Goal: Information Seeking & Learning: Learn about a topic

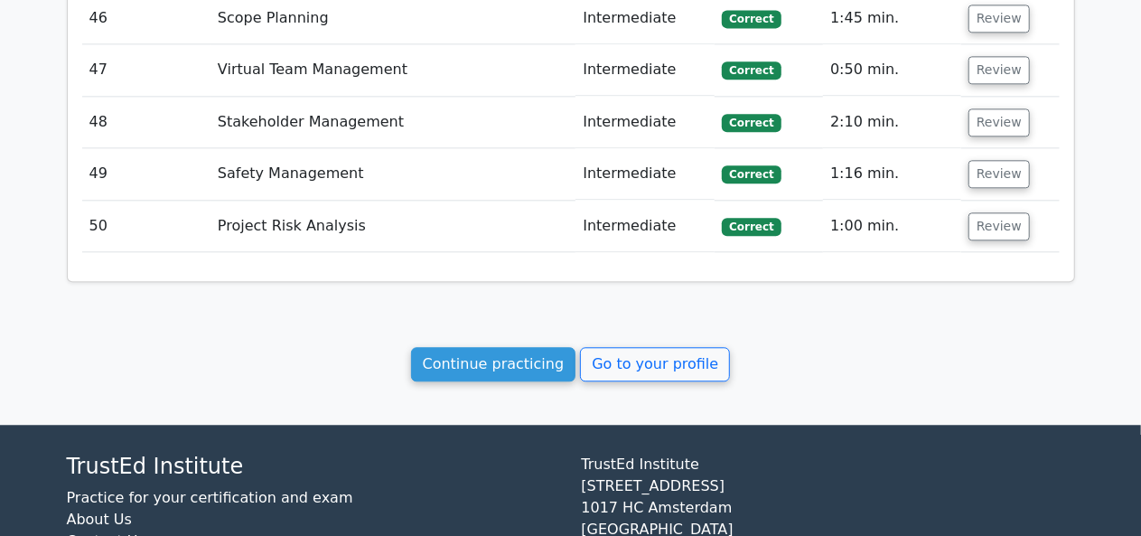
scroll to position [5535, 0]
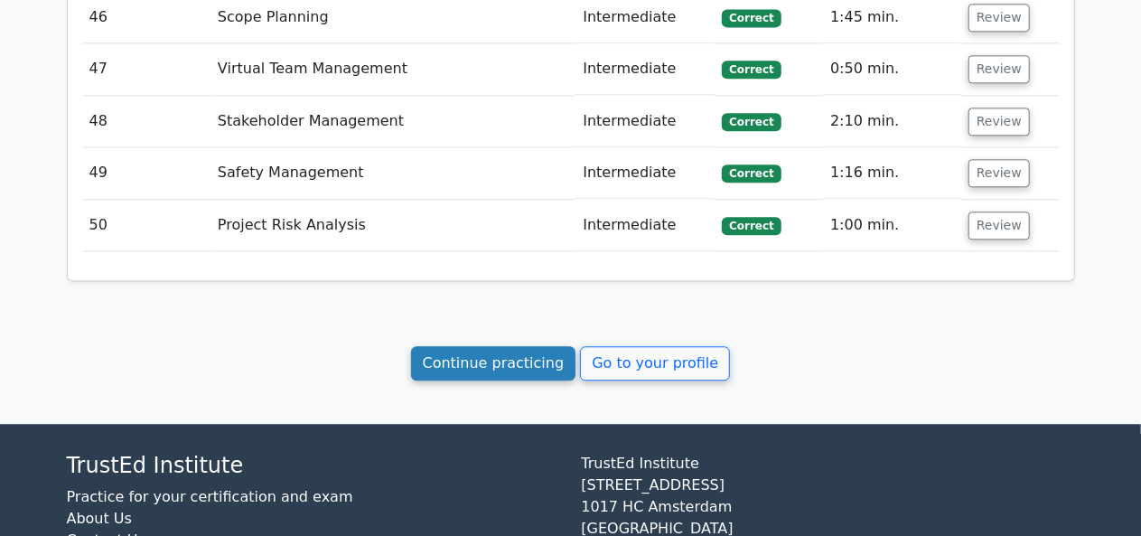
click at [515, 346] on link "Continue practicing" at bounding box center [493, 363] width 165 height 34
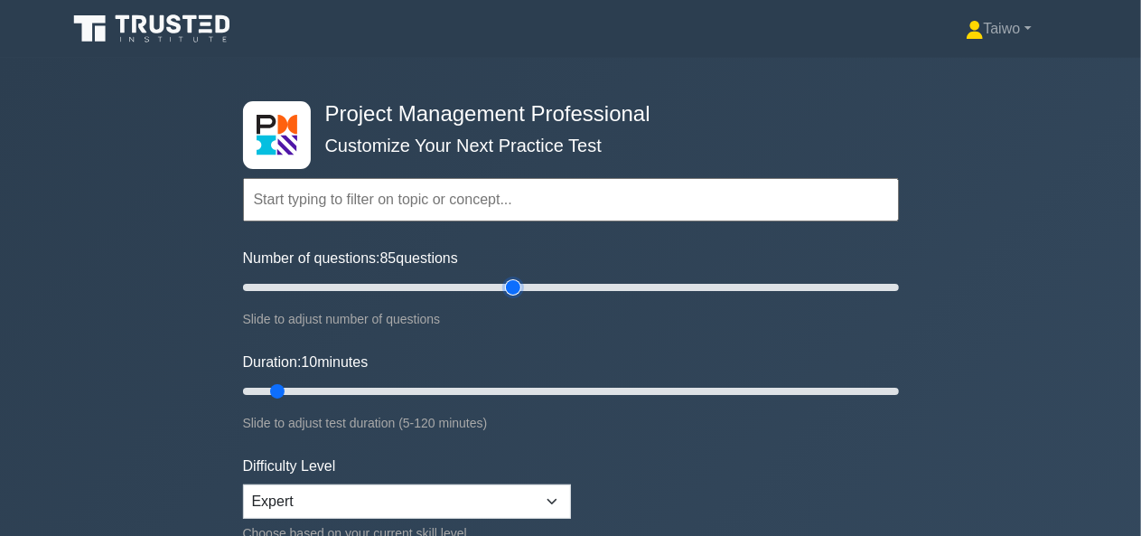
click at [518, 286] on input "Number of questions: 85 questions" at bounding box center [571, 287] width 656 height 22
click at [548, 283] on input "Number of questions: 95 questions" at bounding box center [571, 287] width 656 height 22
click at [527, 285] on input "Number of questions: 90 questions" at bounding box center [571, 287] width 656 height 22
click at [507, 290] on input "Number of questions: 90 questions" at bounding box center [571, 287] width 656 height 22
click at [482, 290] on input "Number of questions: 75 questions" at bounding box center [571, 287] width 656 height 22
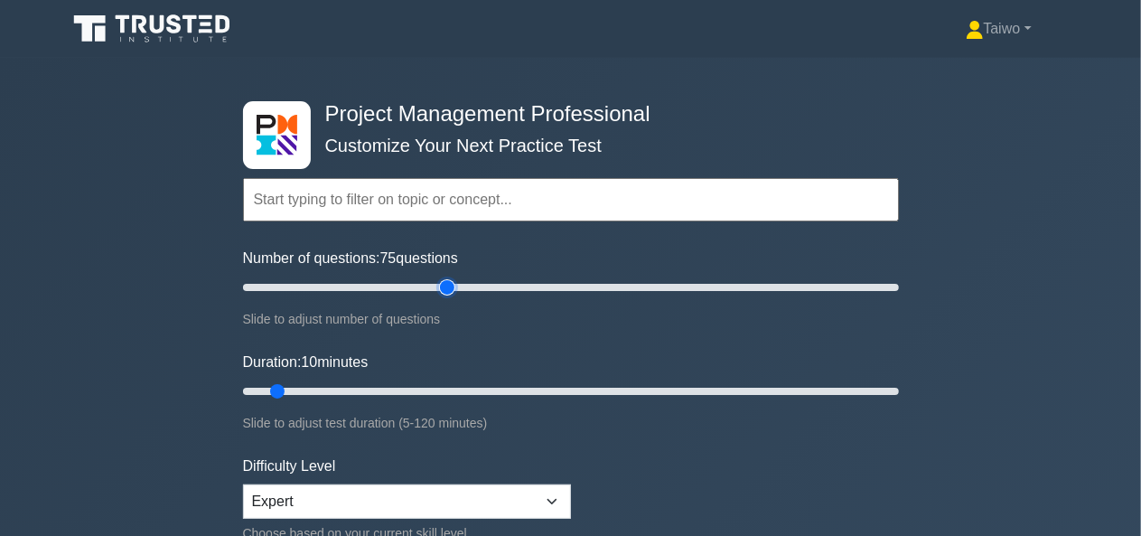
click at [455, 288] on input "Number of questions: 75 questions" at bounding box center [571, 287] width 656 height 22
click at [425, 286] on input "Number of questions: 65 questions" at bounding box center [571, 287] width 656 height 22
click at [407, 285] on input "Number of questions: 55 questions" at bounding box center [571, 287] width 656 height 22
type input "50"
click at [398, 285] on input "Number of questions: 50 questions" at bounding box center [571, 287] width 656 height 22
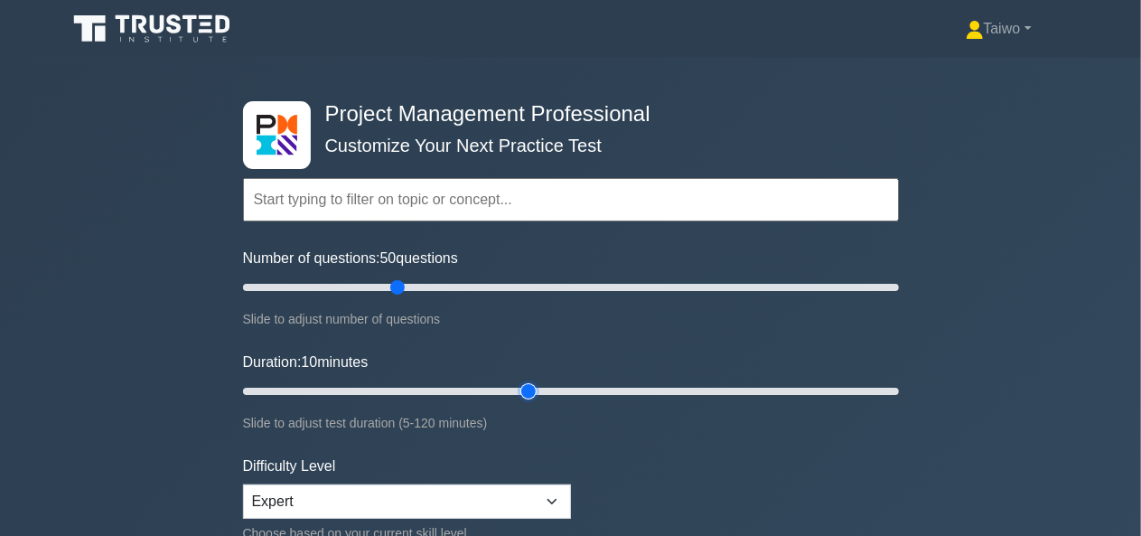
click at [535, 385] on input "Duration: 10 minutes" at bounding box center [571, 391] width 656 height 22
click at [578, 386] on input "Duration: 65 minutes" at bounding box center [571, 391] width 656 height 22
click at [573, 386] on input "Duration: 65 minutes" at bounding box center [571, 391] width 656 height 22
type input "60"
click at [569, 386] on input "Duration: 60 minutes" at bounding box center [571, 391] width 656 height 22
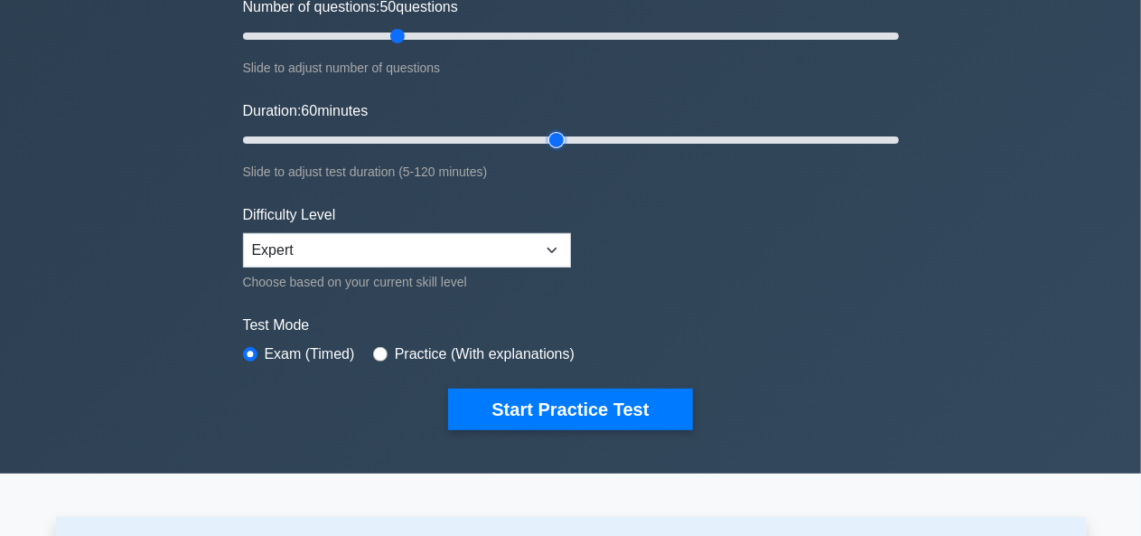
scroll to position [255, 0]
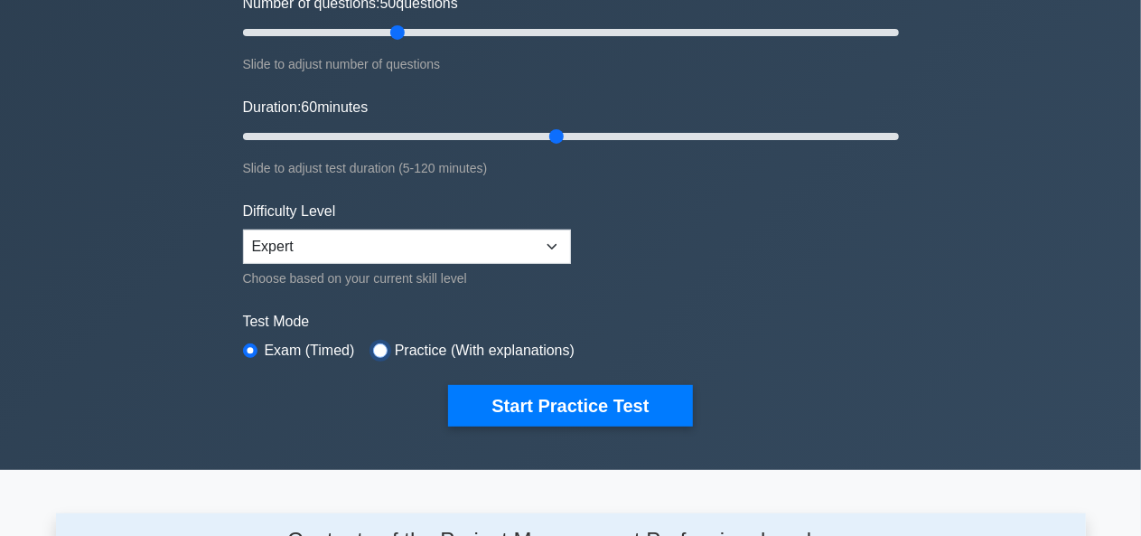
click at [375, 344] on input "radio" at bounding box center [380, 350] width 14 height 14
radio input "true"
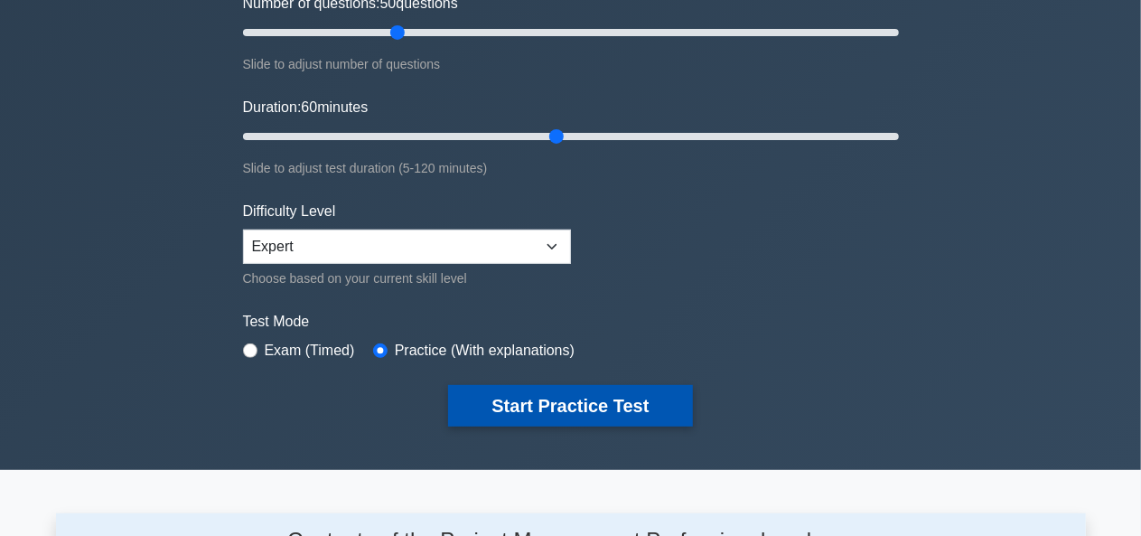
click at [558, 395] on button "Start Practice Test" at bounding box center [570, 406] width 244 height 42
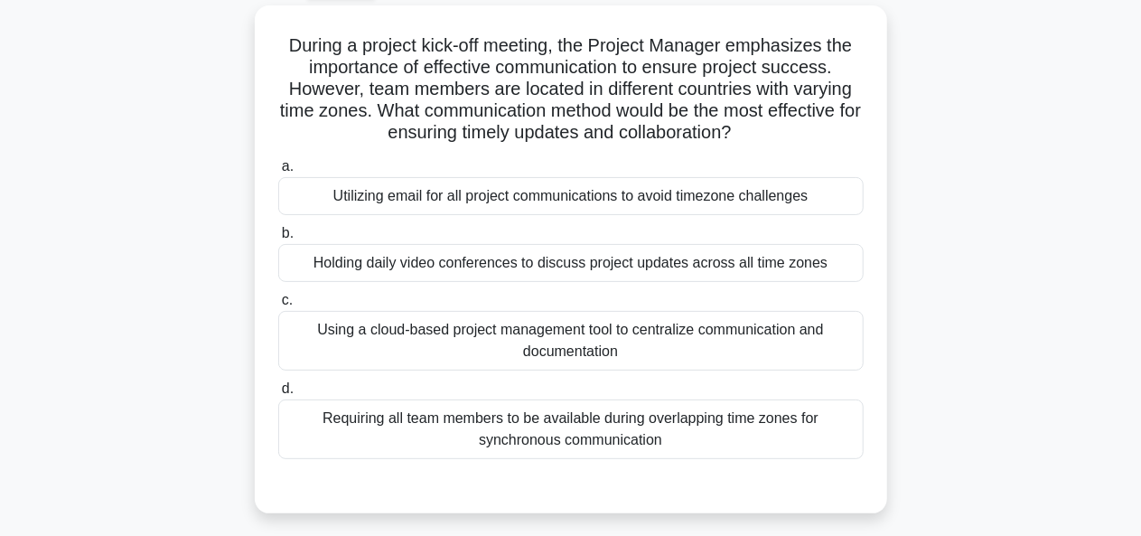
scroll to position [99, 0]
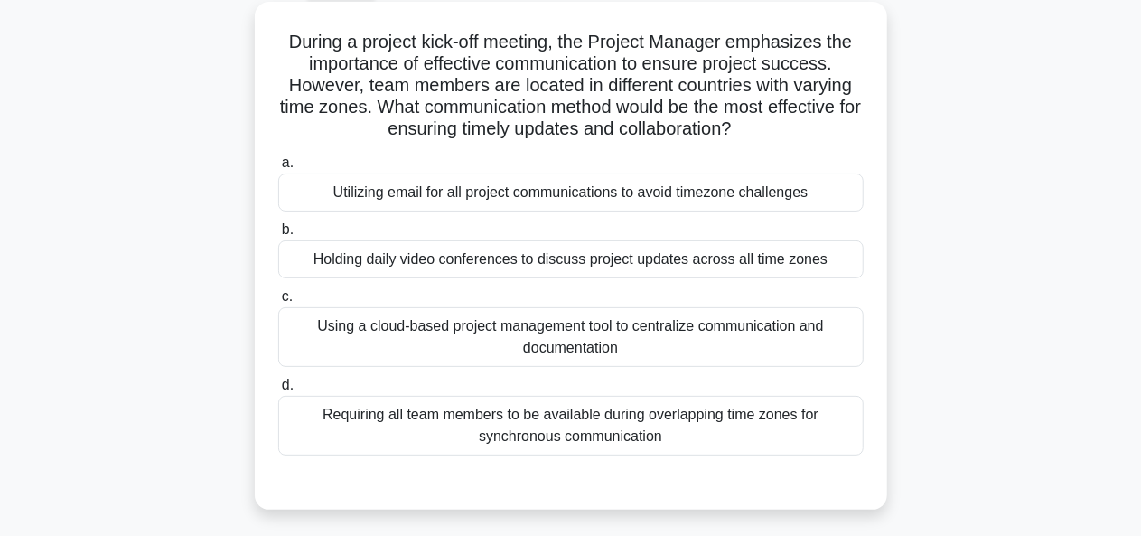
click at [784, 332] on div "Using a cloud-based project management tool to centralize communication and doc…" at bounding box center [570, 337] width 585 height 60
click at [278, 303] on input "c. Using a cloud-based project management tool to centralize communication and …" at bounding box center [278, 297] width 0 height 12
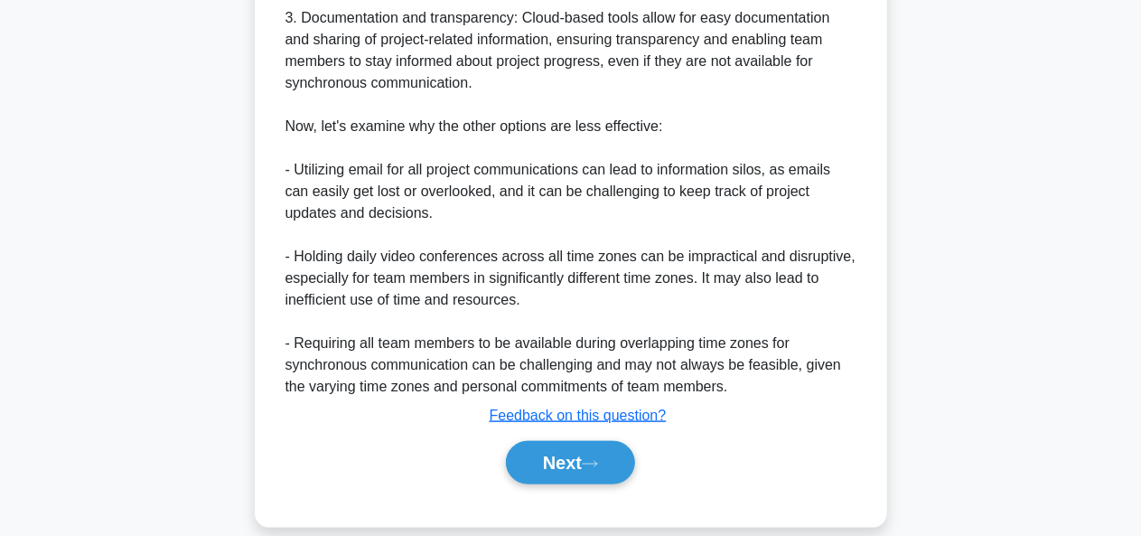
scroll to position [883, 0]
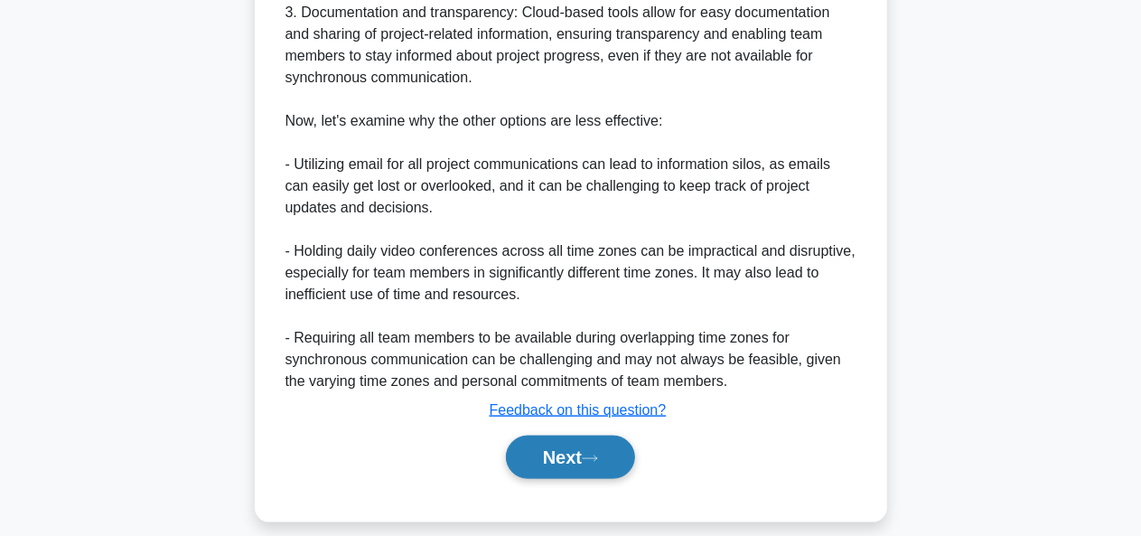
click at [580, 455] on button "Next" at bounding box center [570, 456] width 129 height 43
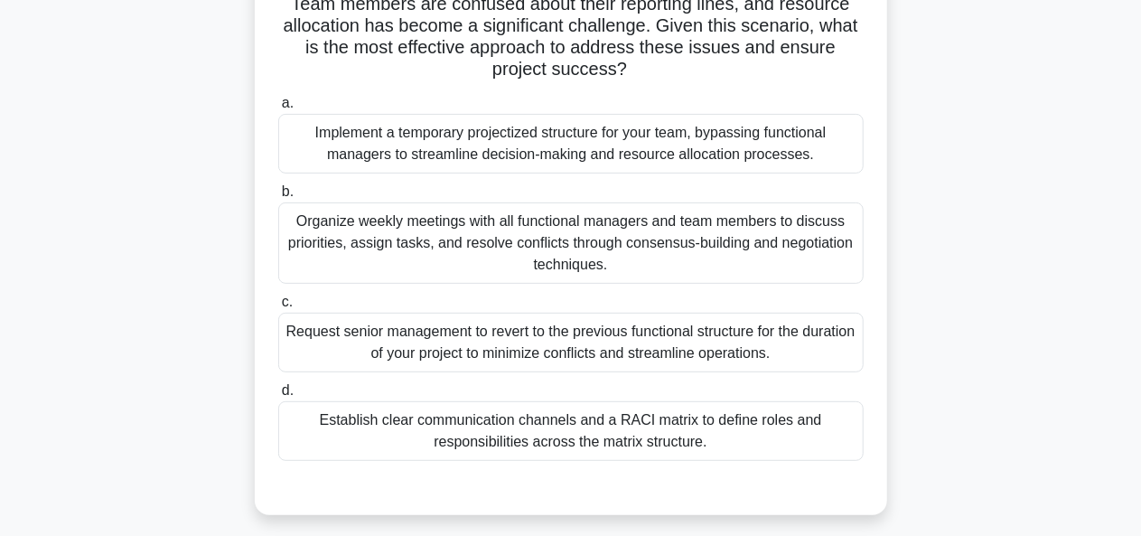
scroll to position [264, 0]
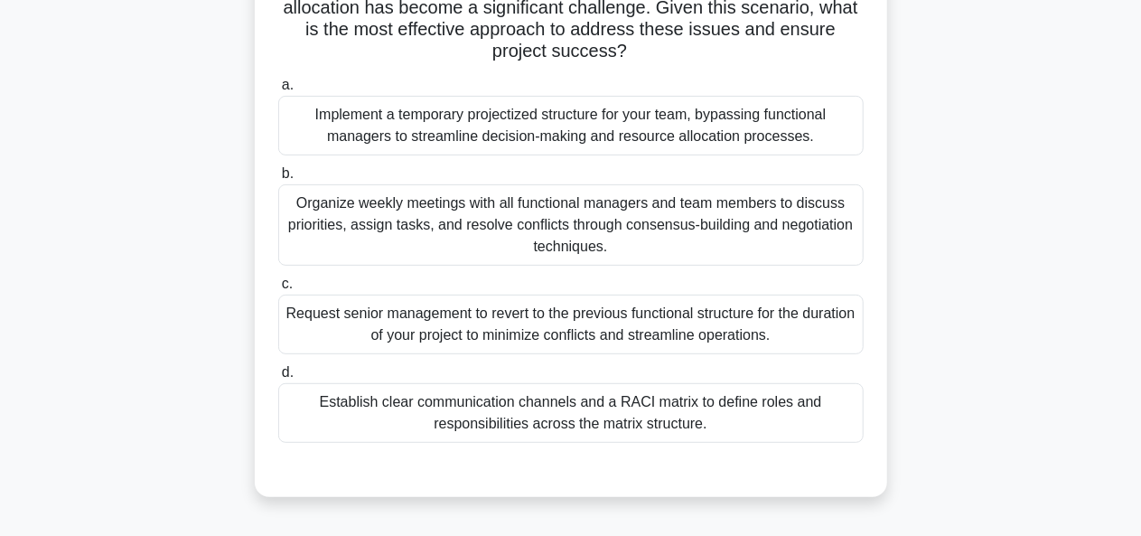
click at [733, 220] on div "Organize weekly meetings with all functional managers and team members to discu…" at bounding box center [570, 224] width 585 height 81
click at [278, 180] on input "b. Organize weekly meetings with all functional managers and team members to di…" at bounding box center [278, 174] width 0 height 12
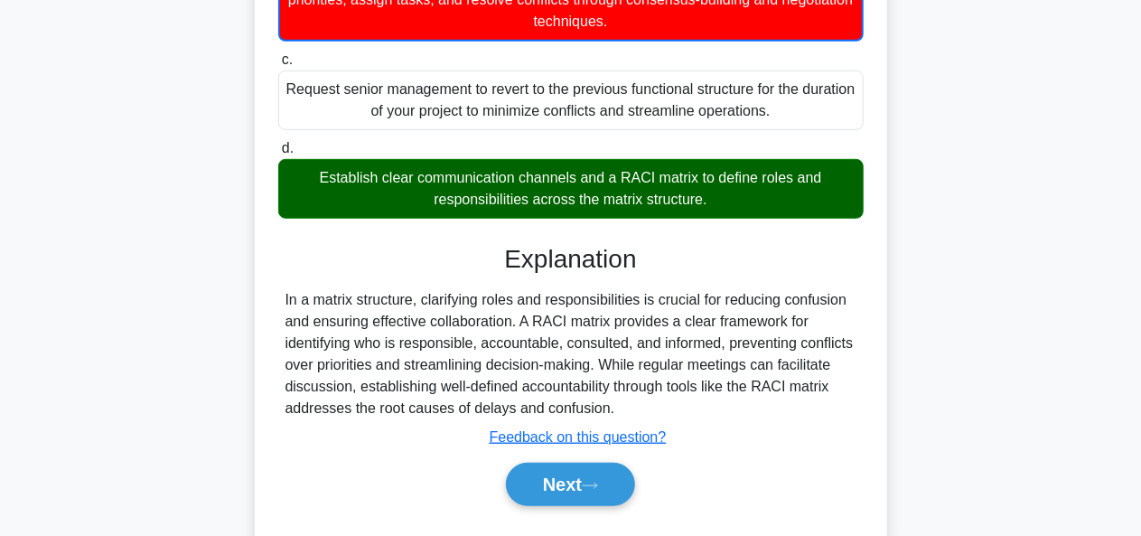
scroll to position [535, 0]
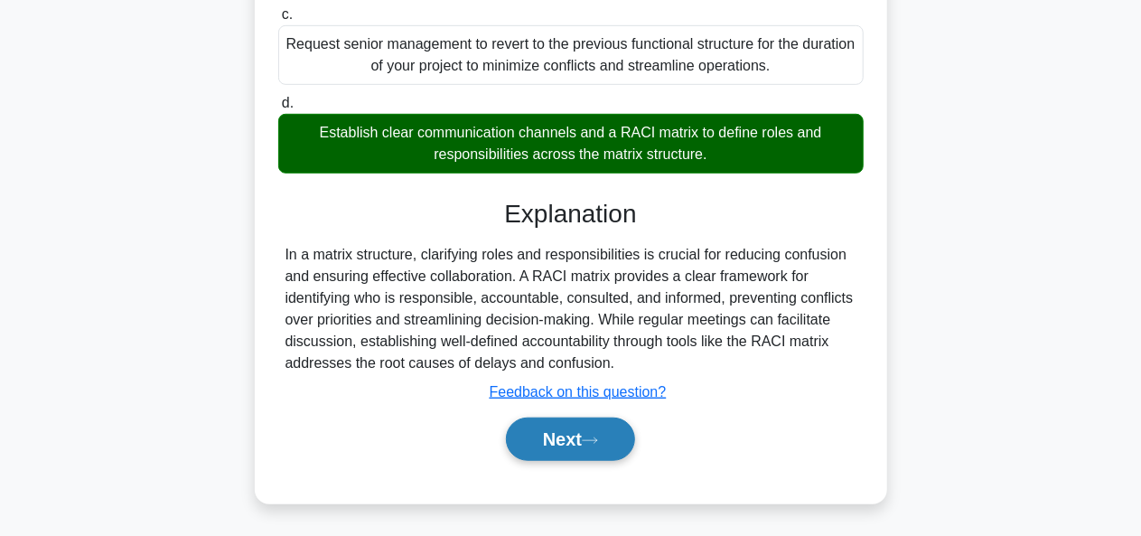
click at [588, 432] on button "Next" at bounding box center [570, 438] width 129 height 43
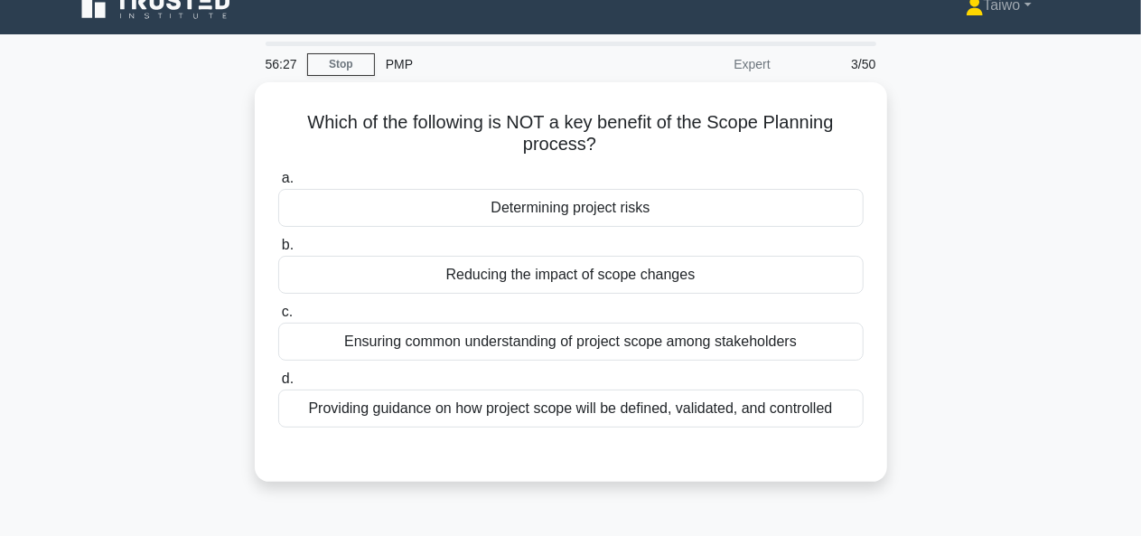
scroll to position [1, 0]
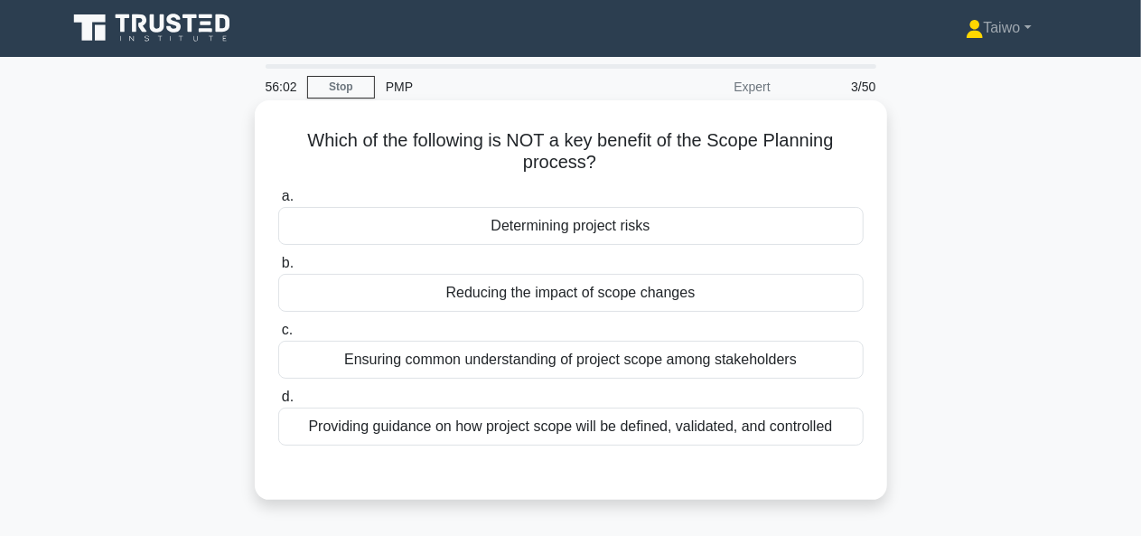
click at [744, 227] on div "Determining project risks" at bounding box center [570, 226] width 585 height 38
click at [278, 202] on input "a. Determining project risks" at bounding box center [278, 197] width 0 height 12
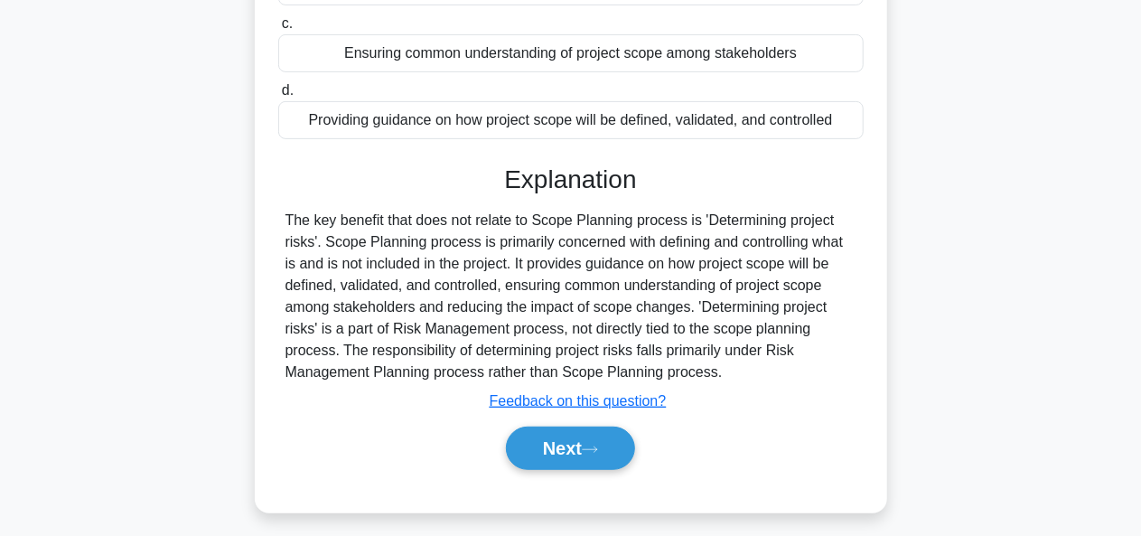
scroll to position [313, 0]
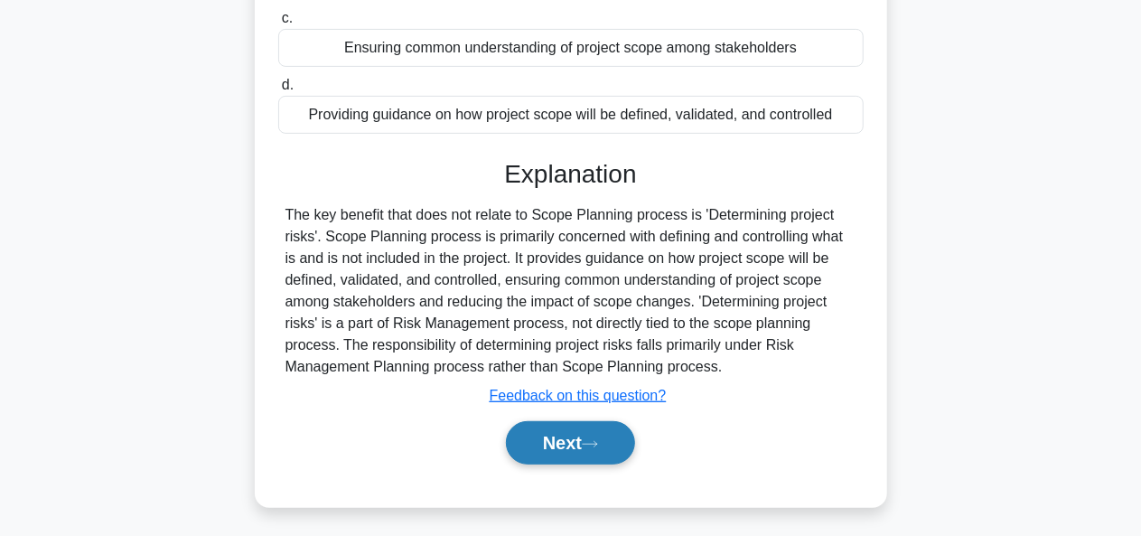
click at [598, 439] on icon at bounding box center [590, 444] width 16 height 10
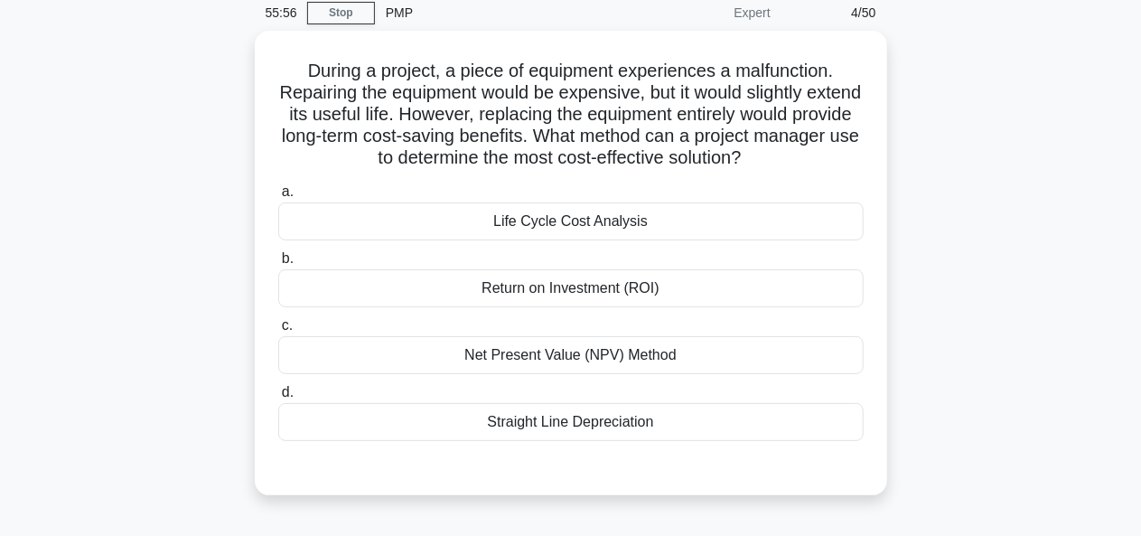
scroll to position [61, 0]
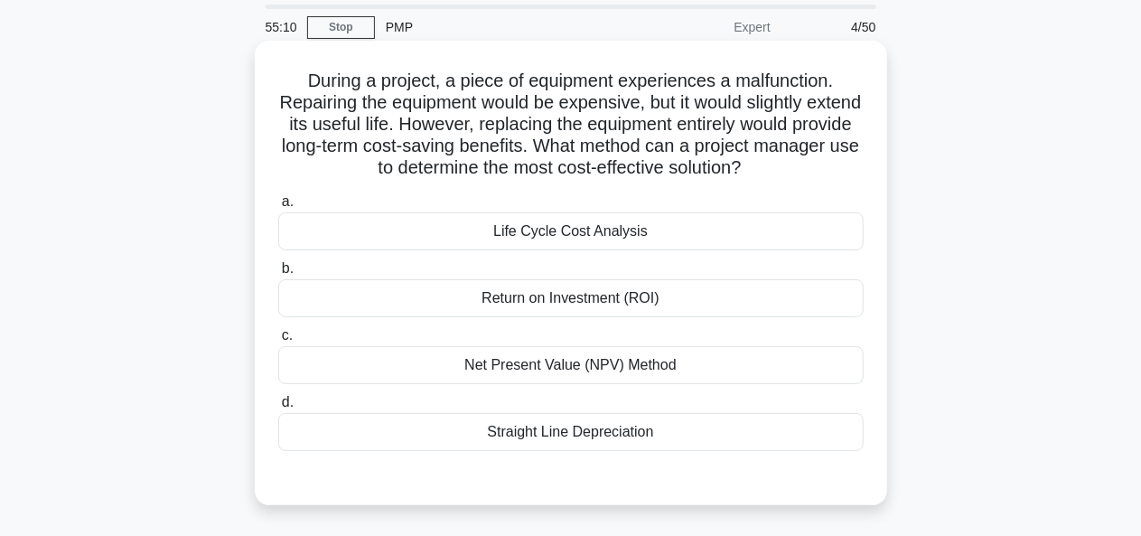
click at [712, 302] on div "Return on Investment (ROI)" at bounding box center [570, 298] width 585 height 38
click at [278, 275] on input "b. Return on Investment (ROI)" at bounding box center [278, 269] width 0 height 12
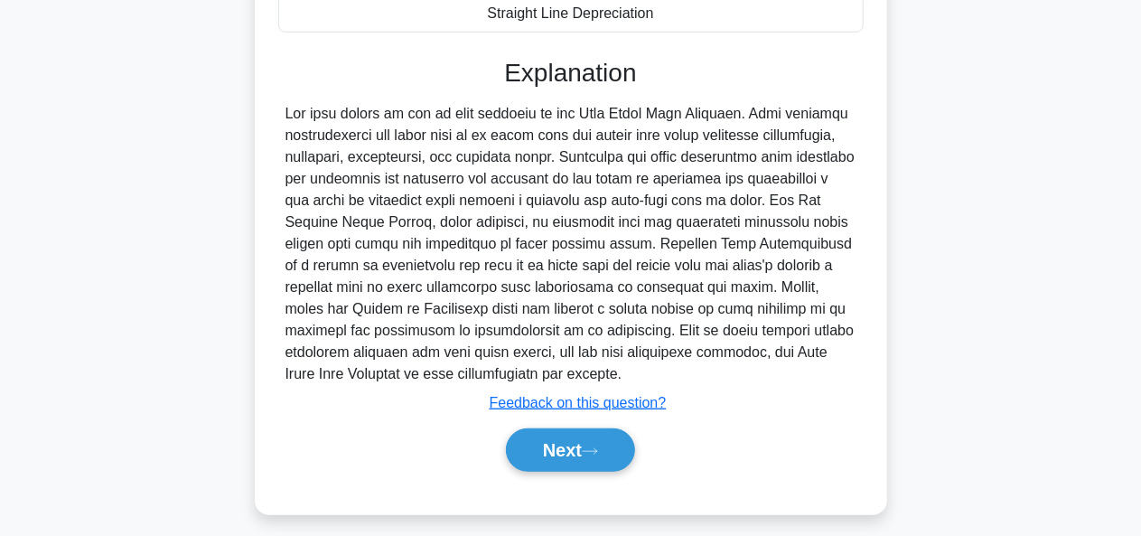
scroll to position [491, 0]
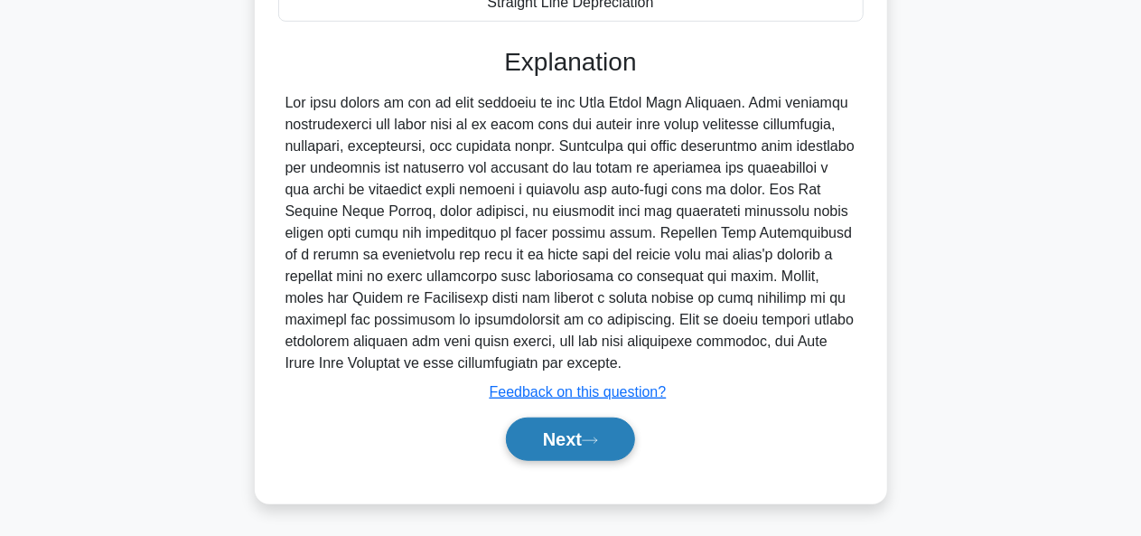
click at [589, 437] on icon at bounding box center [590, 440] width 16 height 10
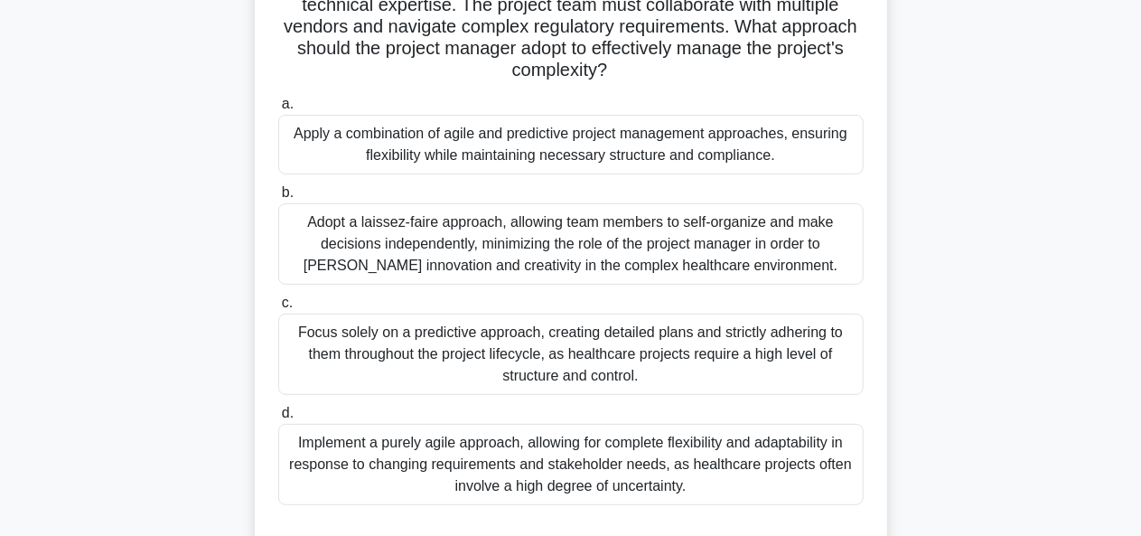
scroll to position [221, 0]
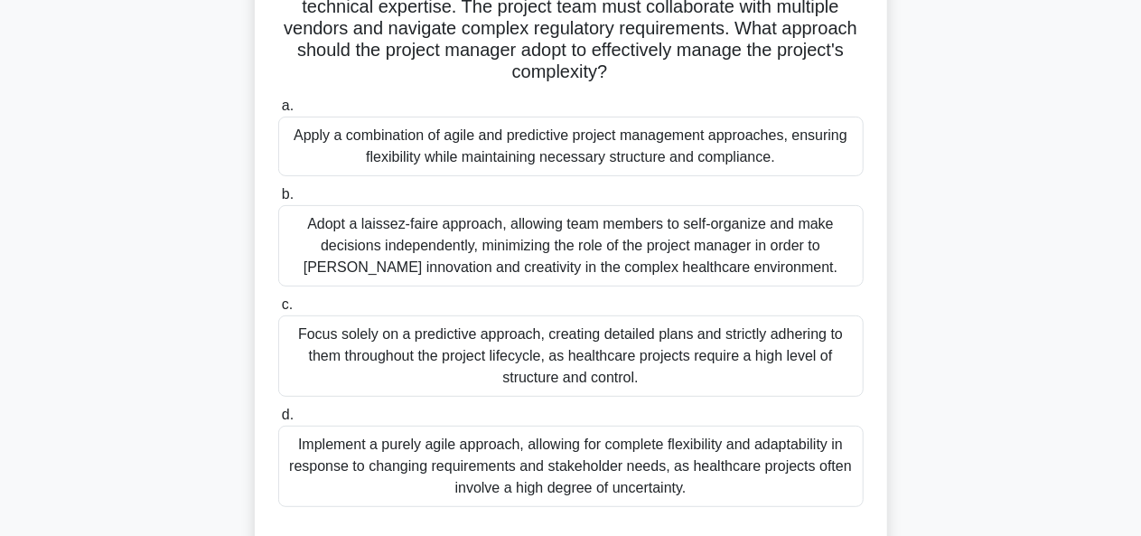
click at [688, 151] on div "Apply a combination of agile and predictive project management approaches, ensu…" at bounding box center [570, 147] width 585 height 60
click at [278, 112] on input "a. Apply a combination of agile and predictive project management approaches, e…" at bounding box center [278, 106] width 0 height 12
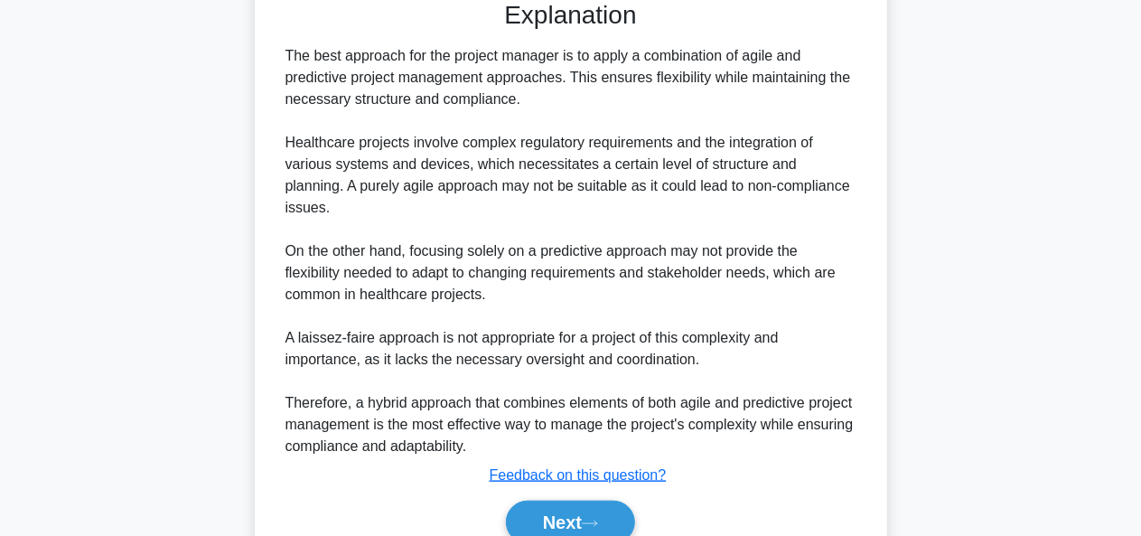
scroll to position [814, 0]
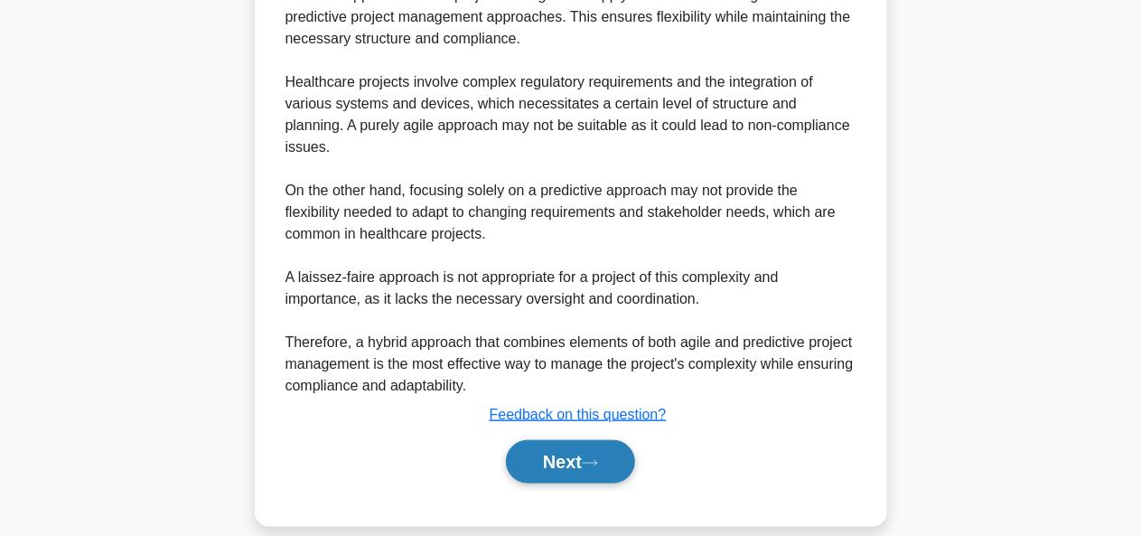
click at [618, 440] on button "Next" at bounding box center [570, 461] width 129 height 43
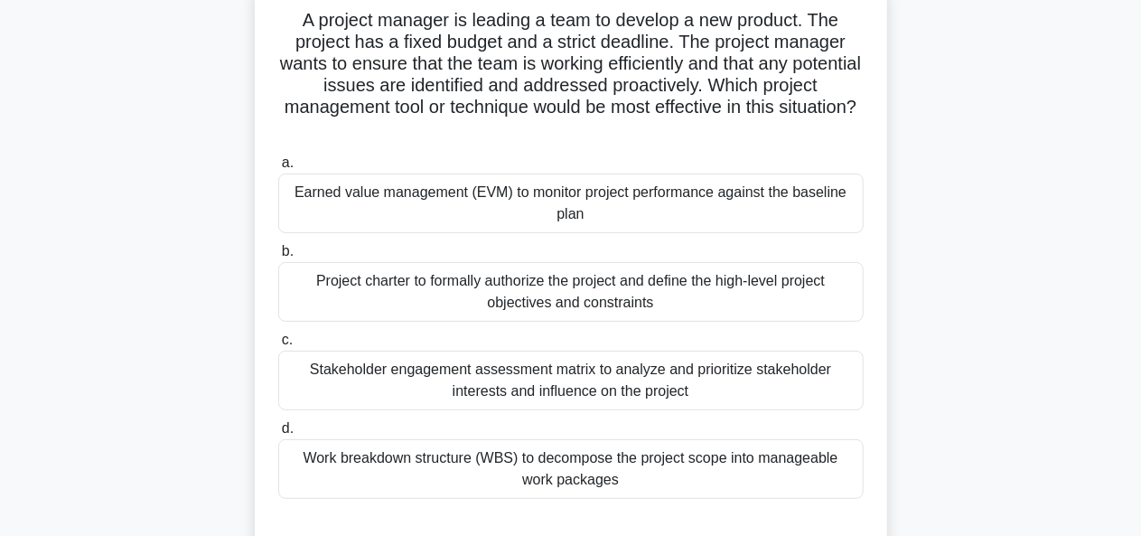
scroll to position [123, 0]
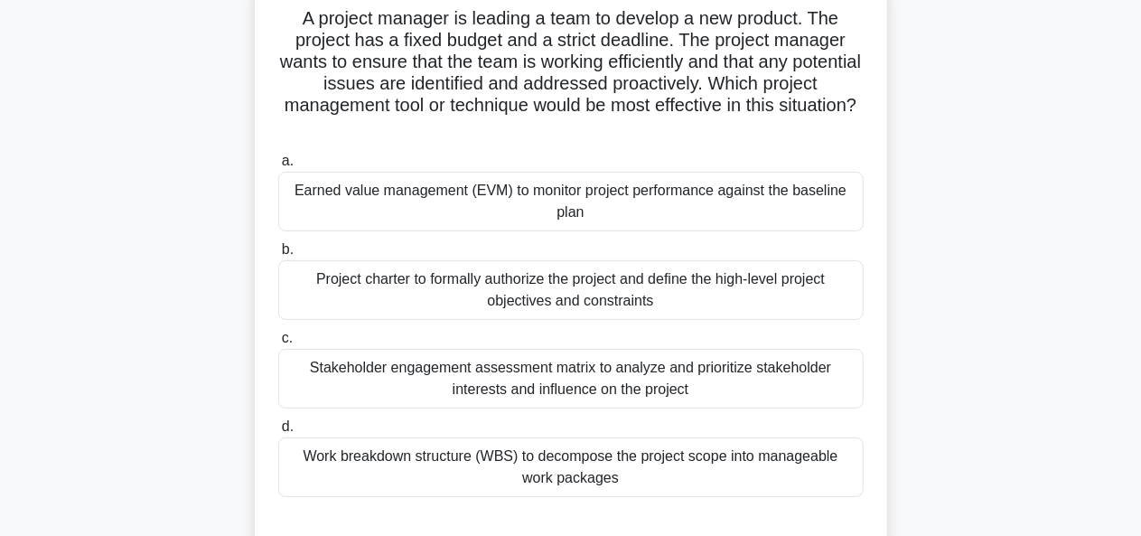
click at [792, 370] on div "Stakeholder engagement assessment matrix to analyze and prioritize stakeholder …" at bounding box center [570, 379] width 585 height 60
click at [278, 344] on input "c. Stakeholder engagement assessment matrix to analyze and prioritize stakehold…" at bounding box center [278, 338] width 0 height 12
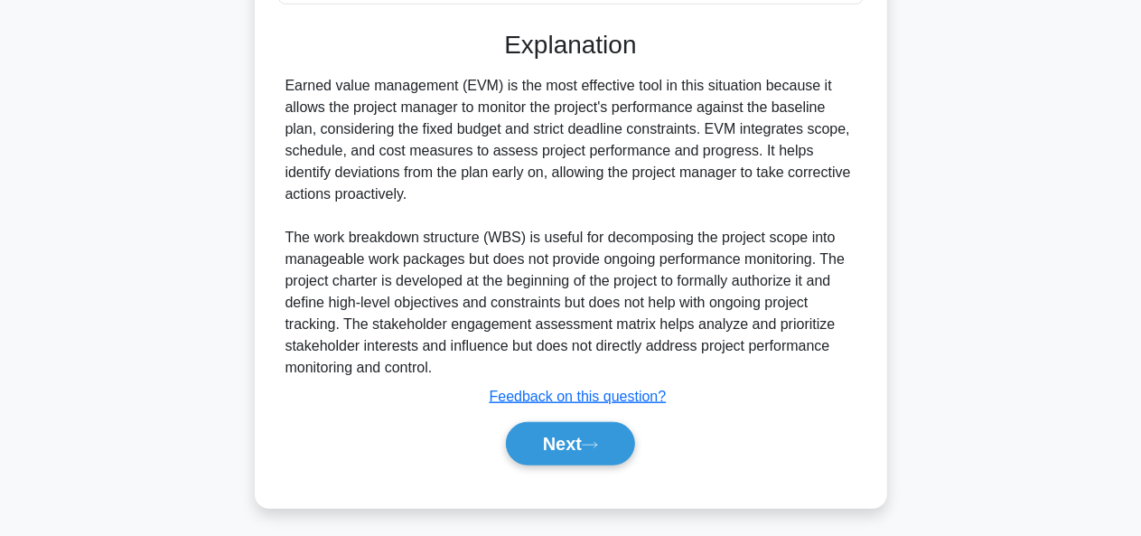
scroll to position [621, 0]
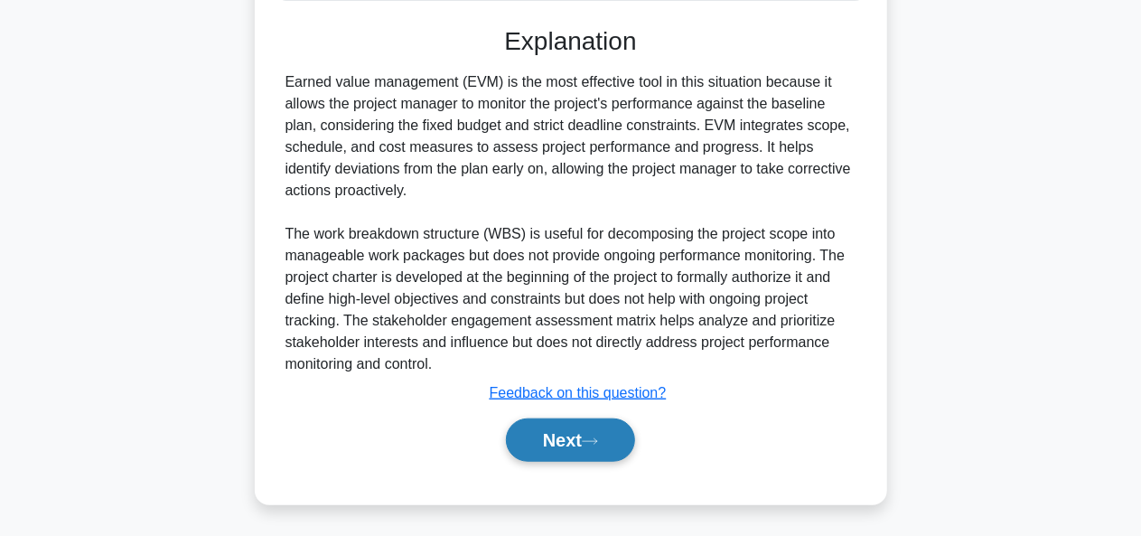
click at [612, 425] on button "Next" at bounding box center [570, 439] width 129 height 43
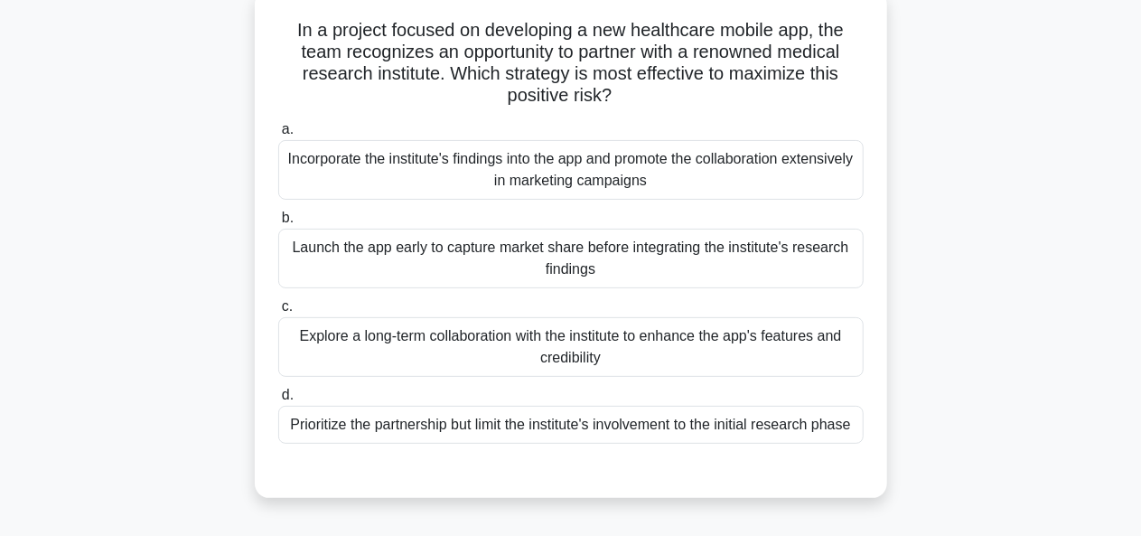
scroll to position [117, 0]
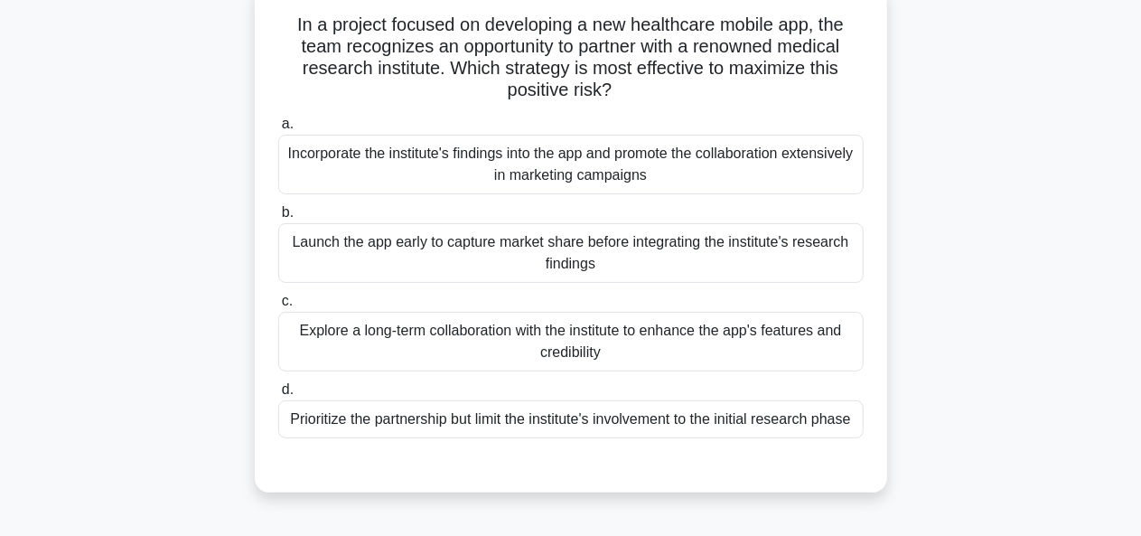
click at [723, 350] on div "Explore a long-term collaboration with the institute to enhance the app's featu…" at bounding box center [570, 342] width 585 height 60
click at [278, 307] on input "c. Explore a long-term collaboration with the institute to enhance the app's fe…" at bounding box center [278, 301] width 0 height 12
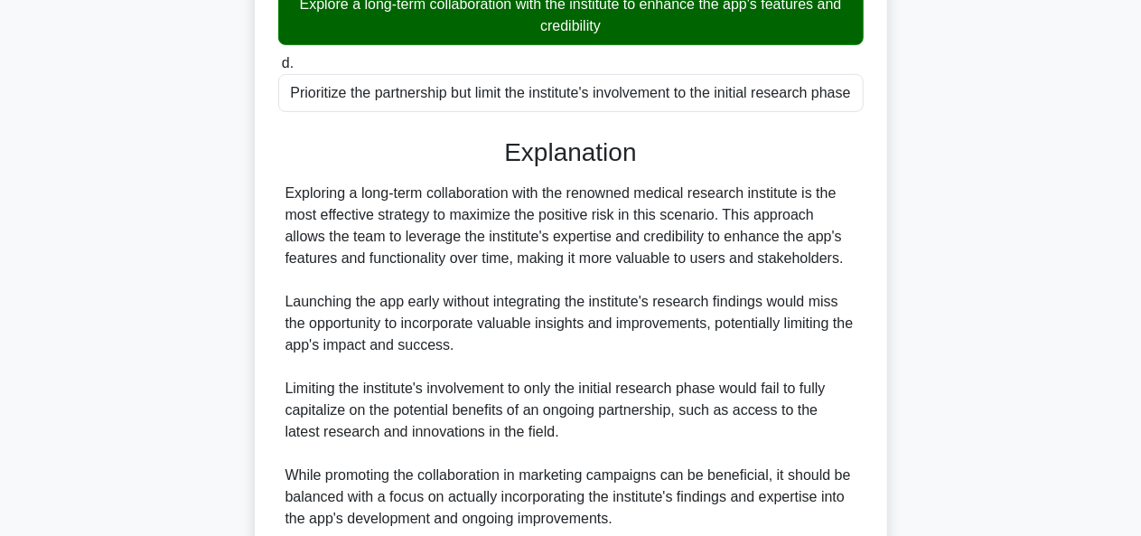
scroll to position [597, 0]
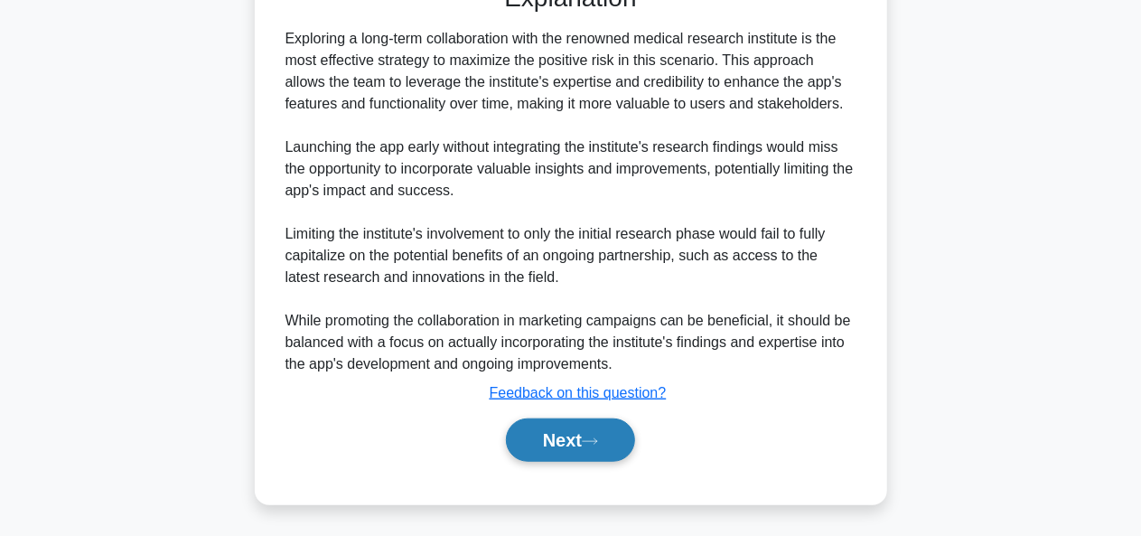
click at [614, 436] on button "Next" at bounding box center [570, 439] width 129 height 43
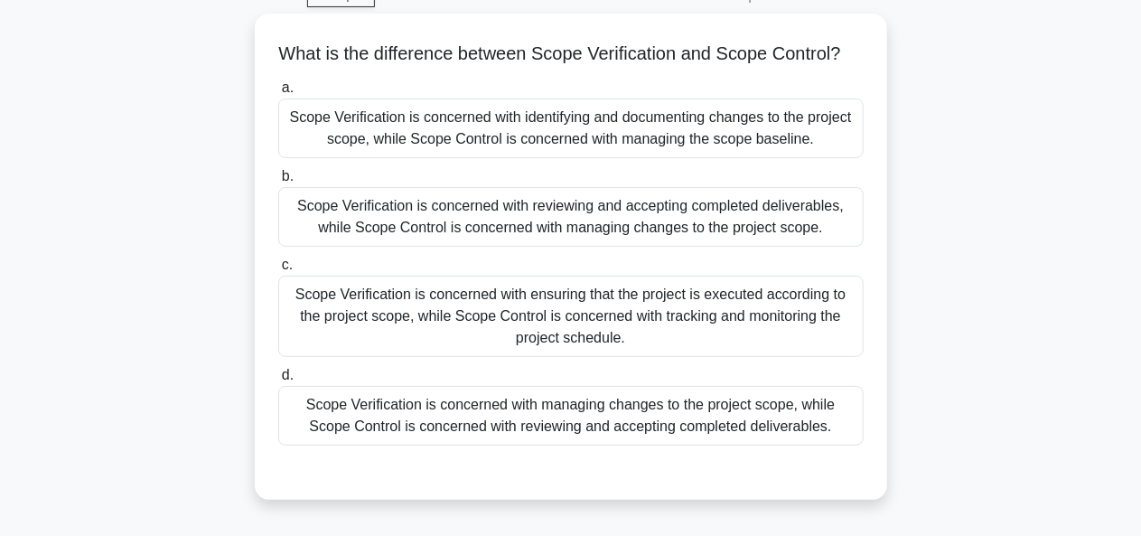
scroll to position [94, 0]
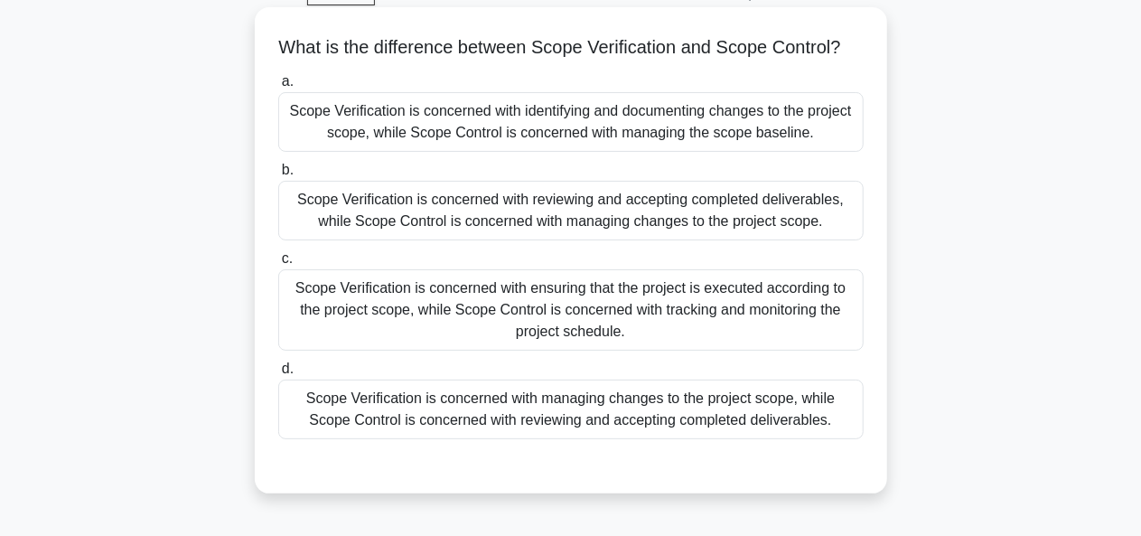
click at [766, 430] on div "Scope Verification is concerned with managing changes to the project scope, whi…" at bounding box center [570, 409] width 585 height 60
click at [278, 375] on input "d. Scope Verification is concerned with managing changes to the project scope, …" at bounding box center [278, 369] width 0 height 12
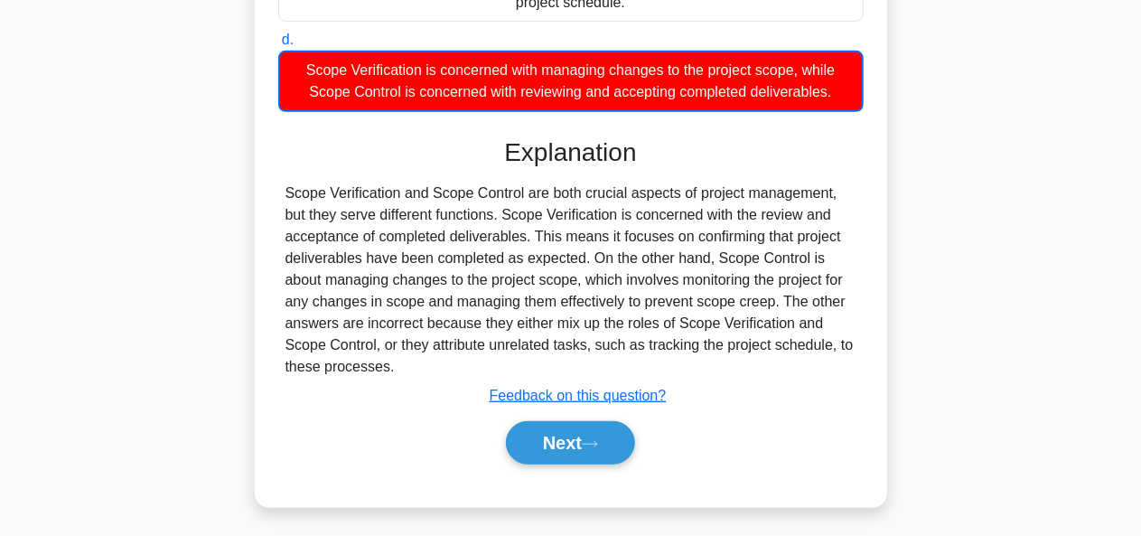
scroll to position [448, 0]
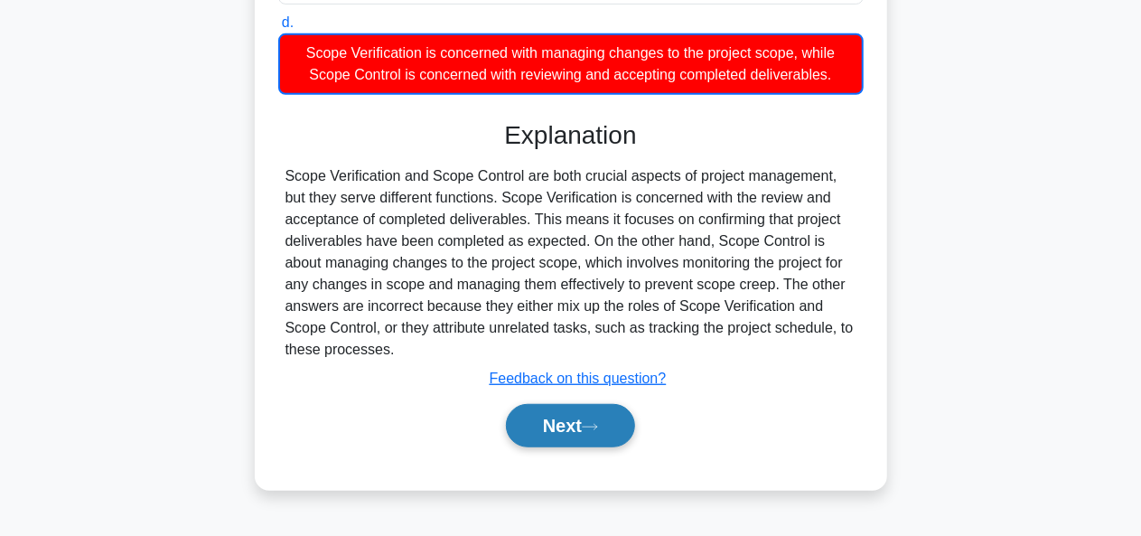
click at [612, 440] on button "Next" at bounding box center [570, 425] width 129 height 43
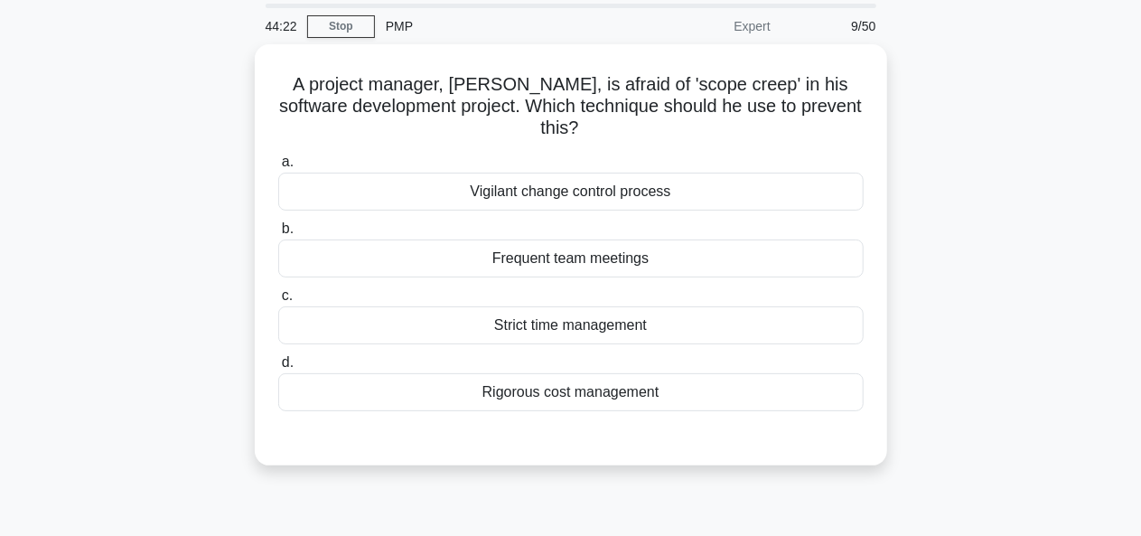
scroll to position [41, 0]
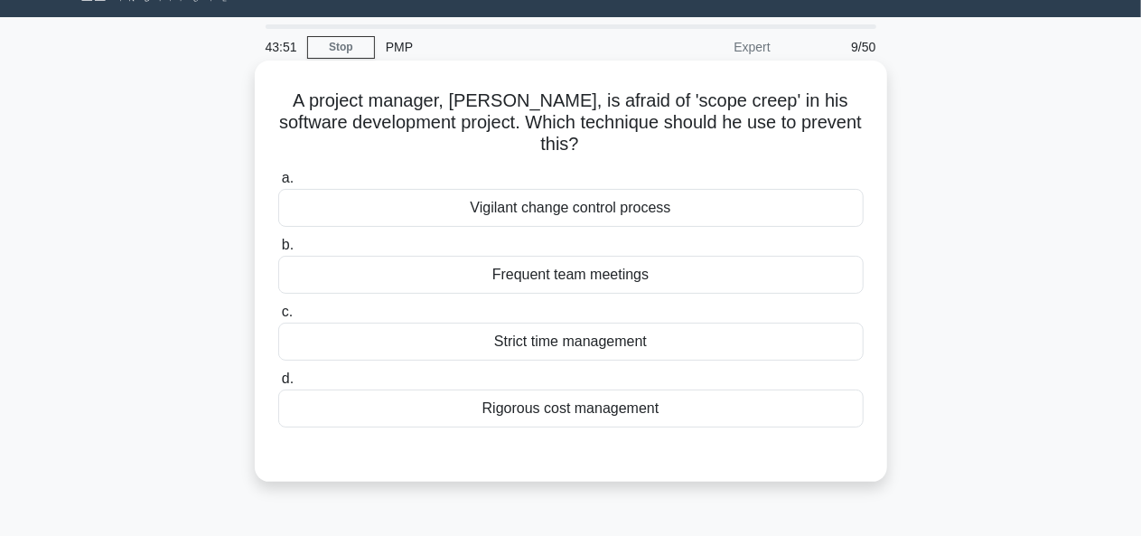
click at [620, 212] on div "Vigilant change control process" at bounding box center [570, 208] width 585 height 38
click at [278, 184] on input "a. Vigilant change control process" at bounding box center [278, 179] width 0 height 12
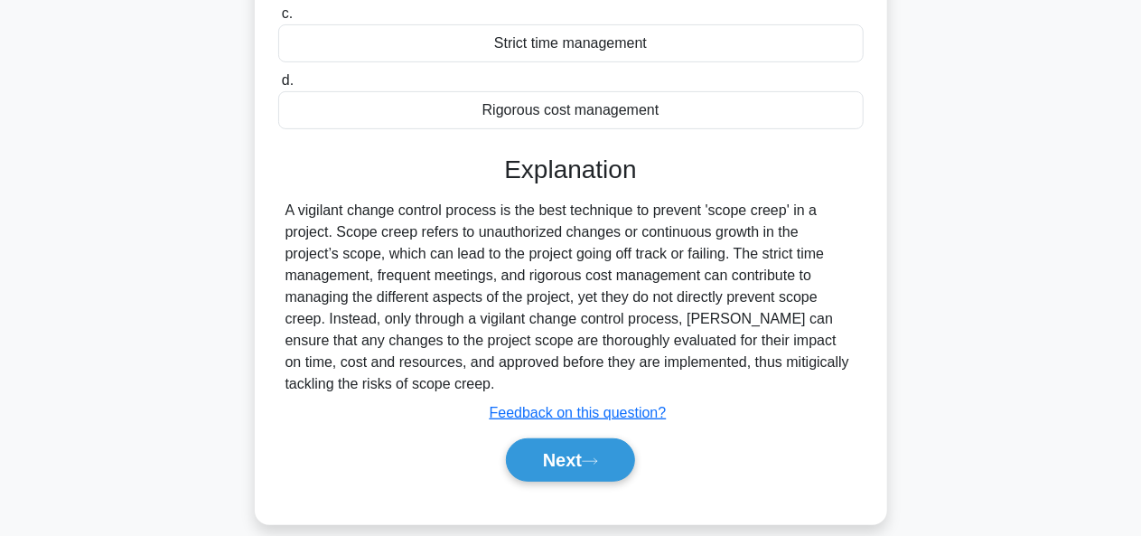
scroll to position [440, 0]
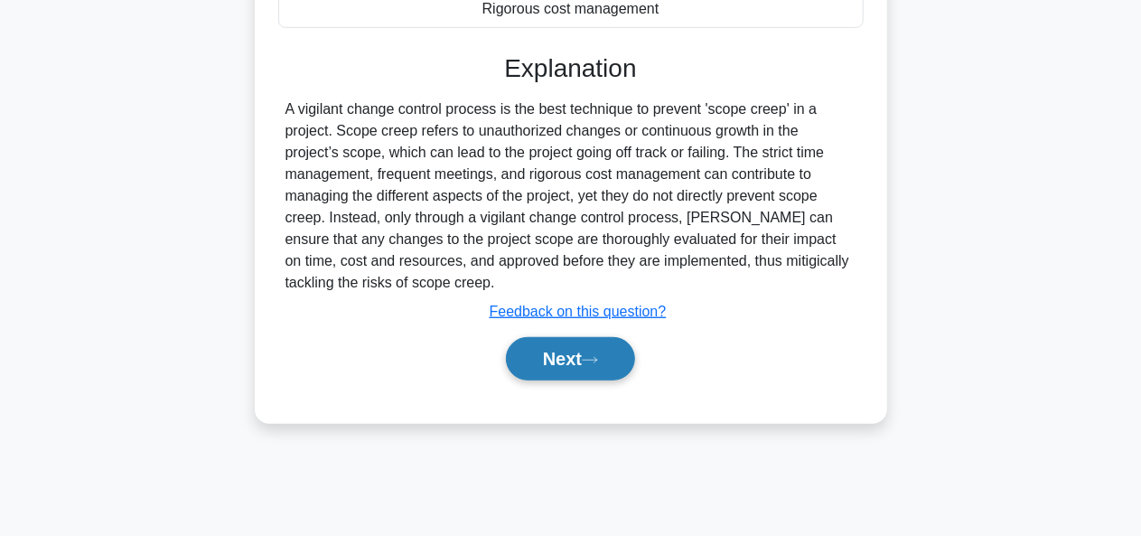
click at [575, 350] on button "Next" at bounding box center [570, 358] width 129 height 43
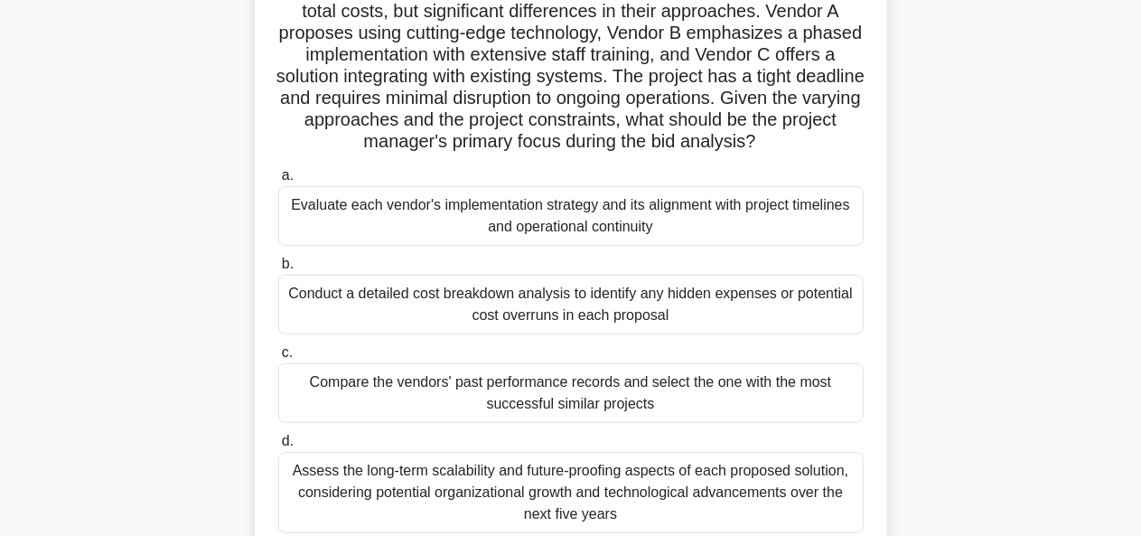
scroll to position [177, 0]
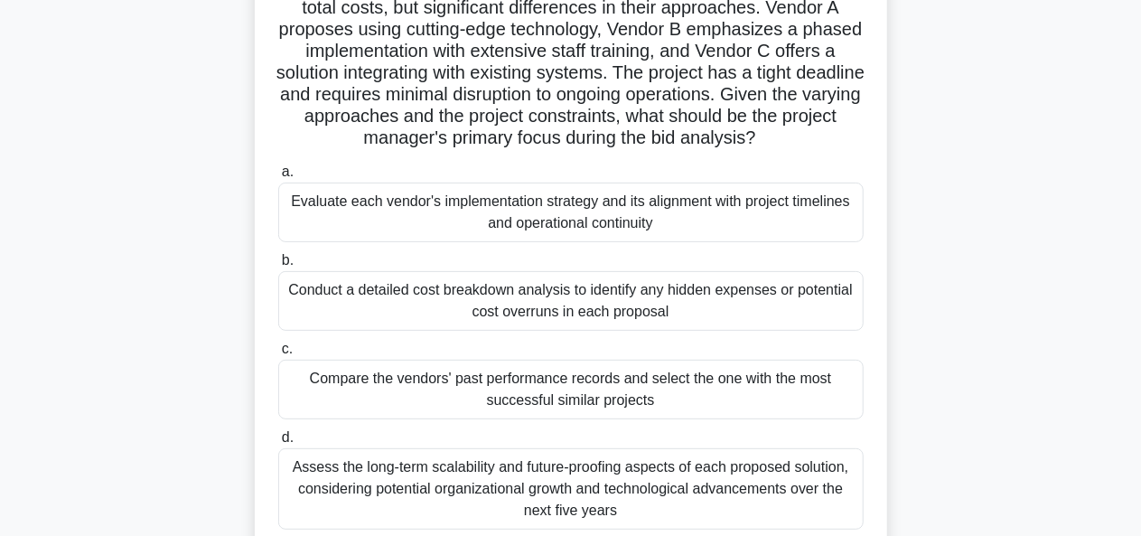
click at [780, 203] on div "Evaluate each vendor's implementation strategy and its alignment with project t…" at bounding box center [570, 212] width 585 height 60
click at [278, 178] on input "a. Evaluate each vendor's implementation strategy and its alignment with projec…" at bounding box center [278, 172] width 0 height 12
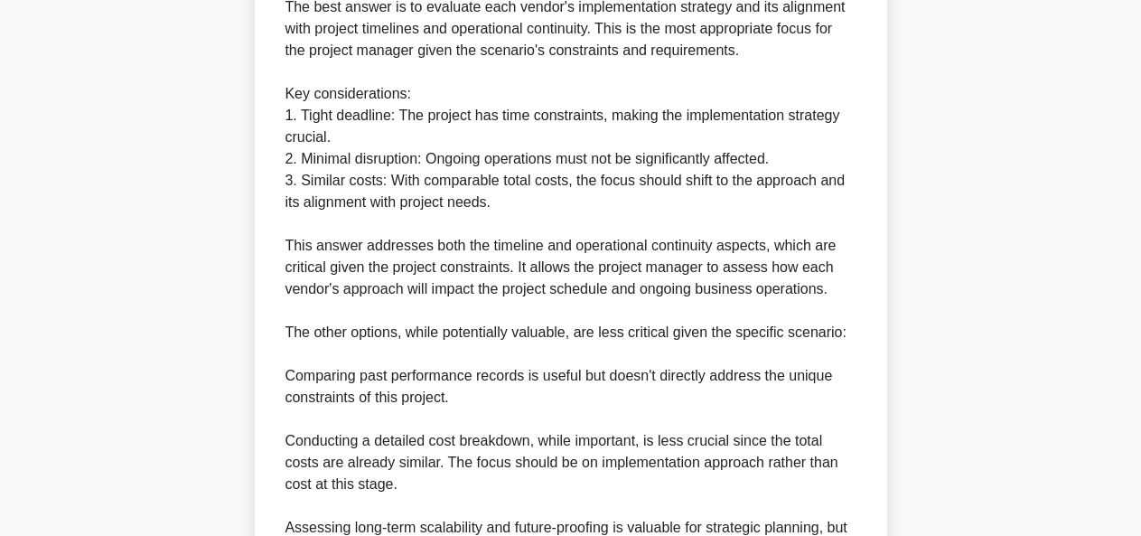
scroll to position [1052, 0]
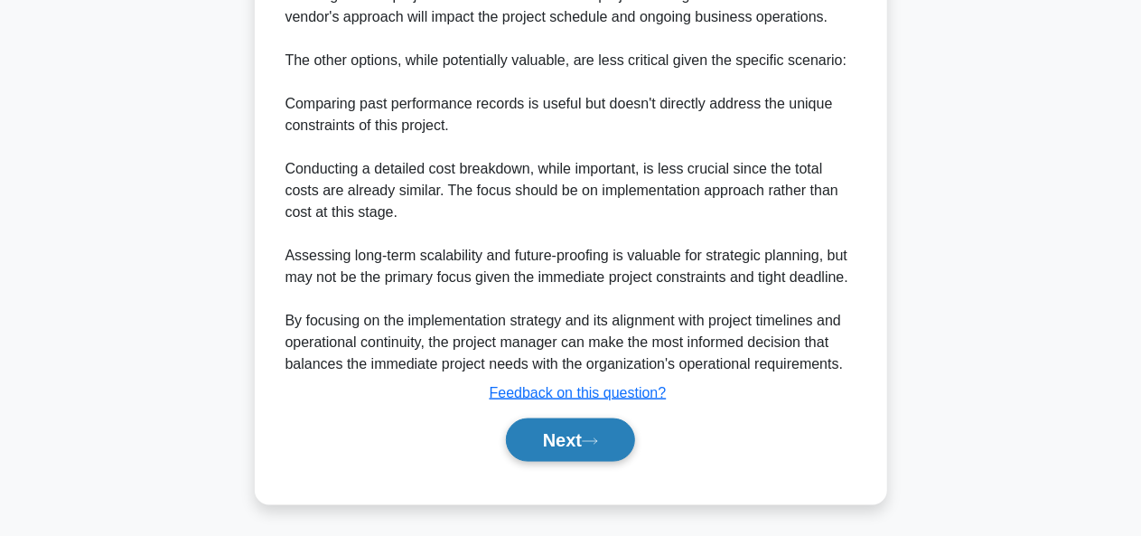
click at [584, 435] on button "Next" at bounding box center [570, 439] width 129 height 43
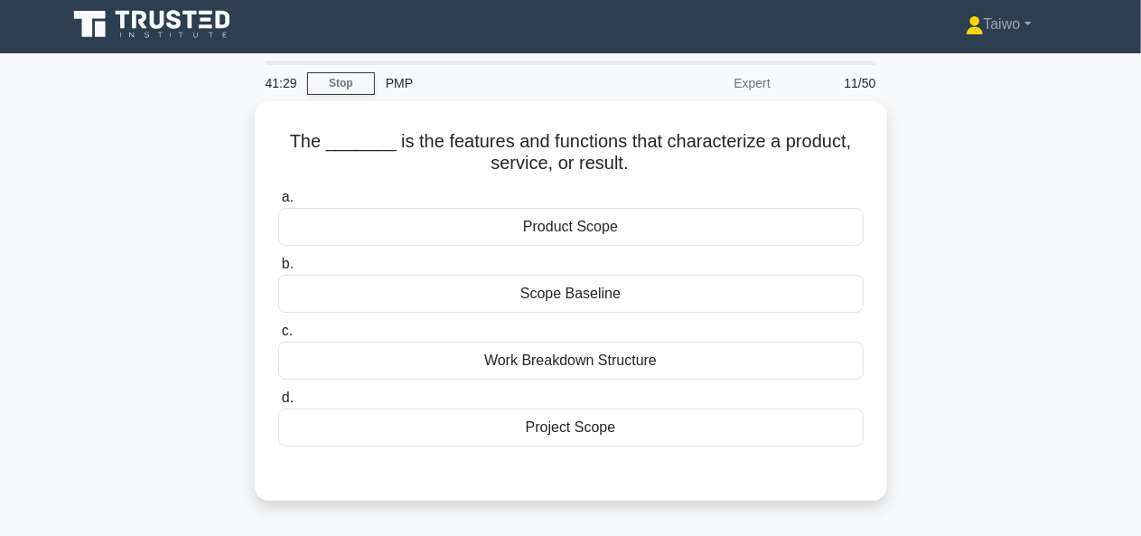
scroll to position [0, 0]
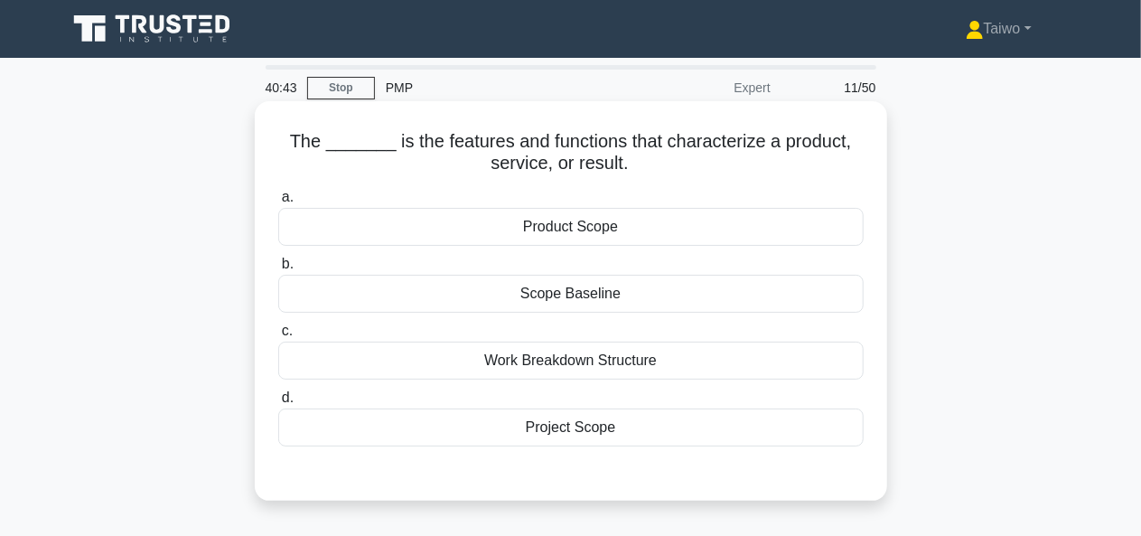
click at [589, 229] on div "Product Scope" at bounding box center [570, 227] width 585 height 38
click at [278, 203] on input "a. Product Scope" at bounding box center [278, 198] width 0 height 12
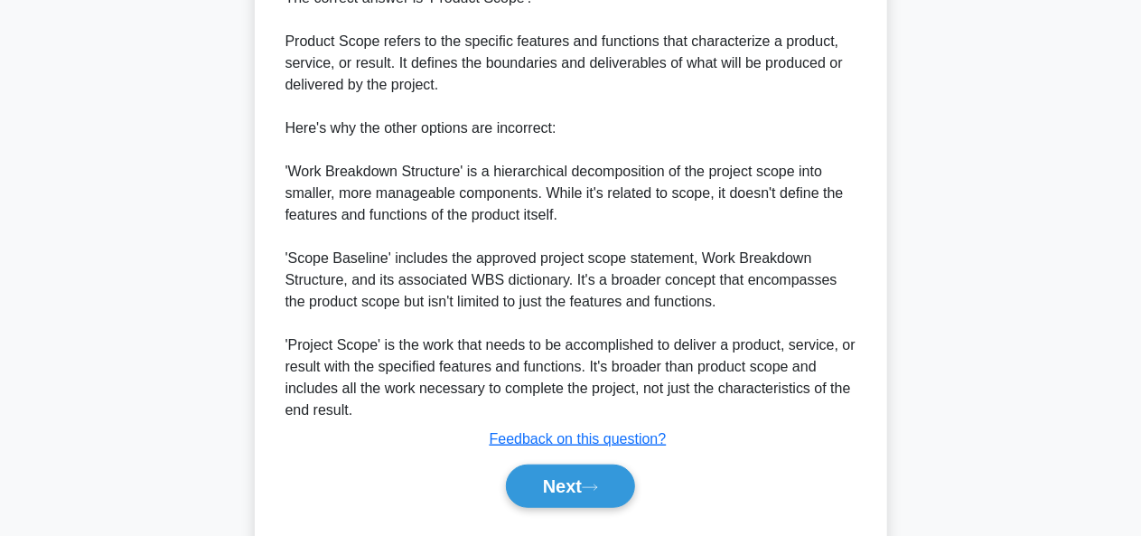
scroll to position [530, 0]
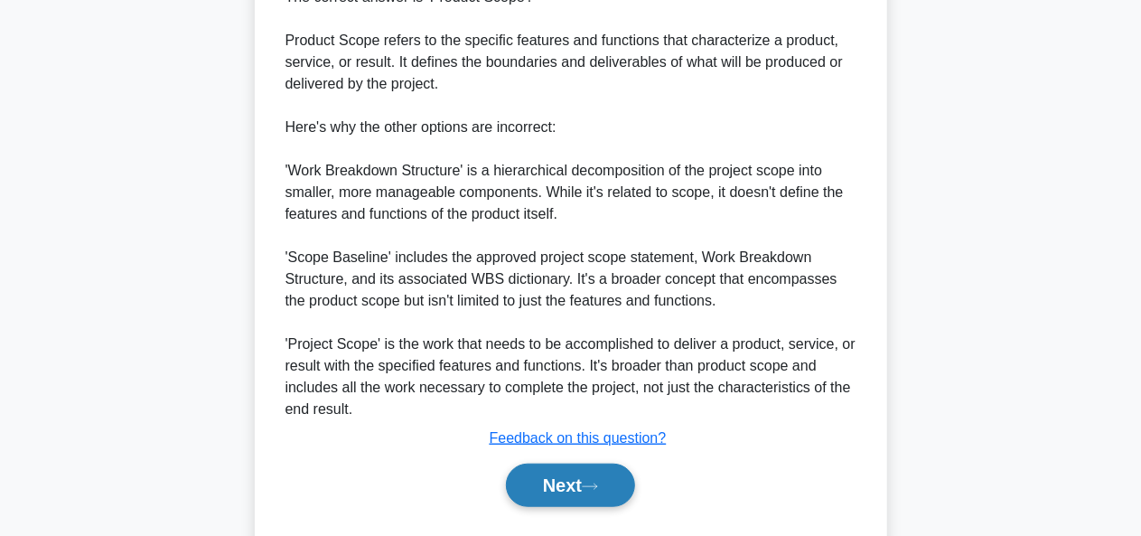
click at [615, 480] on button "Next" at bounding box center [570, 484] width 129 height 43
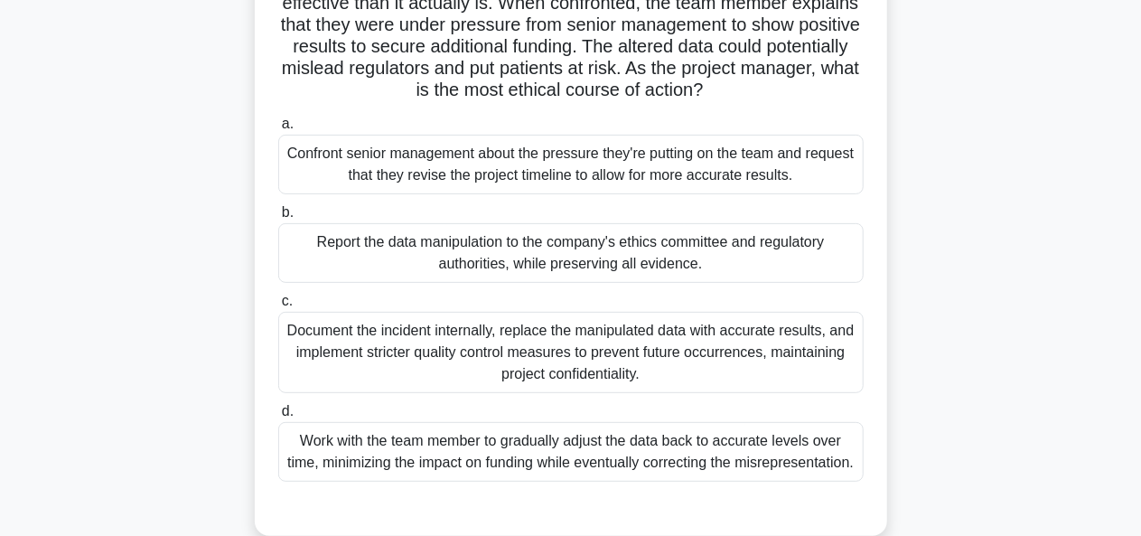
scroll to position [210, 0]
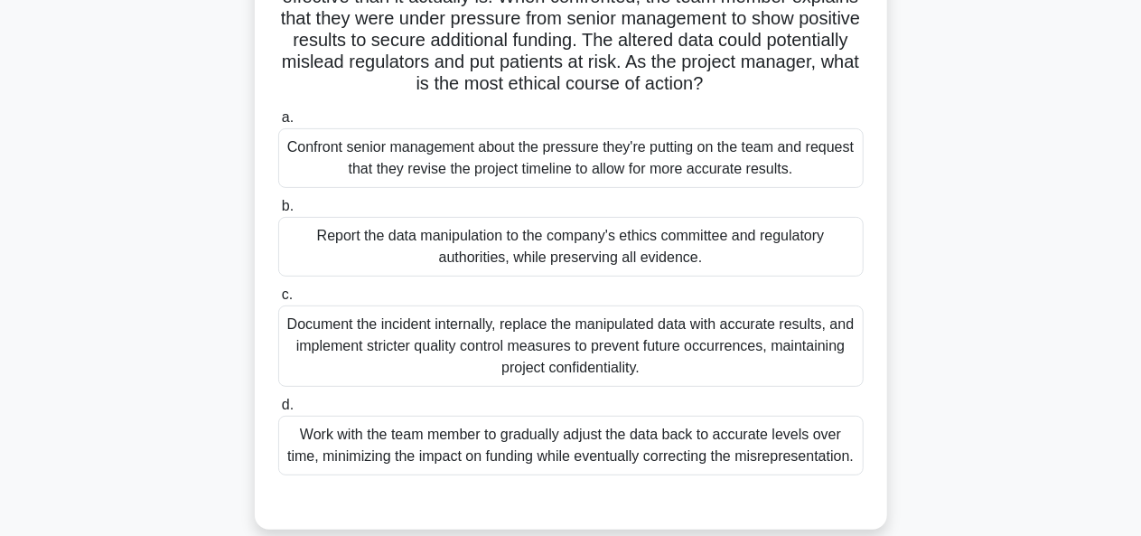
click at [798, 360] on div "Document the incident internally, replace the manipulated data with accurate re…" at bounding box center [570, 345] width 585 height 81
click at [278, 301] on input "c. Document the incident internally, replace the manipulated data with accurate…" at bounding box center [278, 295] width 0 height 12
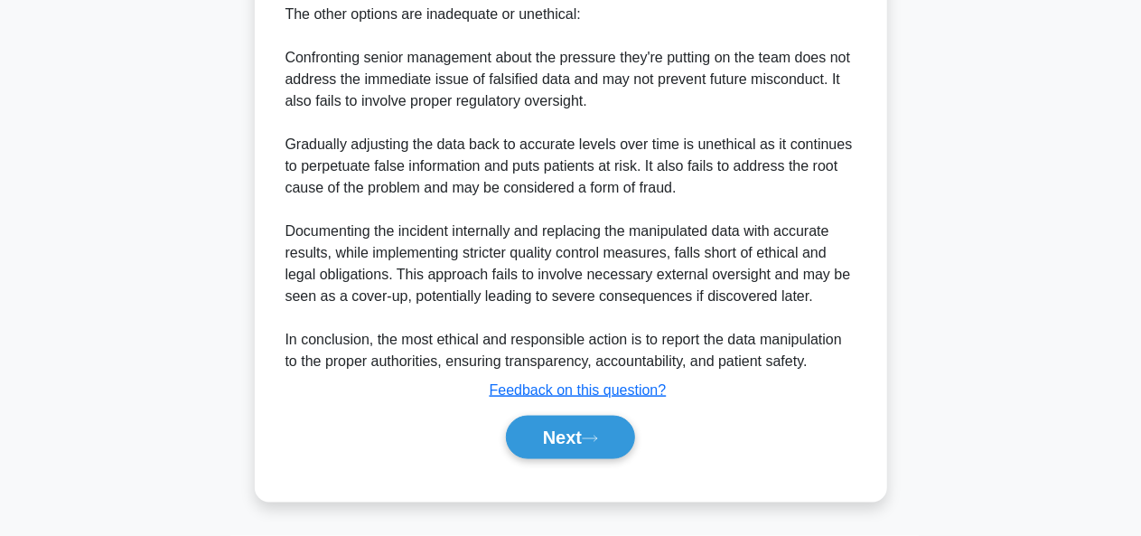
scroll to position [1055, 0]
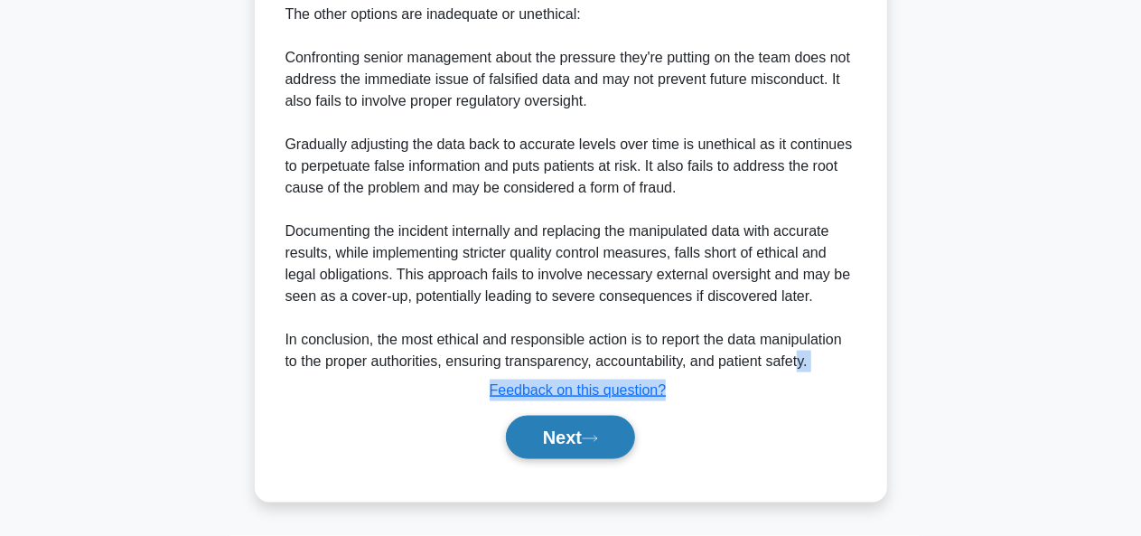
drag, startPoint x: 798, startPoint y: 360, endPoint x: 611, endPoint y: 443, distance: 204.6
click at [611, 443] on div "Explanation The most ethical course of action is to report the data manipulatio…" at bounding box center [570, 72] width 585 height 790
click at [611, 443] on button "Next" at bounding box center [570, 437] width 129 height 43
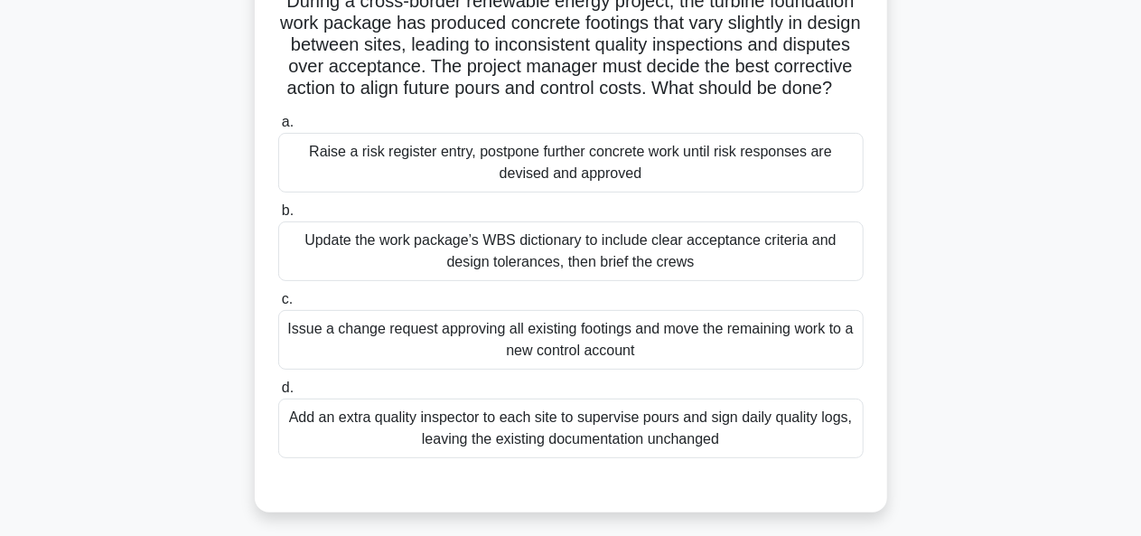
scroll to position [144, 0]
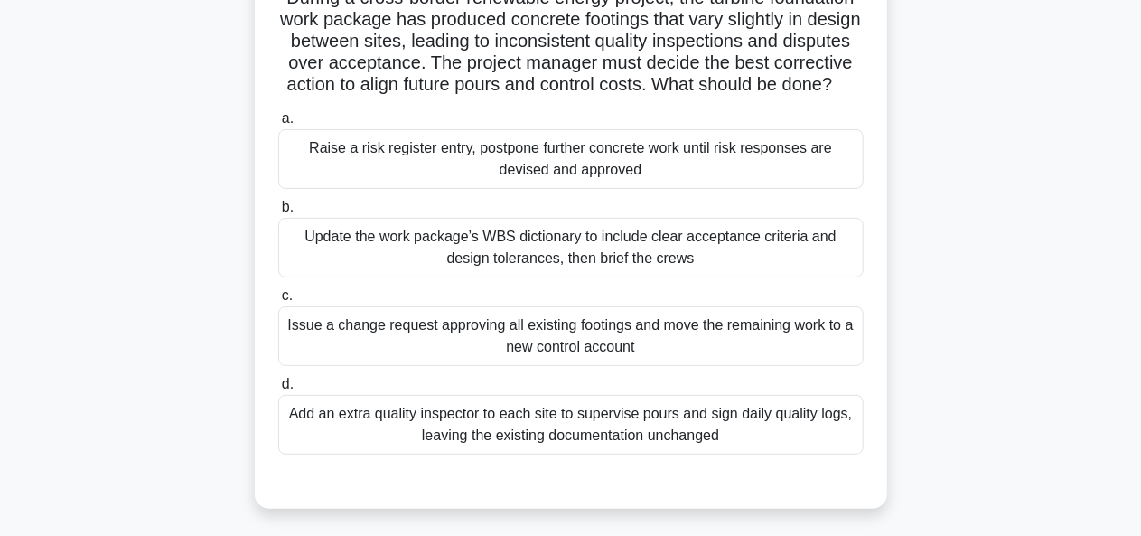
click at [813, 268] on div "Update the work package’s WBS dictionary to include clear acceptance criteria a…" at bounding box center [570, 248] width 585 height 60
click at [278, 213] on input "b. Update the work package’s WBS dictionary to include clear acceptance criteri…" at bounding box center [278, 207] width 0 height 12
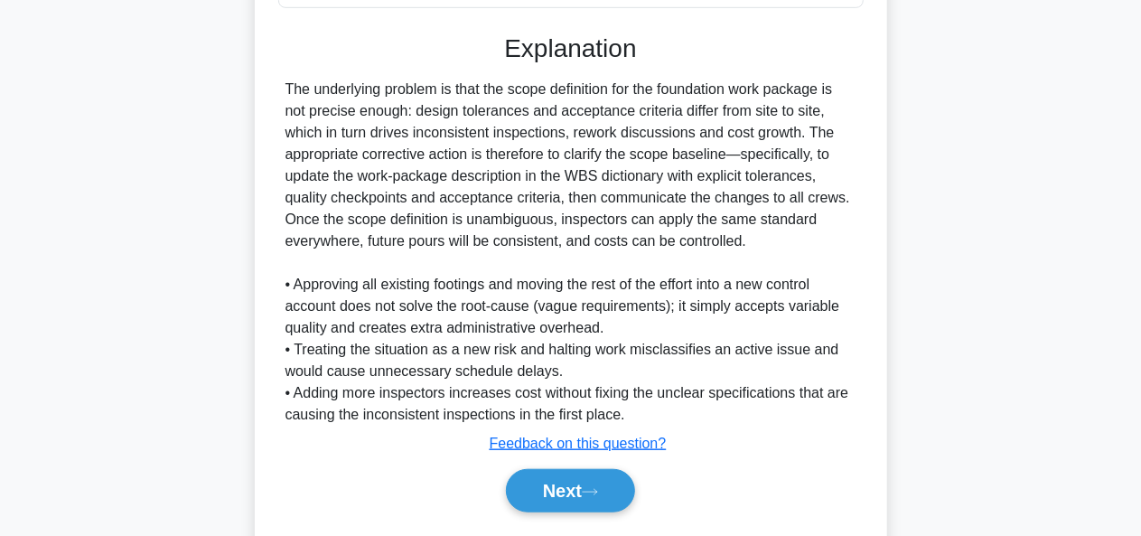
scroll to position [662, 0]
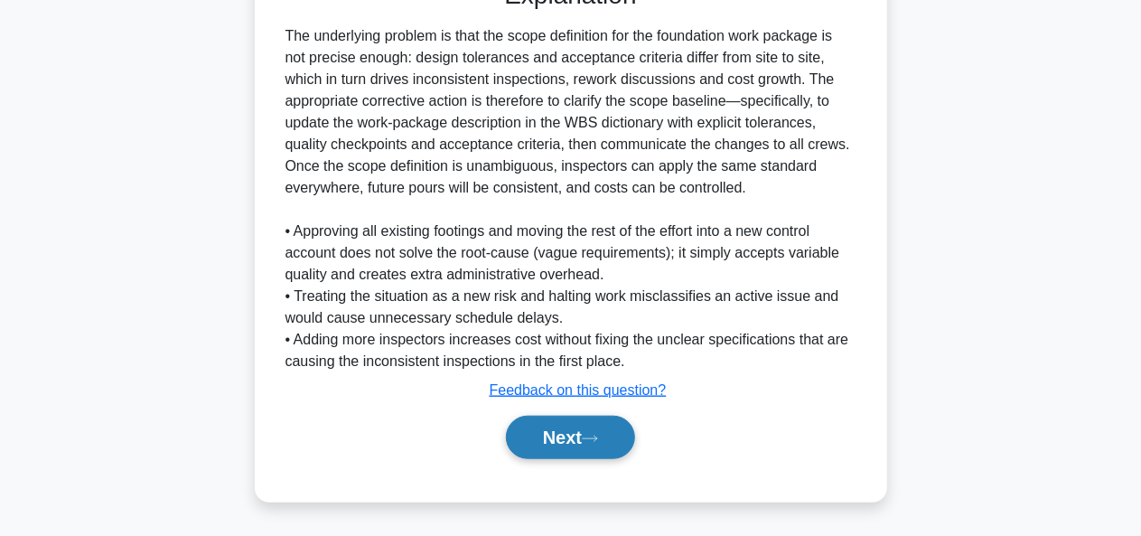
click at [561, 434] on button "Next" at bounding box center [570, 437] width 129 height 43
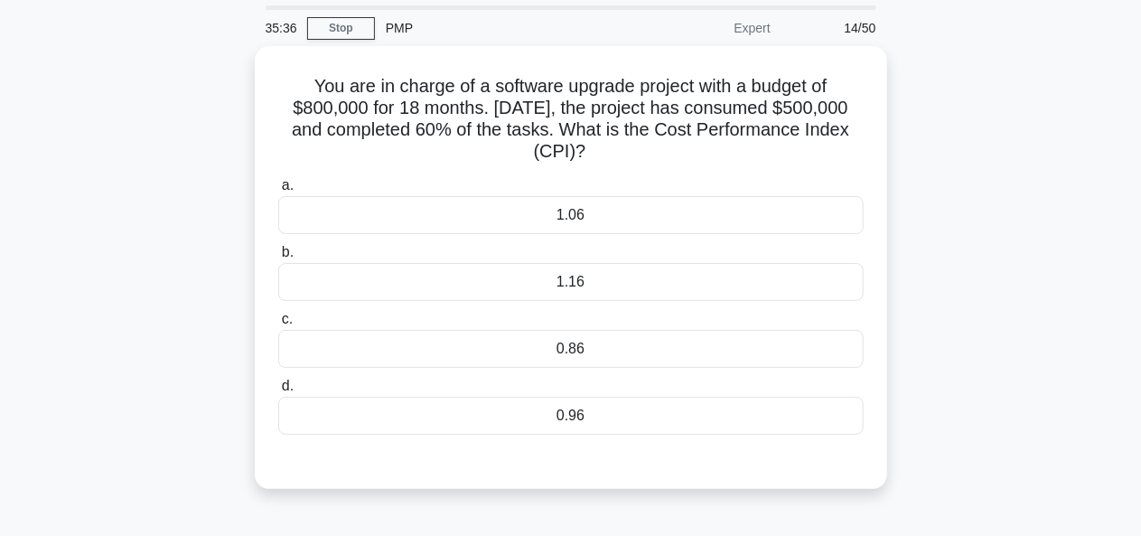
scroll to position [63, 0]
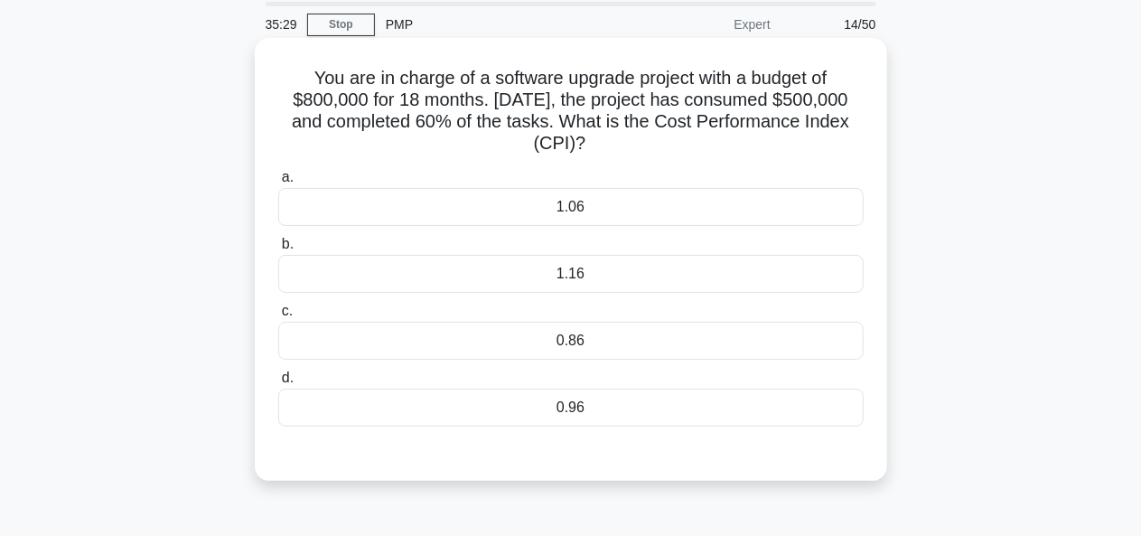
click at [746, 339] on div "0.86" at bounding box center [570, 341] width 585 height 38
click at [278, 317] on input "c. 0.86" at bounding box center [278, 311] width 0 height 12
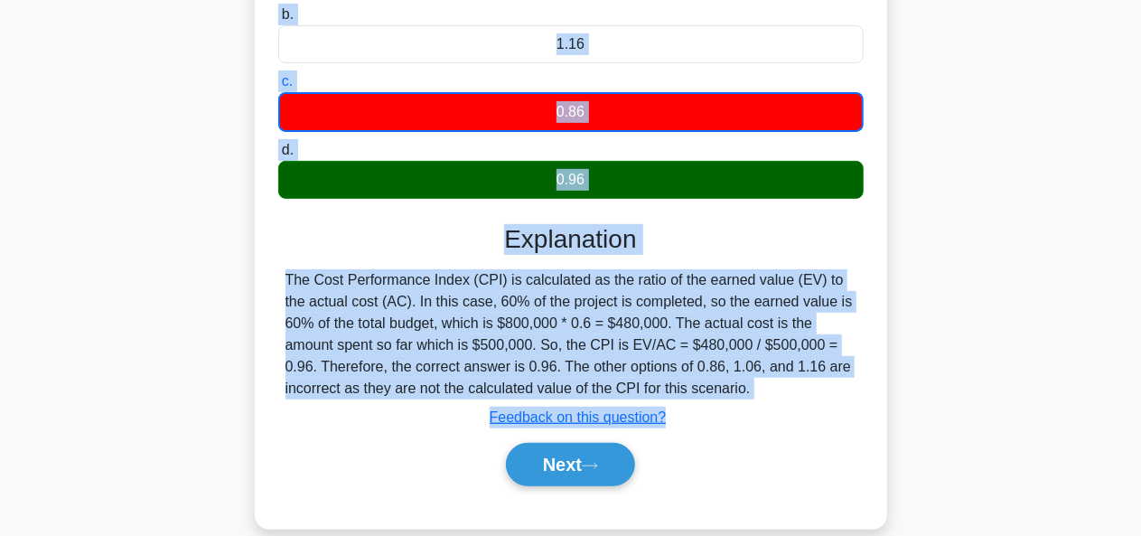
scroll to position [336, 0]
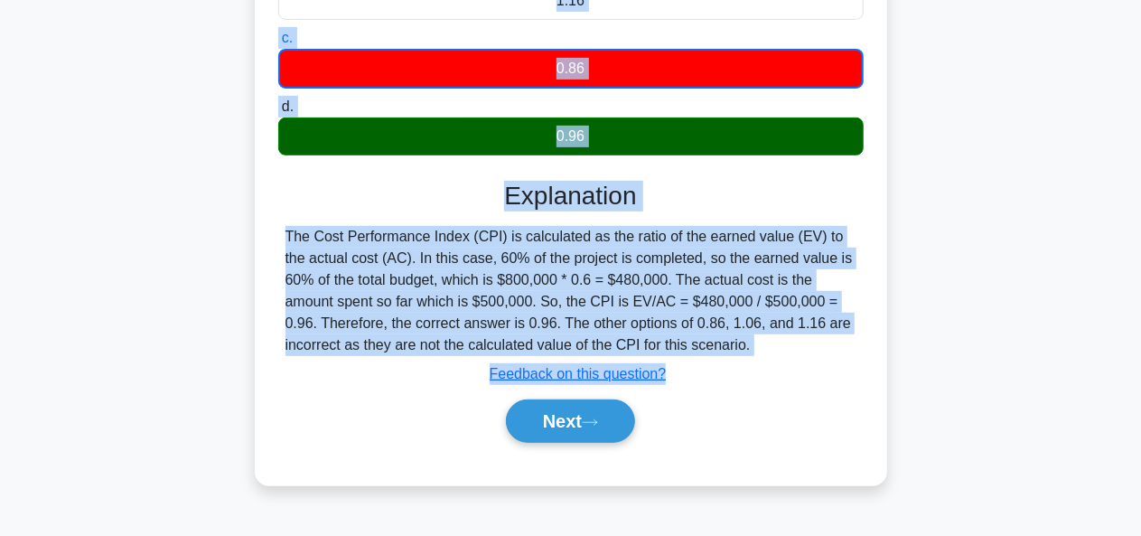
drag, startPoint x: 305, startPoint y: 140, endPoint x: 746, endPoint y: 348, distance: 487.3
click at [746, 348] on div "You are in charge of a software upgrade project with a budget of $800,000 for 1…" at bounding box center [571, 124] width 618 height 705
copy div "You are in charge of a software upgrade project with a budget of $800,000 for 1…"
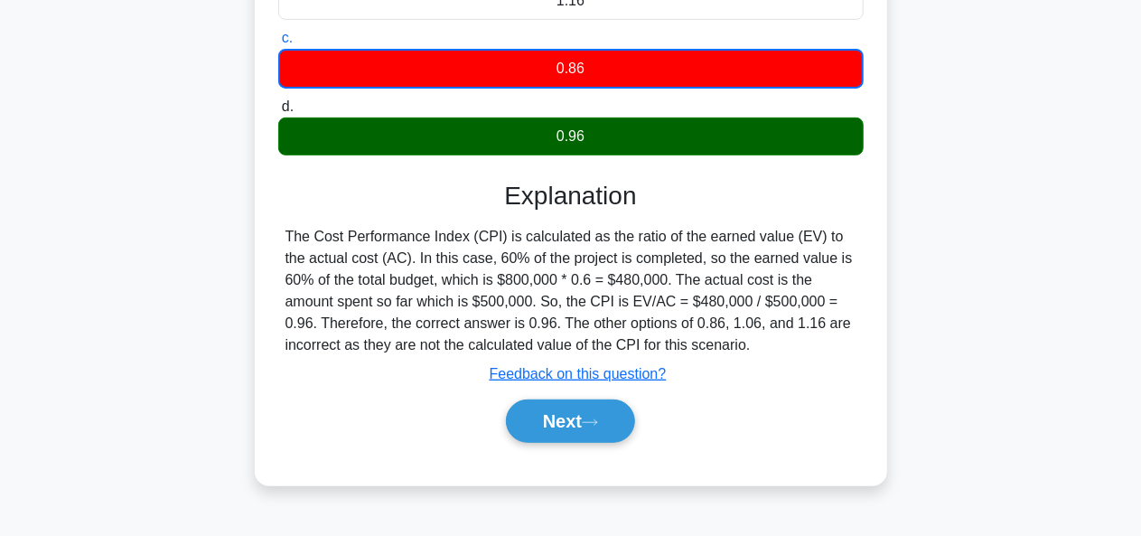
click at [854, 368] on div "Submit feedback Feedback on this question?" at bounding box center [577, 374] width 585 height 22
click at [611, 416] on button "Next" at bounding box center [570, 420] width 129 height 43
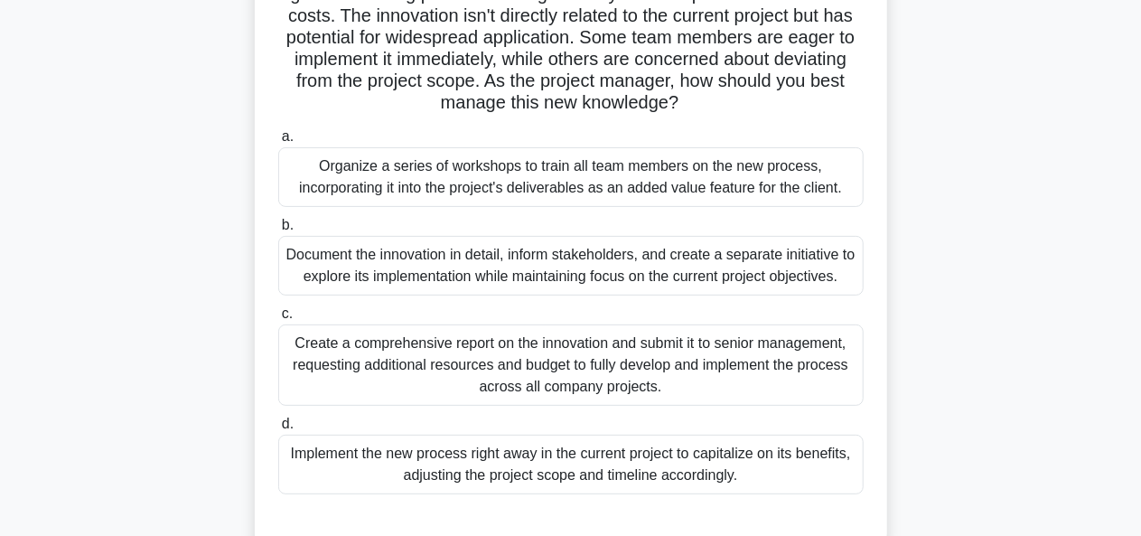
scroll to position [175, 0]
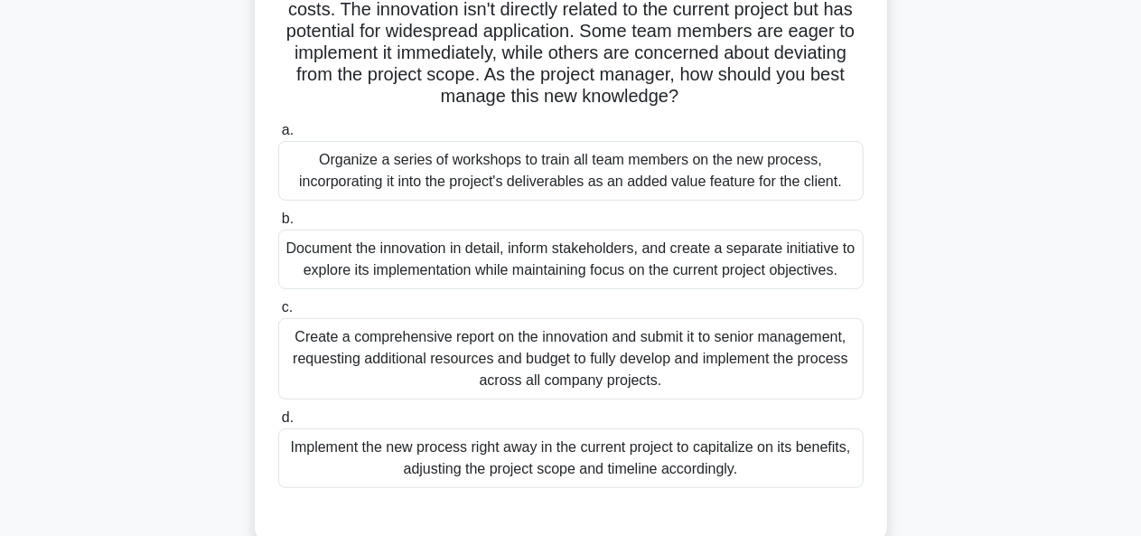
click at [677, 185] on div "Organize a series of workshops to train all team members on the new process, in…" at bounding box center [570, 171] width 585 height 60
click at [278, 136] on input "a. Organize a series of workshops to train all team members on the new process,…" at bounding box center [278, 131] width 0 height 12
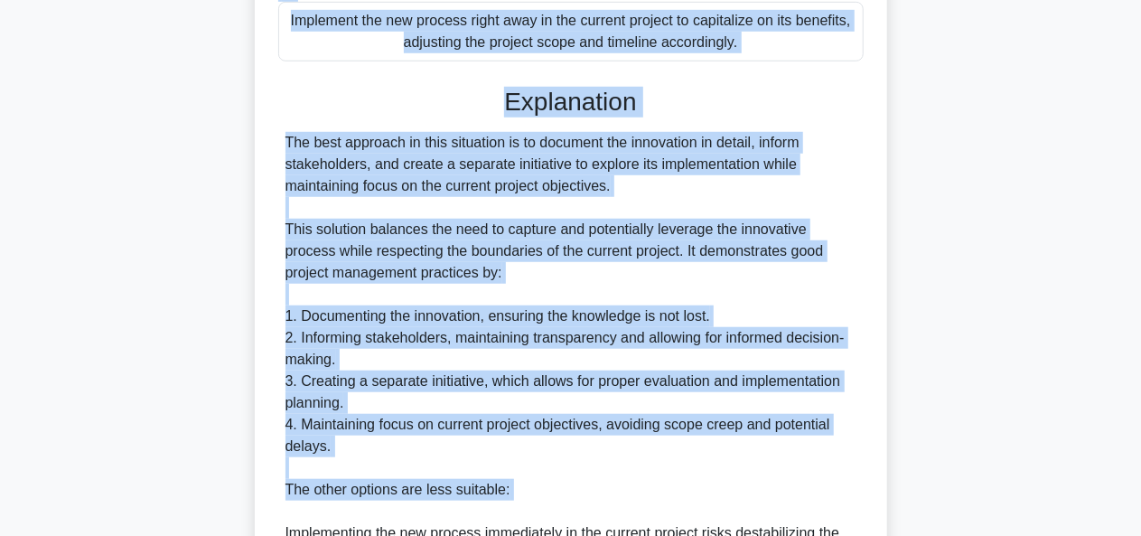
scroll to position [705, 0]
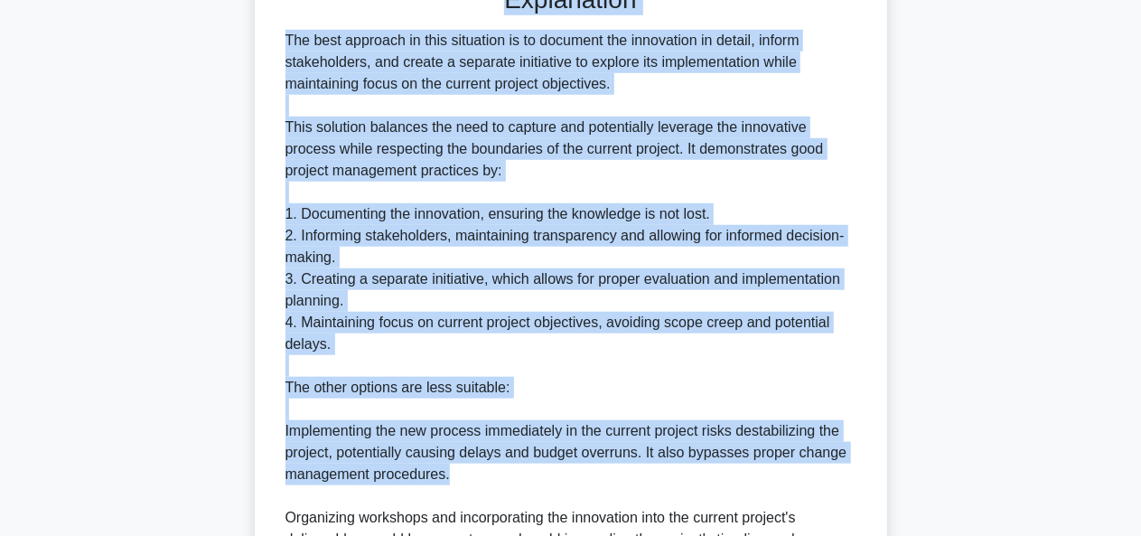
drag, startPoint x: 322, startPoint y: 140, endPoint x: 572, endPoint y: 493, distance: 432.9
click at [572, 493] on div "A project team in a manufacturing company has developed a groundbreaking proces…" at bounding box center [571, 135] width 618 height 1464
copy div "A project team in a manufacturing company has developed a groundbreaking proces…"
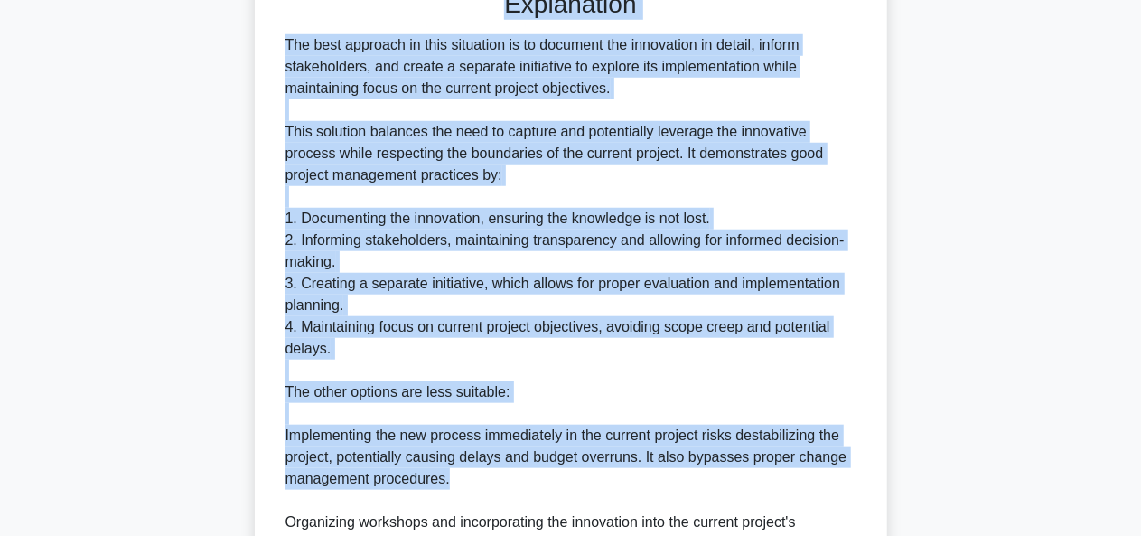
click at [926, 356] on div "A project team in a manufacturing company has developed a groundbreaking proces…" at bounding box center [571, 150] width 1030 height 1500
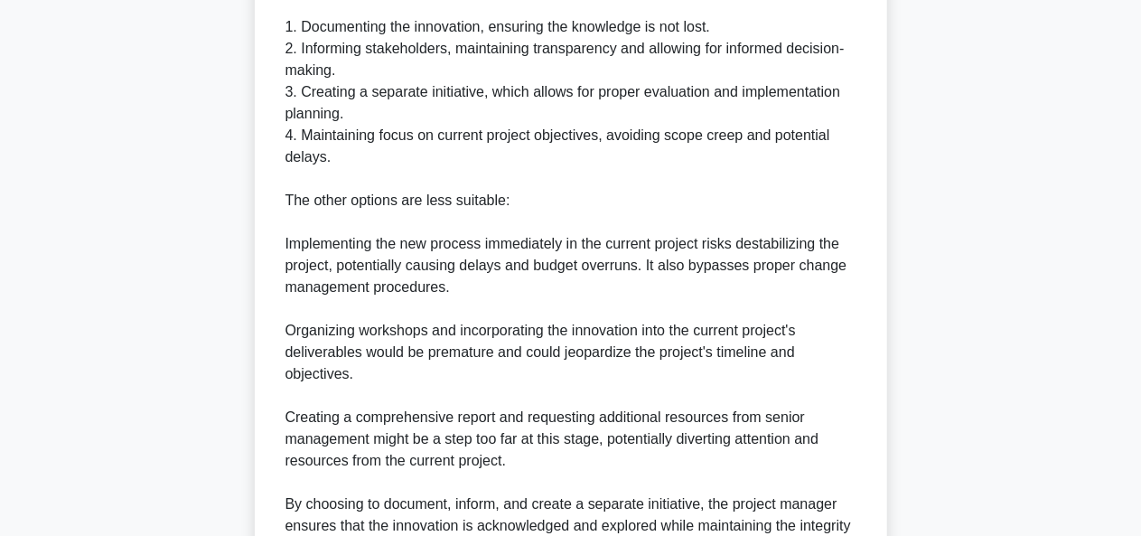
scroll to position [1098, 0]
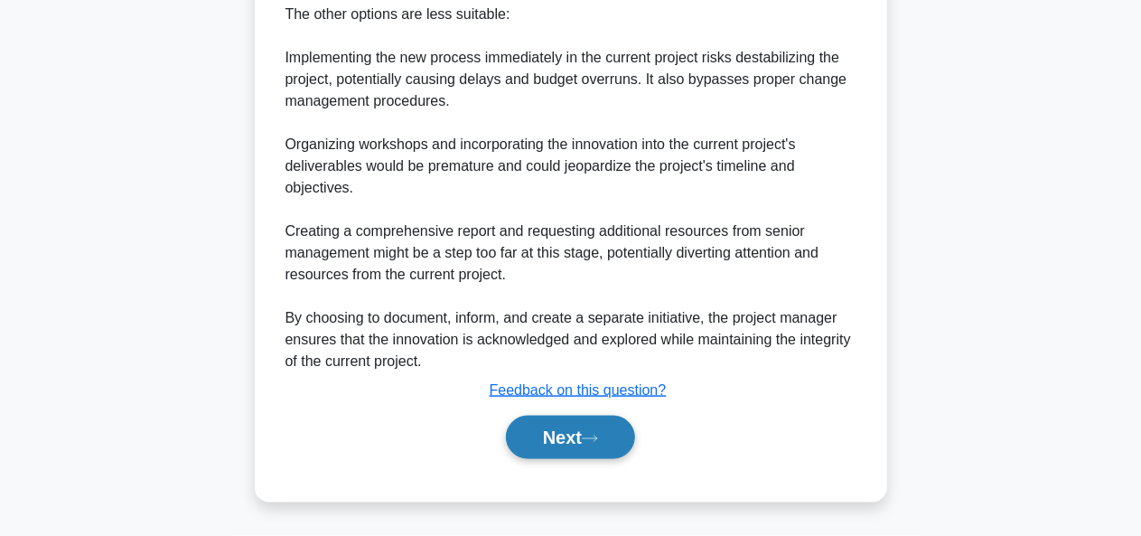
click at [604, 429] on button "Next" at bounding box center [570, 437] width 129 height 43
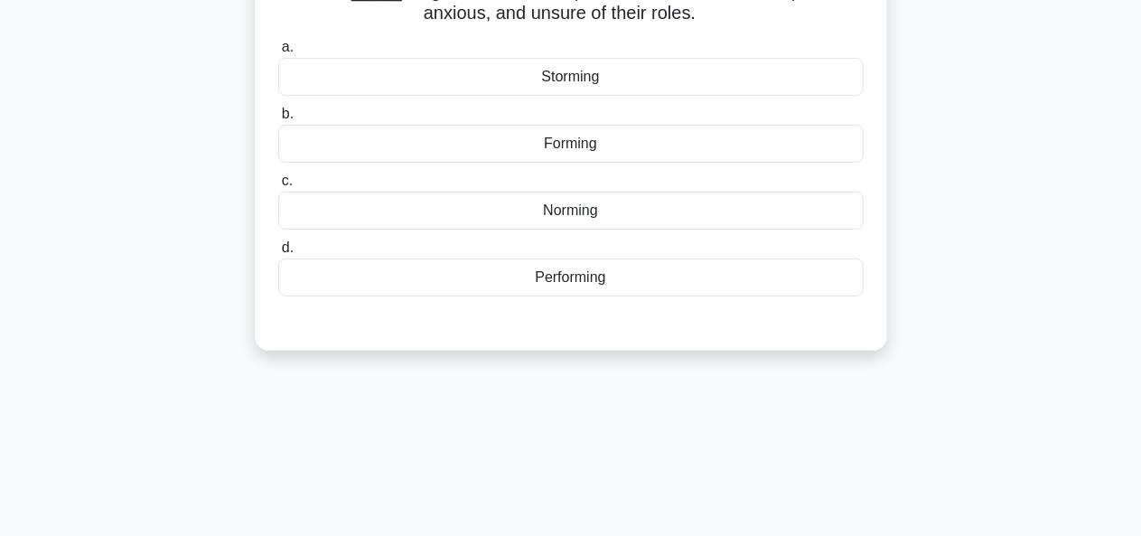
scroll to position [0, 0]
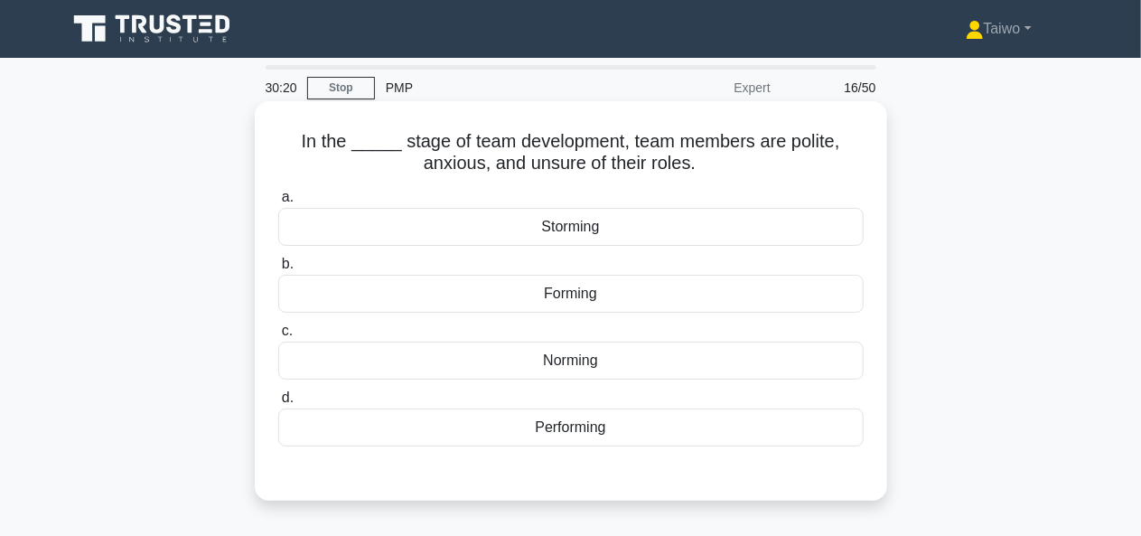
click at [594, 229] on div "Storming" at bounding box center [570, 227] width 585 height 38
click at [278, 203] on input "a. Storming" at bounding box center [278, 198] width 0 height 12
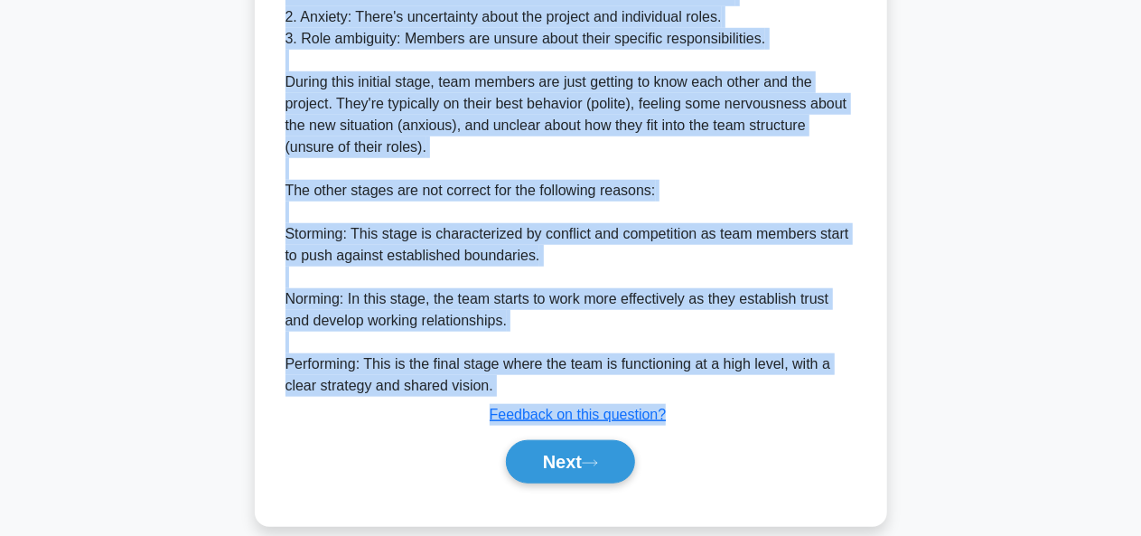
scroll to position [726, 0]
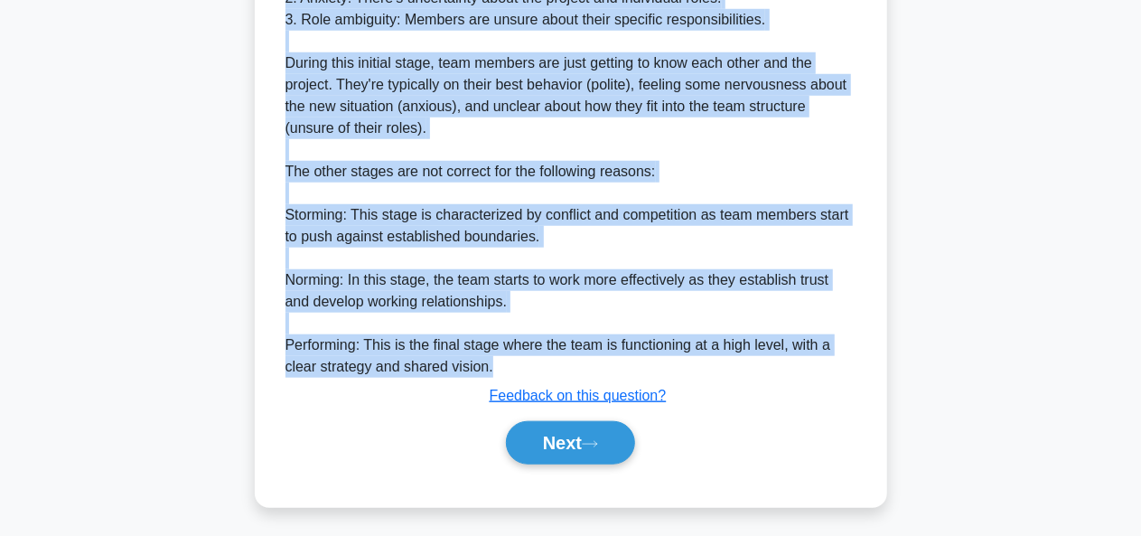
drag, startPoint x: 302, startPoint y: 136, endPoint x: 564, endPoint y: 370, distance: 351.2
copy div "In the _____ stage of team development, team members are polite, anxious, and u…"
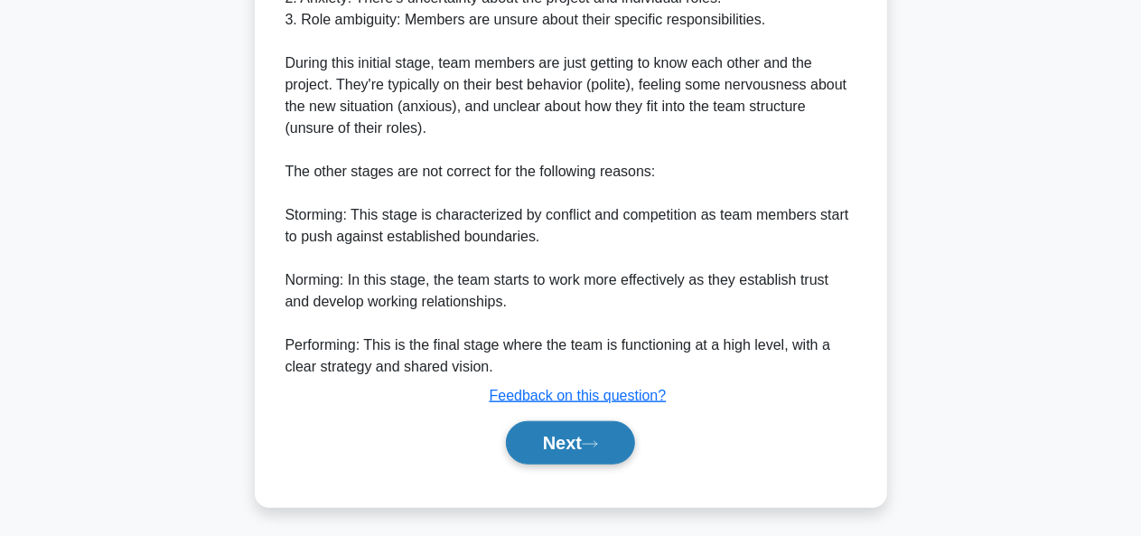
click at [598, 439] on icon at bounding box center [590, 444] width 16 height 10
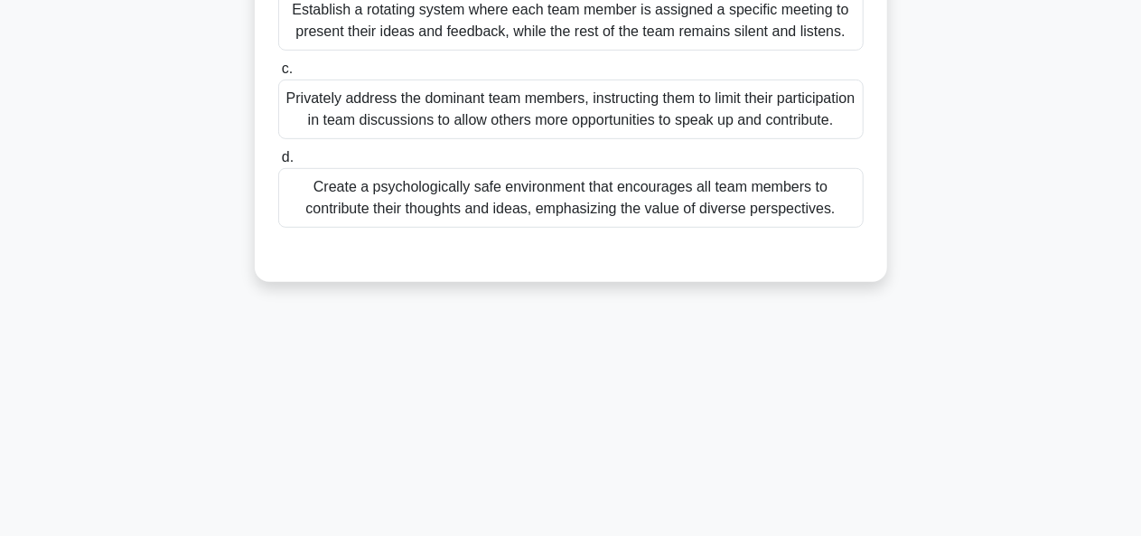
click at [600, 438] on div "29:13 Stop PMP Expert 17/50 As a project manager, you've observed that some tea…" at bounding box center [571, 76] width 1030 height 903
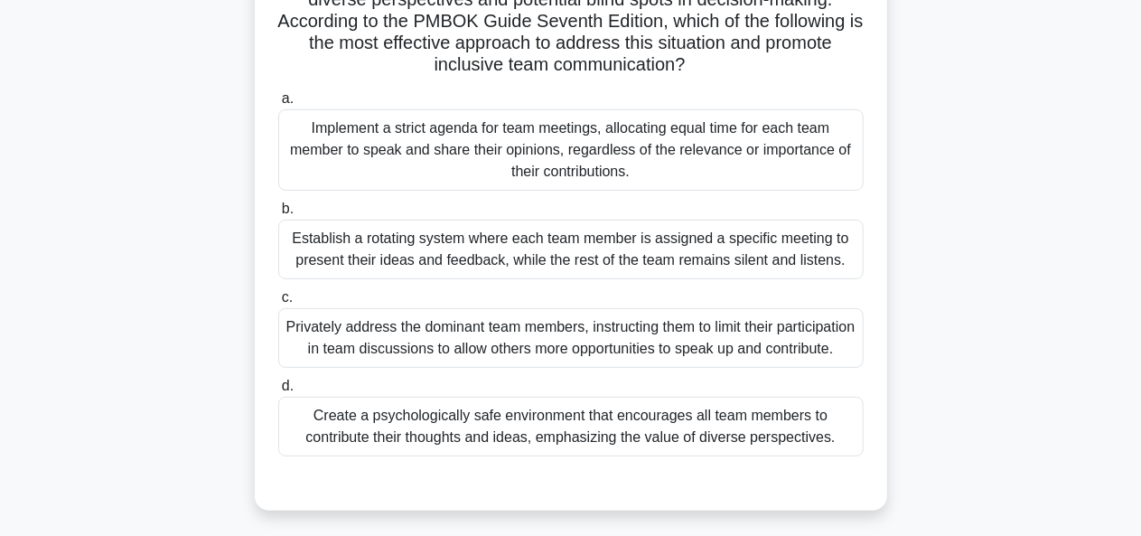
scroll to position [208, 0]
click at [771, 444] on div "Create a psychologically safe environment that encourages all team members to c…" at bounding box center [570, 426] width 585 height 60
click at [278, 391] on input "d. Create a psychologically safe environment that encourages all team members t…" at bounding box center [278, 385] width 0 height 12
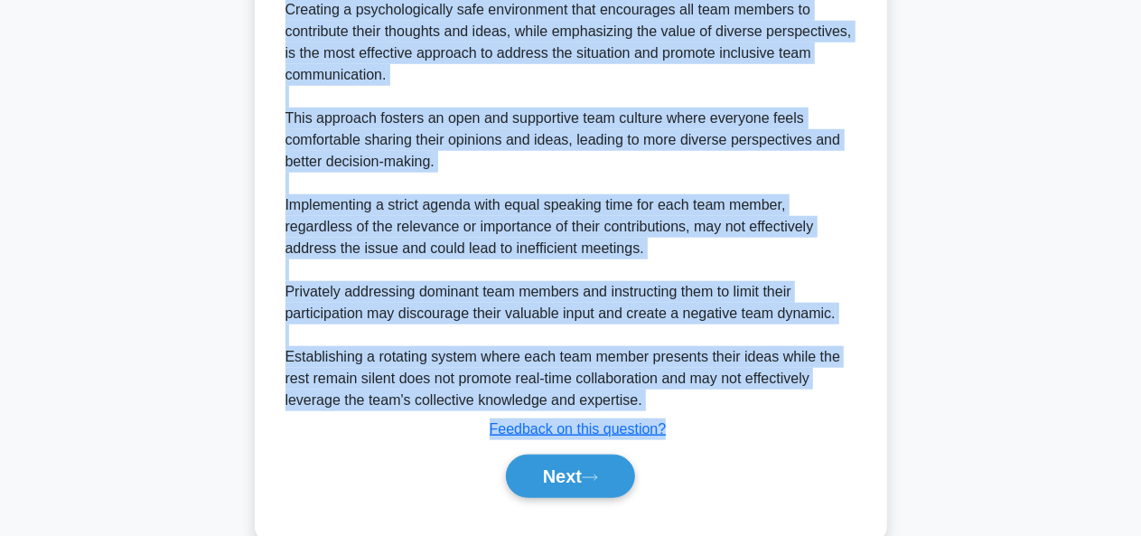
scroll to position [738, 0]
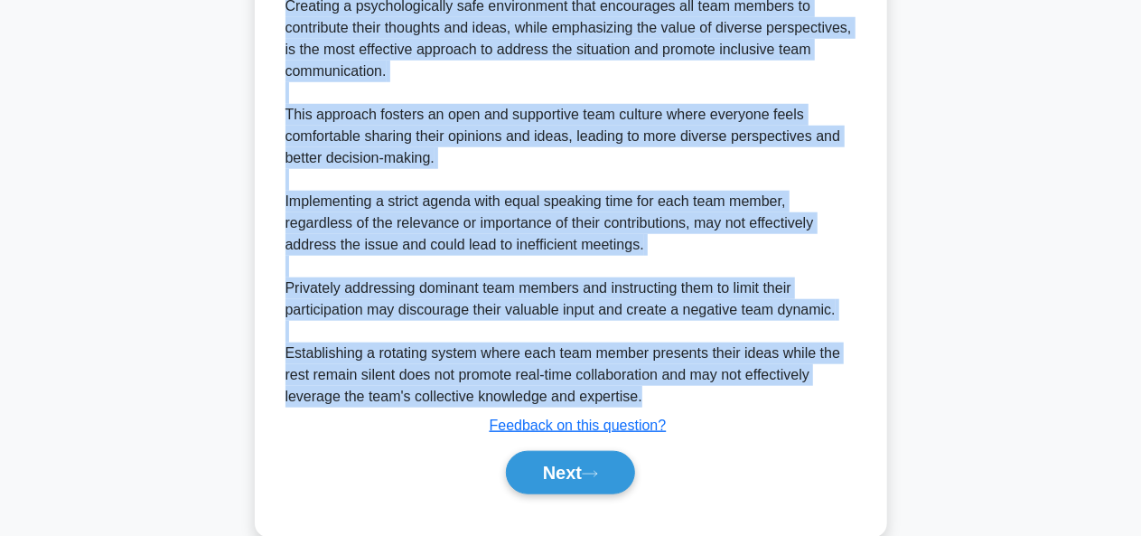
drag, startPoint x: 290, startPoint y: 80, endPoint x: 651, endPoint y: 416, distance: 493.4
copy div "As a project manager, you've observed that some team members are reluctant to s…"
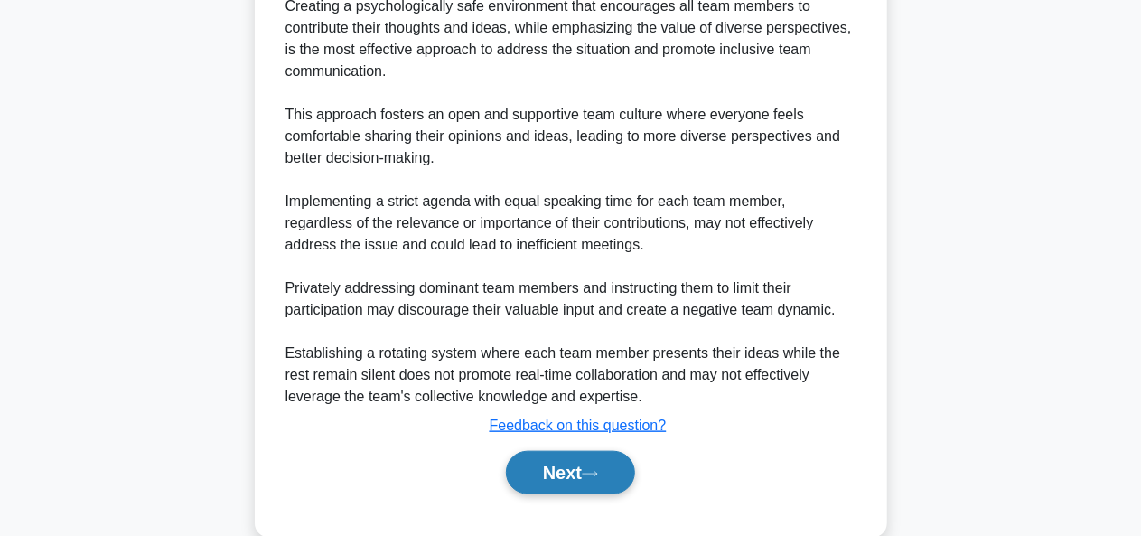
click at [612, 489] on button "Next" at bounding box center [570, 472] width 129 height 43
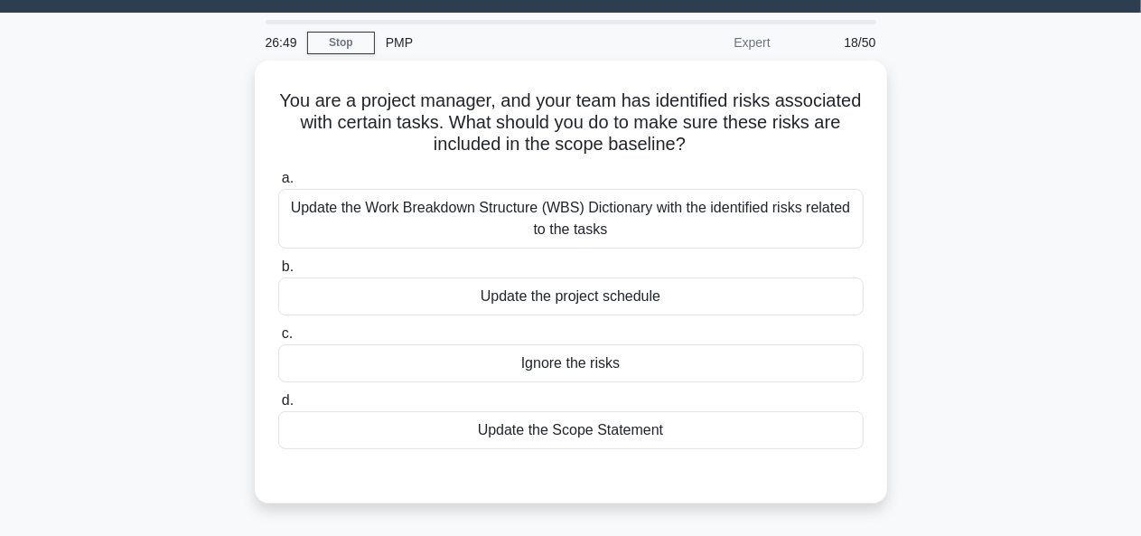
scroll to position [48, 0]
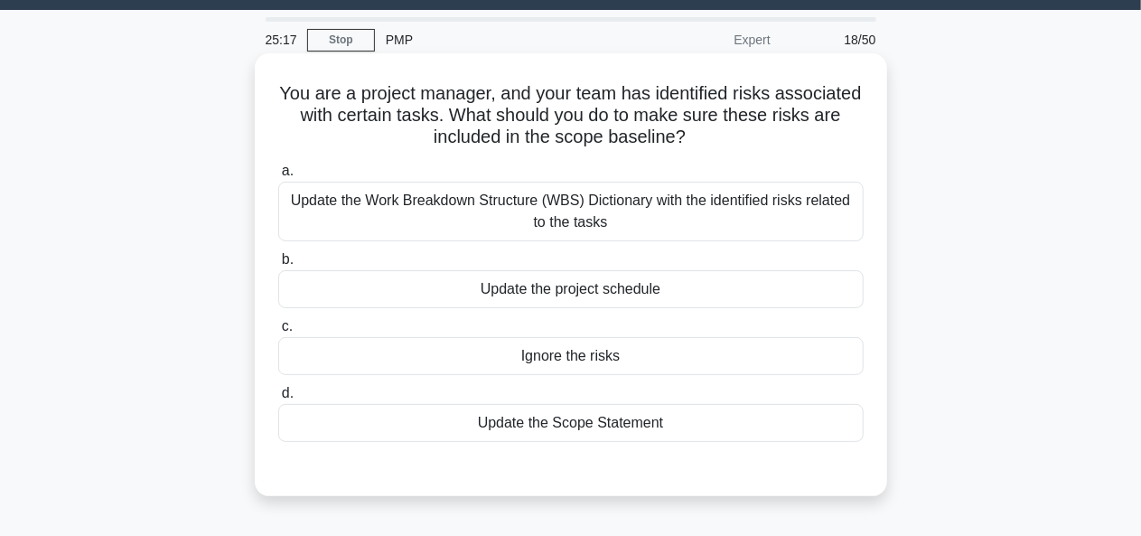
click at [635, 419] on div "Update the Scope Statement" at bounding box center [570, 423] width 585 height 38
click at [278, 399] on input "d. Update the Scope Statement" at bounding box center [278, 394] width 0 height 12
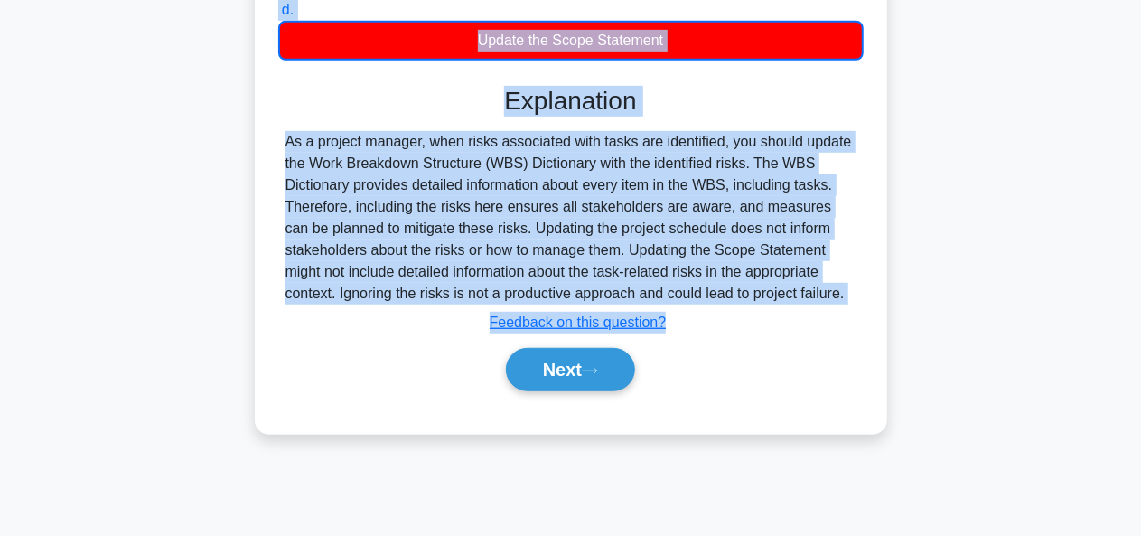
scroll to position [439, 0]
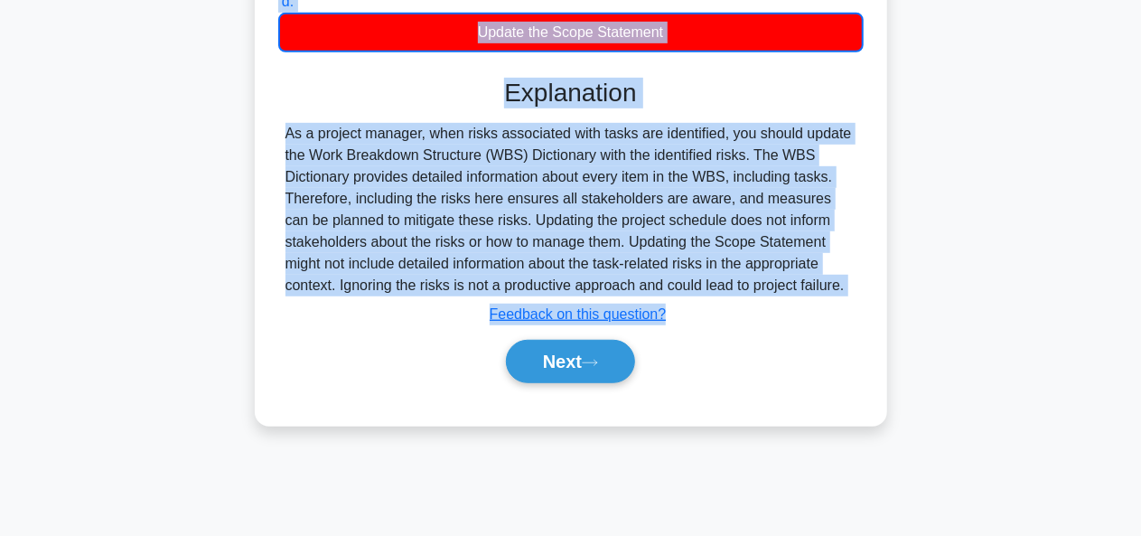
drag, startPoint x: 320, startPoint y: 141, endPoint x: 860, endPoint y: 279, distance: 557.6
click at [860, 279] on div "You are a project manager, and your team has identified risks associated with c…" at bounding box center [571, 43] width 618 height 749
copy div "You are a project manager, and your team has identified risks associated with c…"
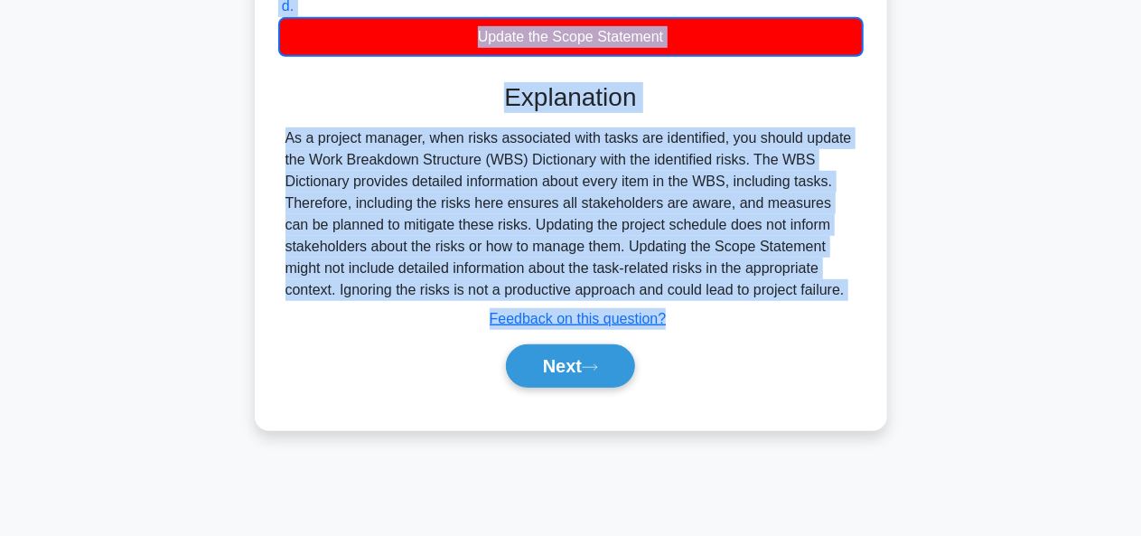
copy div "You are a project manager, and your team has identified risks associated with c…"
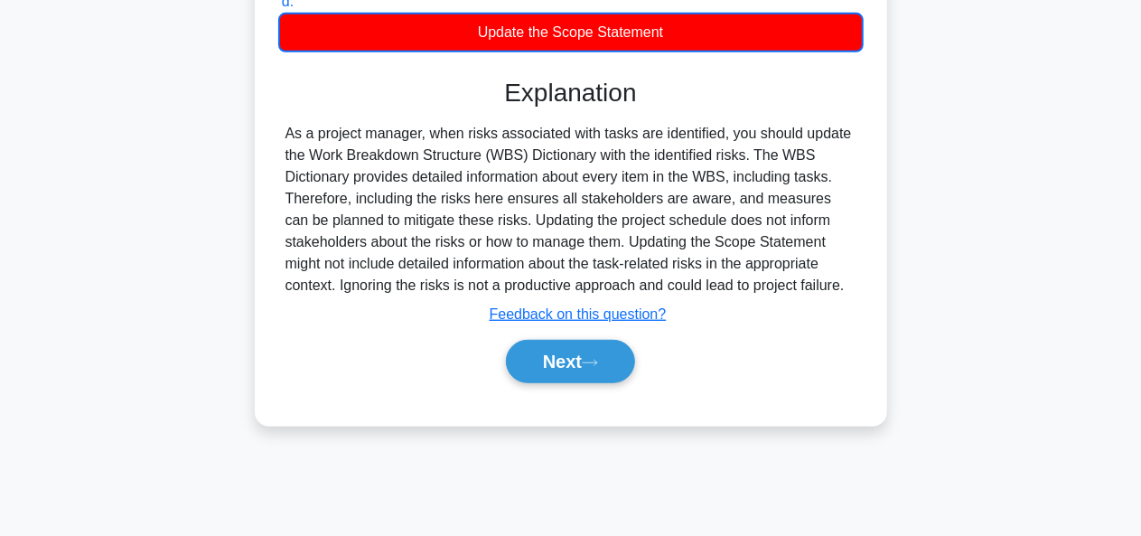
click at [730, 359] on div "Next" at bounding box center [571, 361] width 593 height 43
click at [614, 360] on button "Next" at bounding box center [570, 361] width 129 height 43
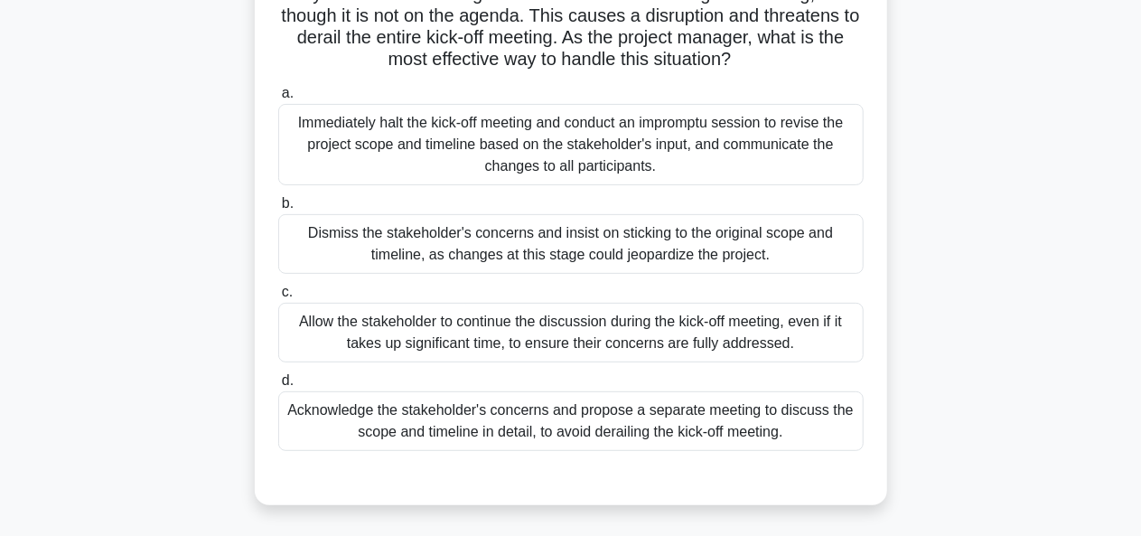
scroll to position [219, 0]
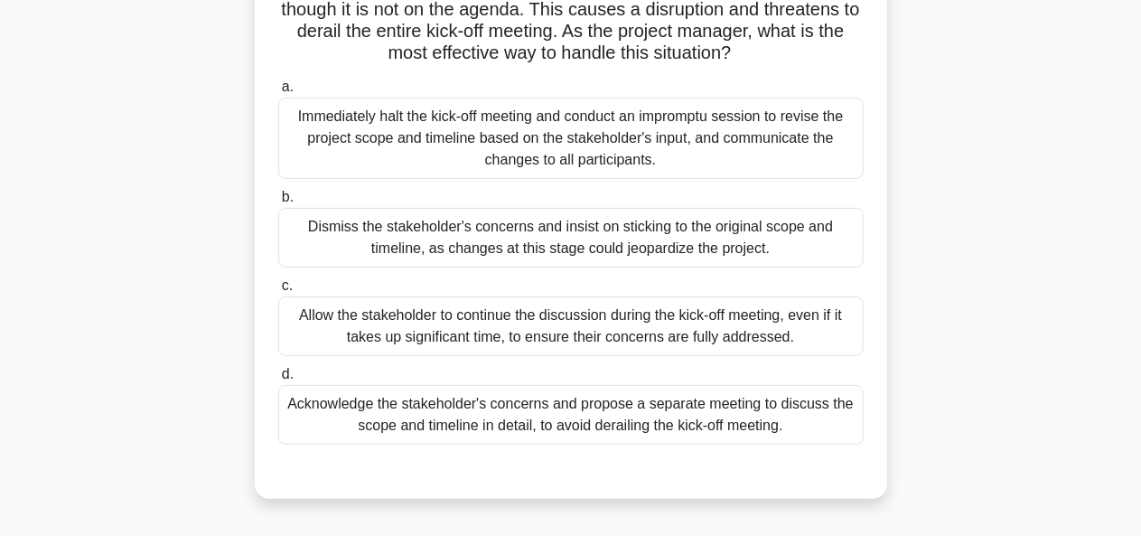
click at [771, 417] on div "Acknowledge the stakeholder's concerns and propose a separate meeting to discus…" at bounding box center [570, 415] width 585 height 60
click at [278, 380] on input "d. Acknowledge the stakeholder's concerns and propose a separate meeting to dis…" at bounding box center [278, 375] width 0 height 12
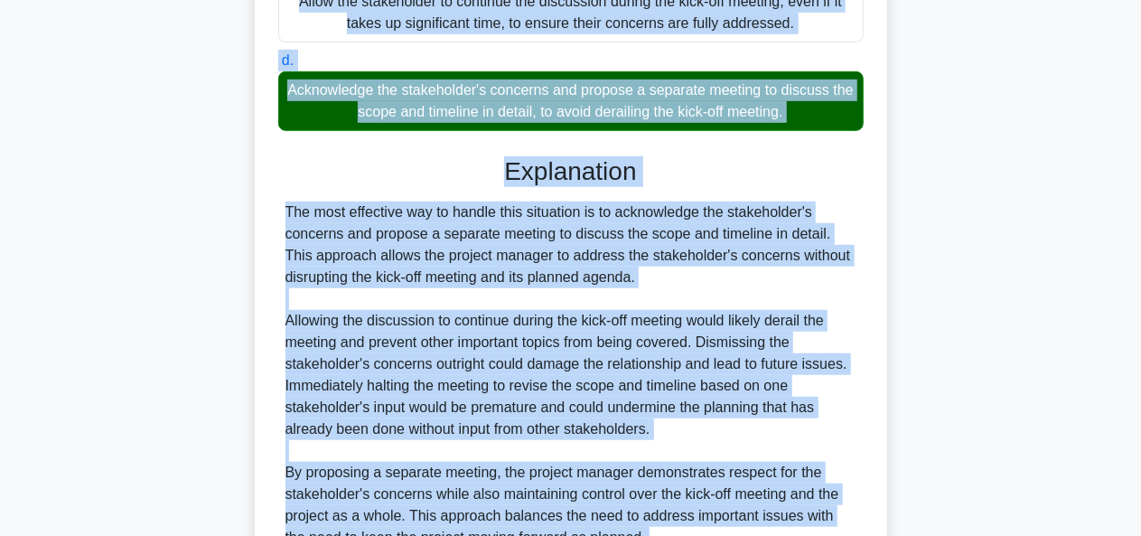
scroll to position [594, 0]
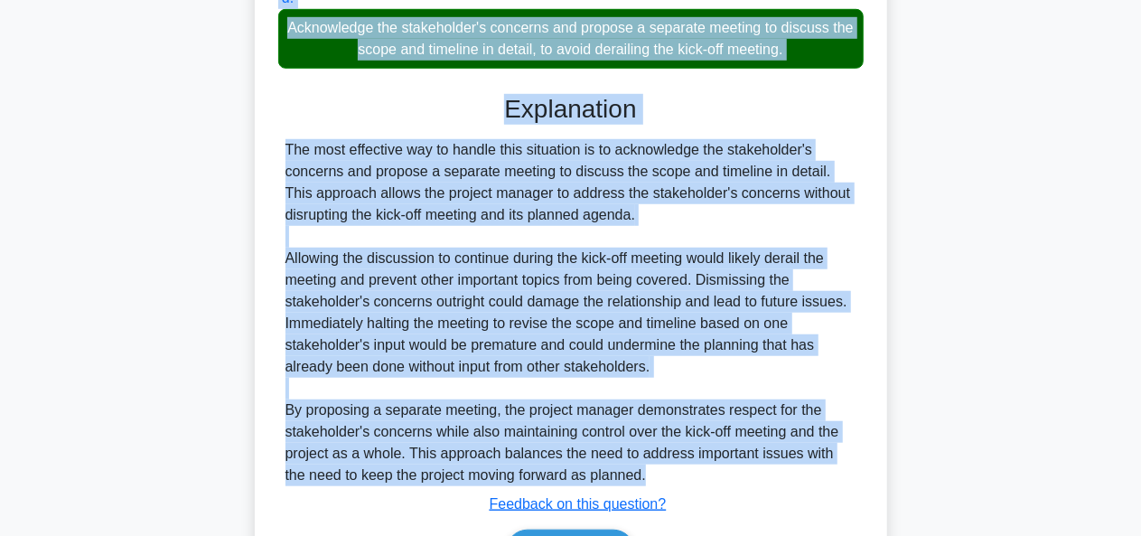
drag, startPoint x: 294, startPoint y: 46, endPoint x: 665, endPoint y: 481, distance: 572.2
click at [665, 481] on div "During a project kick-off meeting, a key stakeholder raises concerns about the …" at bounding box center [571, 61] width 618 height 1094
copy div "During a project kick-off meeting, a key stakeholder raises concerns about the …"
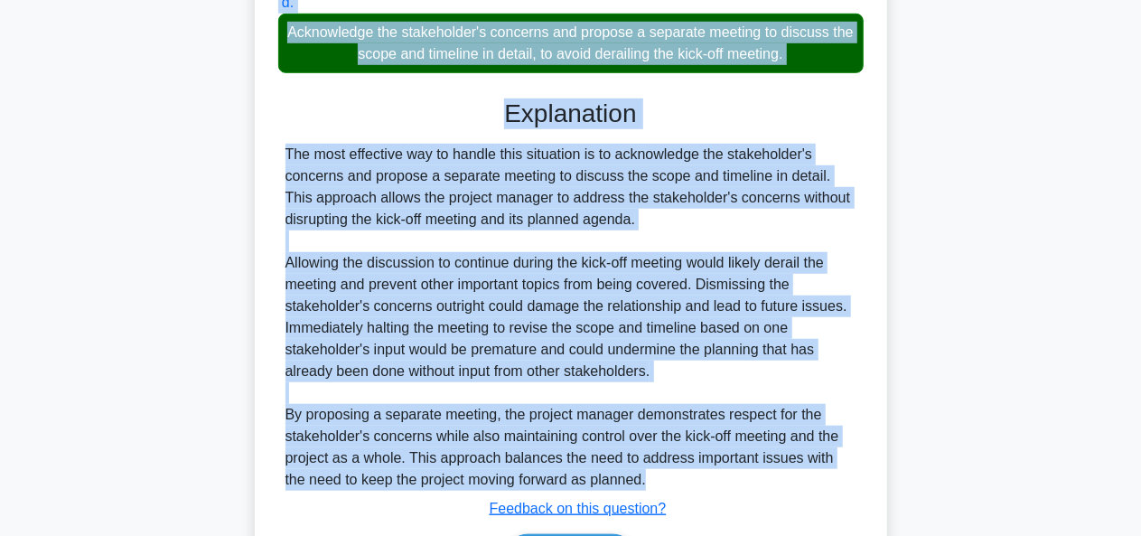
click at [948, 301] on div "During a project kick-off meeting, a key stakeholder raises concerns about the …" at bounding box center [571, 76] width 1030 height 1130
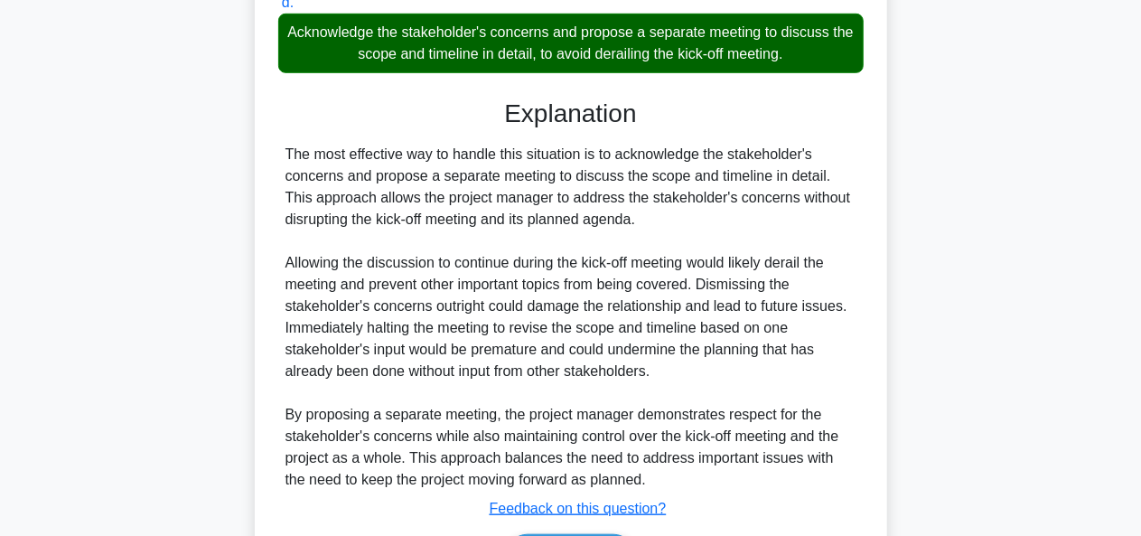
scroll to position [705, 0]
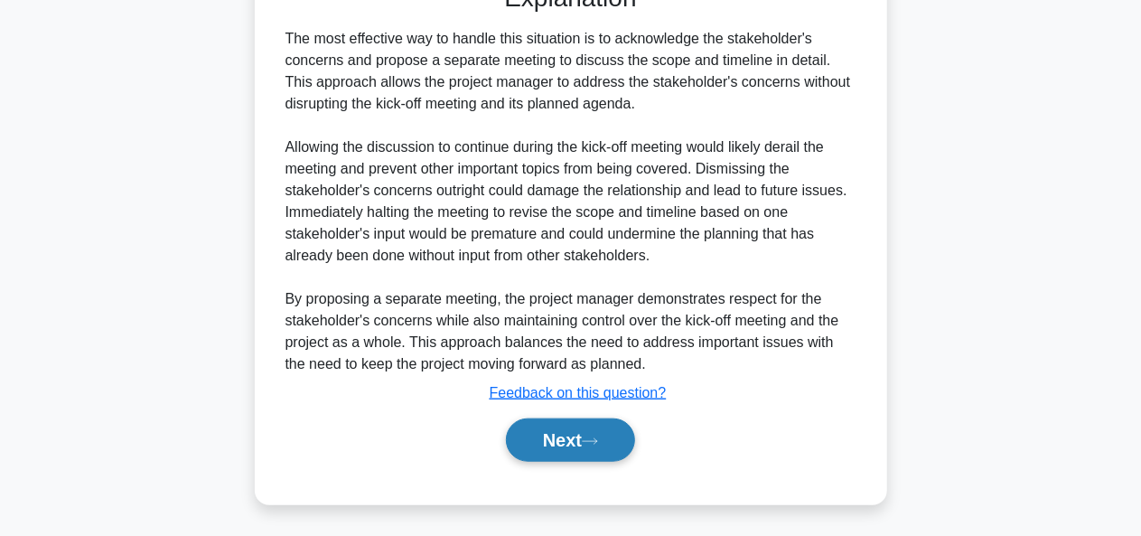
click at [601, 434] on button "Next" at bounding box center [570, 439] width 129 height 43
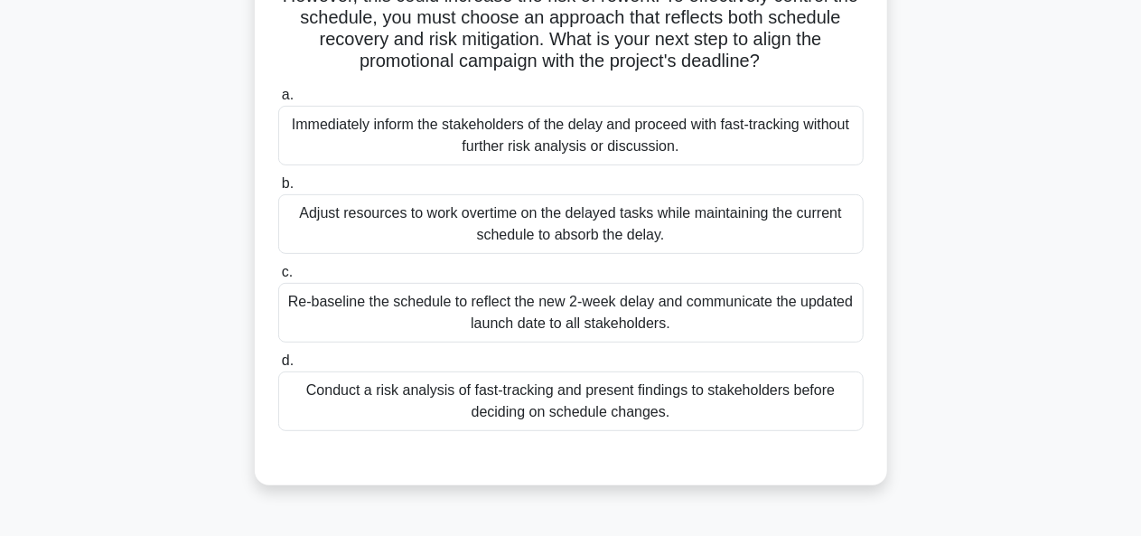
scroll to position [245, 0]
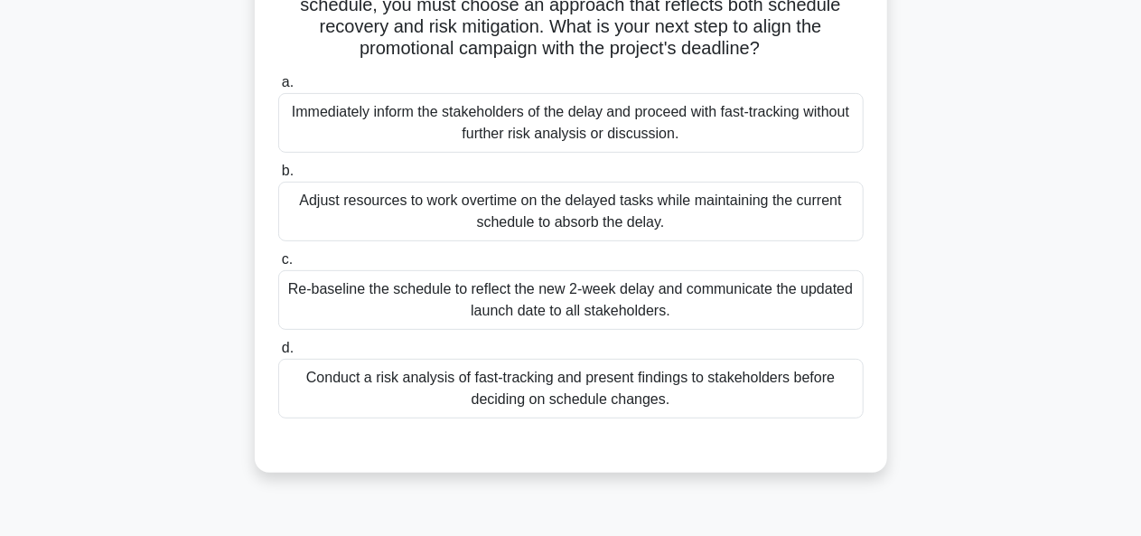
click at [632, 397] on div "Conduct a risk analysis of fast-tracking and present findings to stakeholders b…" at bounding box center [570, 389] width 585 height 60
click at [278, 354] on input "d. Conduct a risk analysis of fast-tracking and present findings to stakeholder…" at bounding box center [278, 348] width 0 height 12
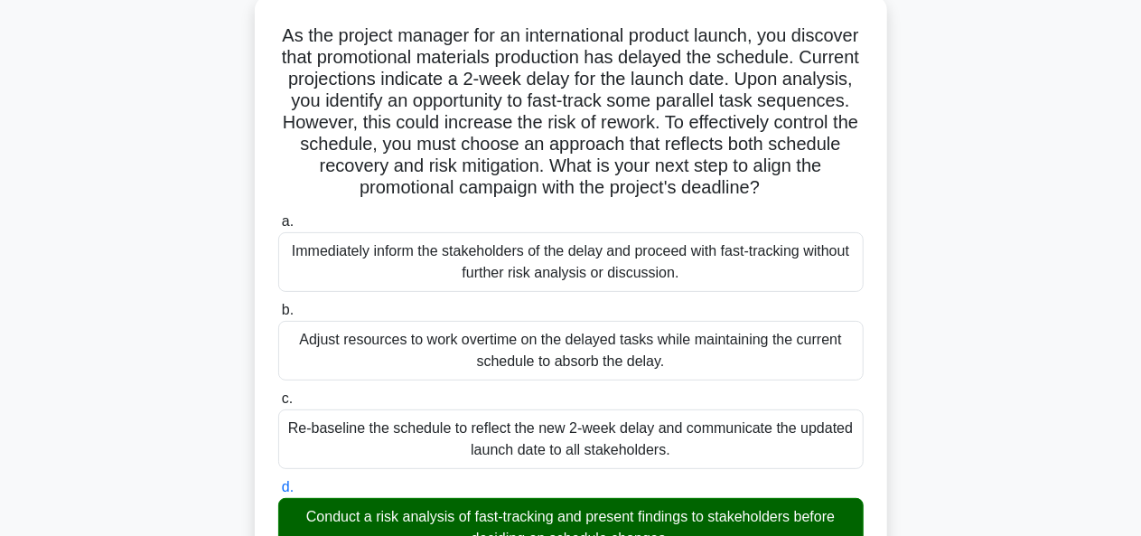
scroll to position [105, 0]
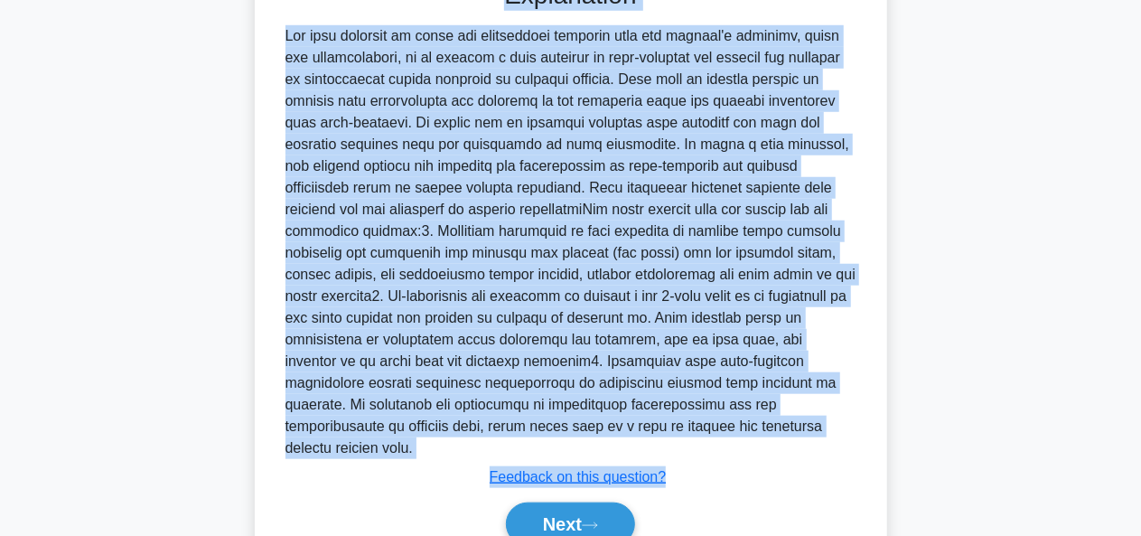
scroll to position [726, 0]
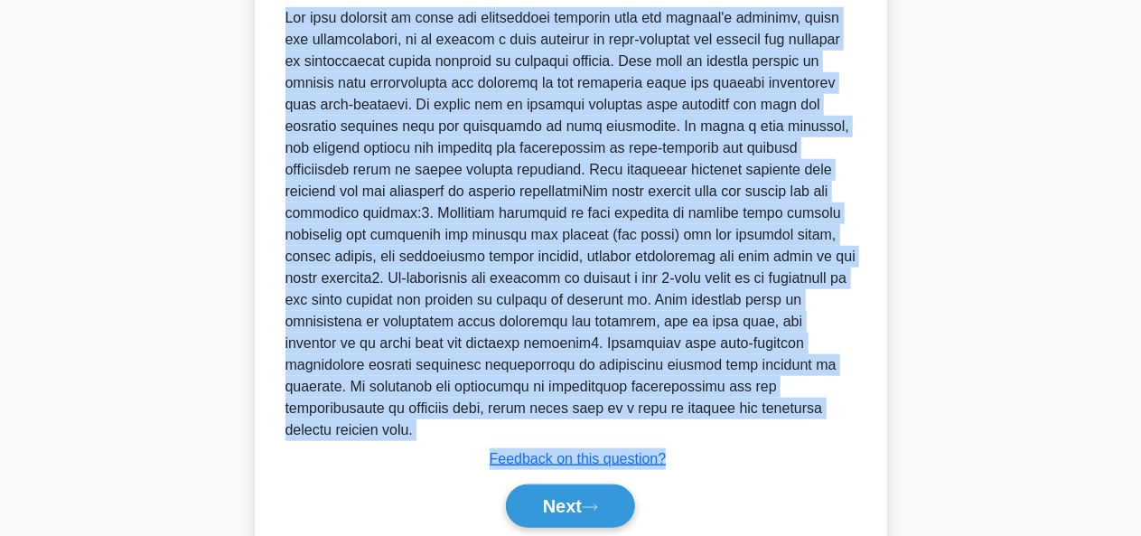
drag, startPoint x: 308, startPoint y: 36, endPoint x: 733, endPoint y: 398, distance: 558.1
copy div "As the project manager for an international product launch, you discover that p…"
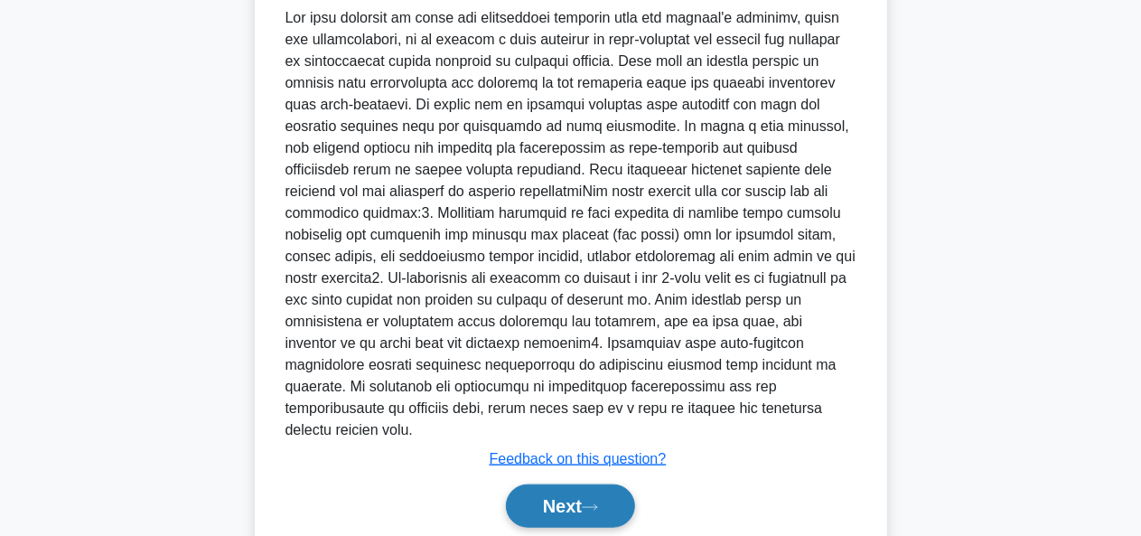
click at [607, 484] on button "Next" at bounding box center [570, 505] width 129 height 43
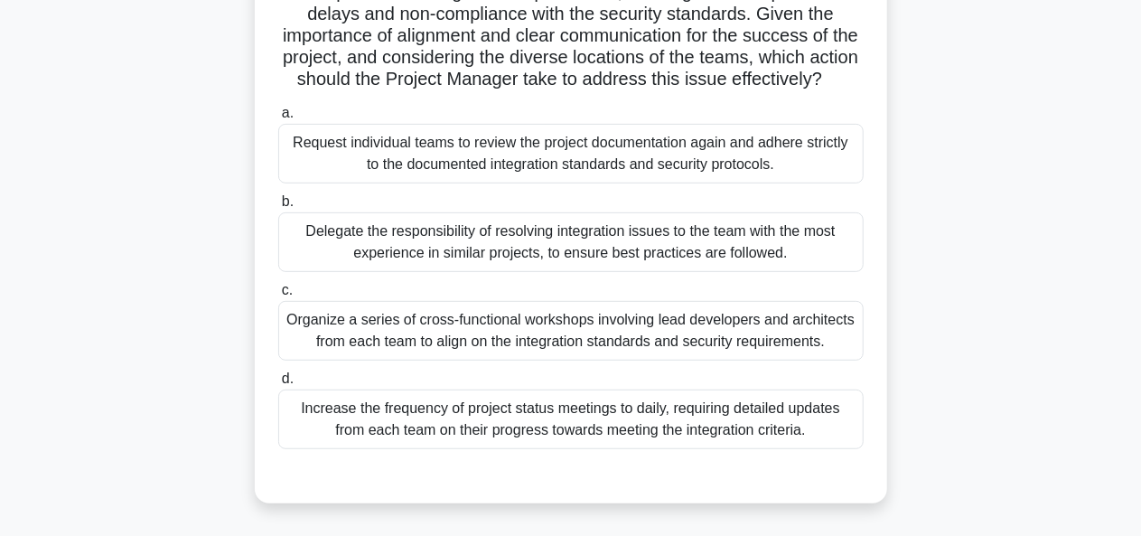
scroll to position [306, 0]
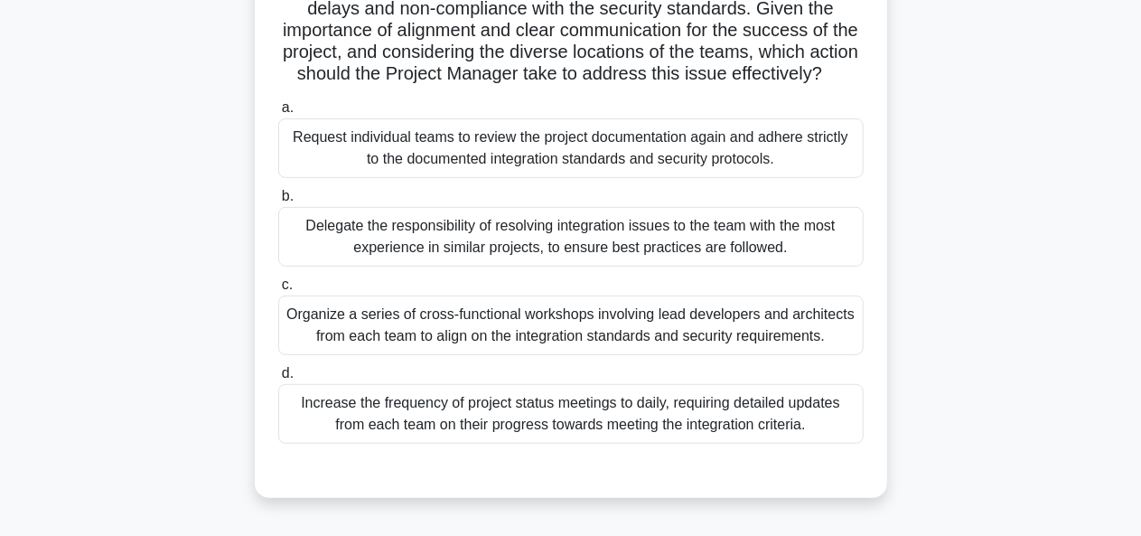
click at [773, 178] on div "Request individual teams to review the project documentation again and adhere s…" at bounding box center [570, 148] width 585 height 60
click at [278, 114] on input "a. Request individual teams to review the project documentation again and adher…" at bounding box center [278, 108] width 0 height 12
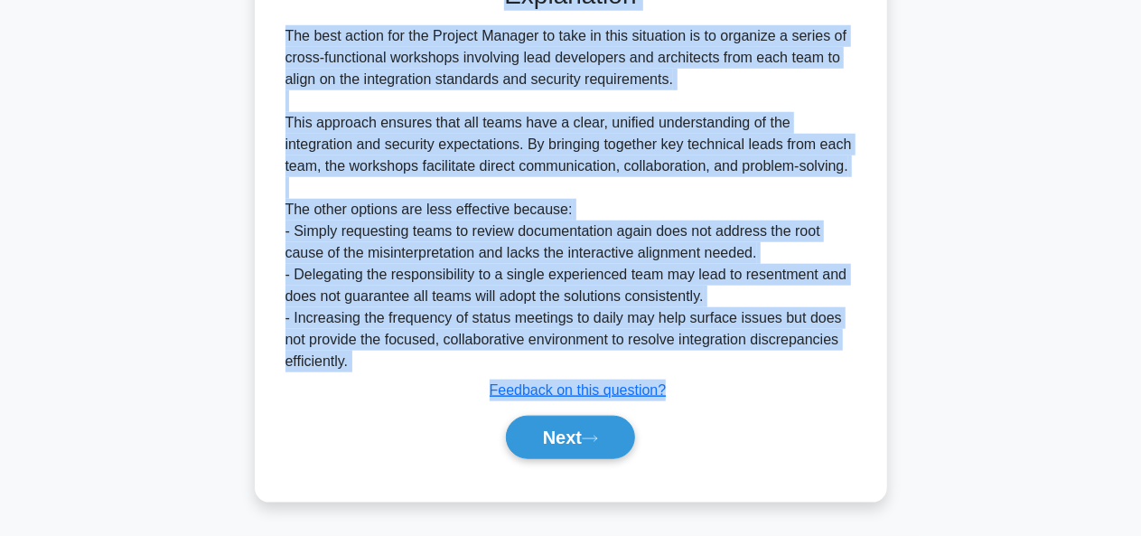
scroll to position [836, 0]
drag, startPoint x: 320, startPoint y: 115, endPoint x: 632, endPoint y: 360, distance: 397.0
copy div "In a complex project involving the creation of a new software application for a…"
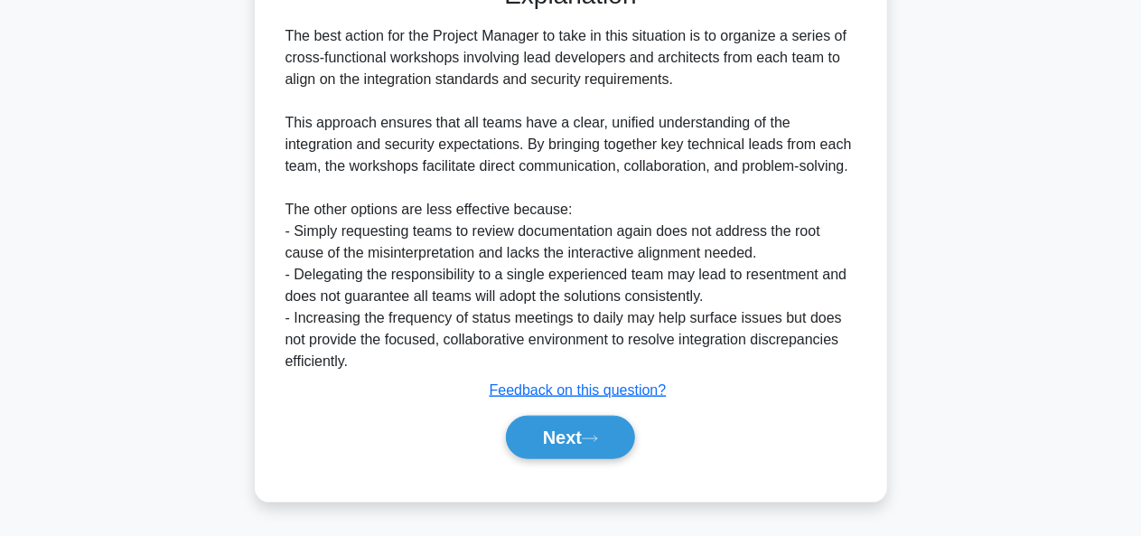
click at [723, 412] on div "Next" at bounding box center [570, 437] width 585 height 58
click at [608, 433] on button "Next" at bounding box center [570, 437] width 129 height 43
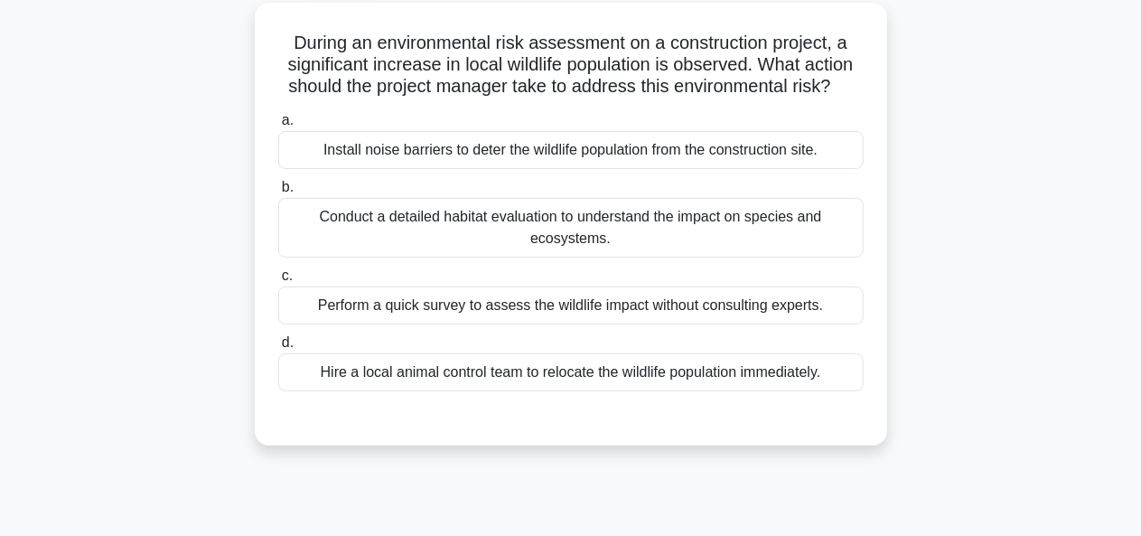
scroll to position [104, 0]
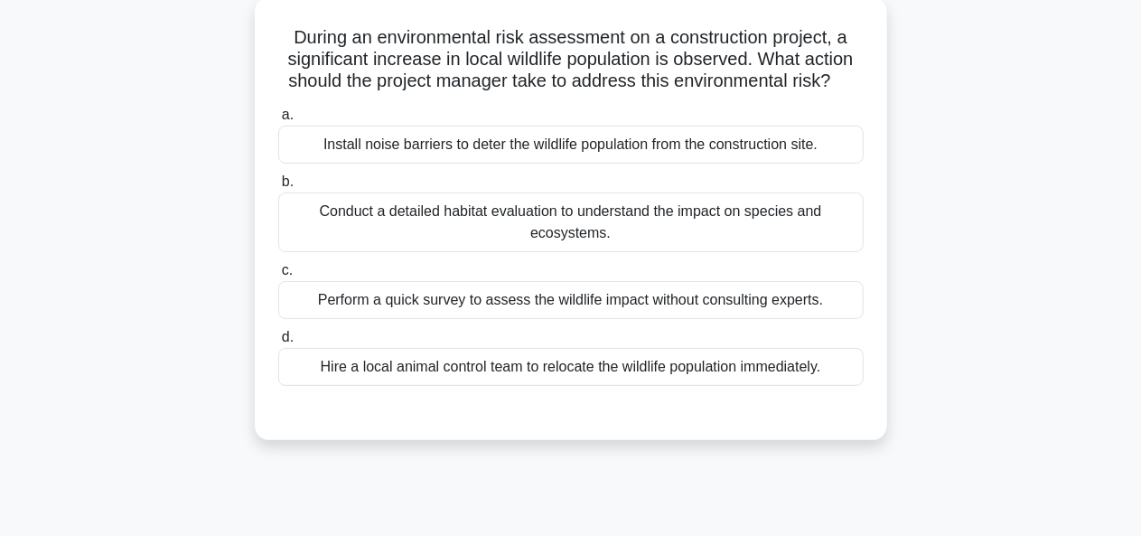
click at [724, 229] on div "Conduct a detailed habitat evaluation to understand the impact on species and e…" at bounding box center [570, 222] width 585 height 60
click at [278, 188] on input "b. Conduct a detailed habitat evaluation to understand the impact on species an…" at bounding box center [278, 182] width 0 height 12
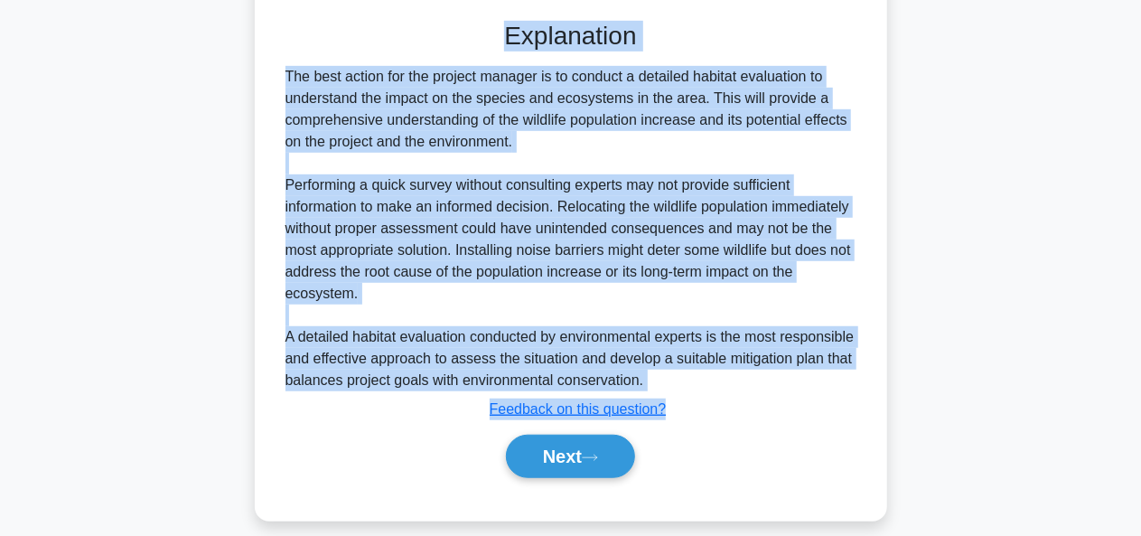
scroll to position [510, 0]
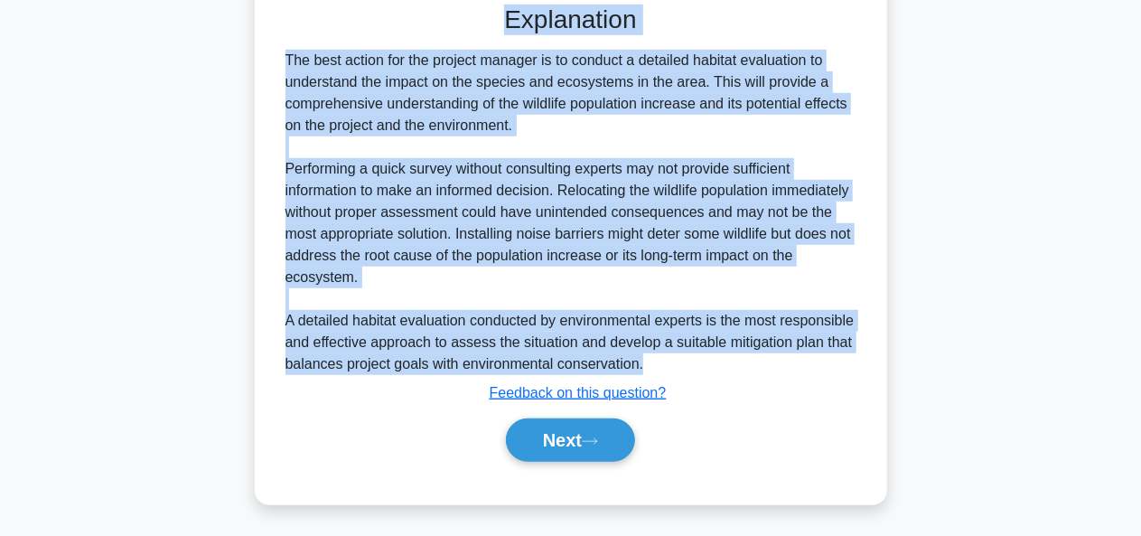
drag, startPoint x: 290, startPoint y: 136, endPoint x: 780, endPoint y: 362, distance: 540.0
click at [780, 362] on div "During an environmental risk assessment on a construction project, a significan…" at bounding box center [571, 47] width 618 height 899
copy div "During an environmental risk assessment on a construction project, a significan…"
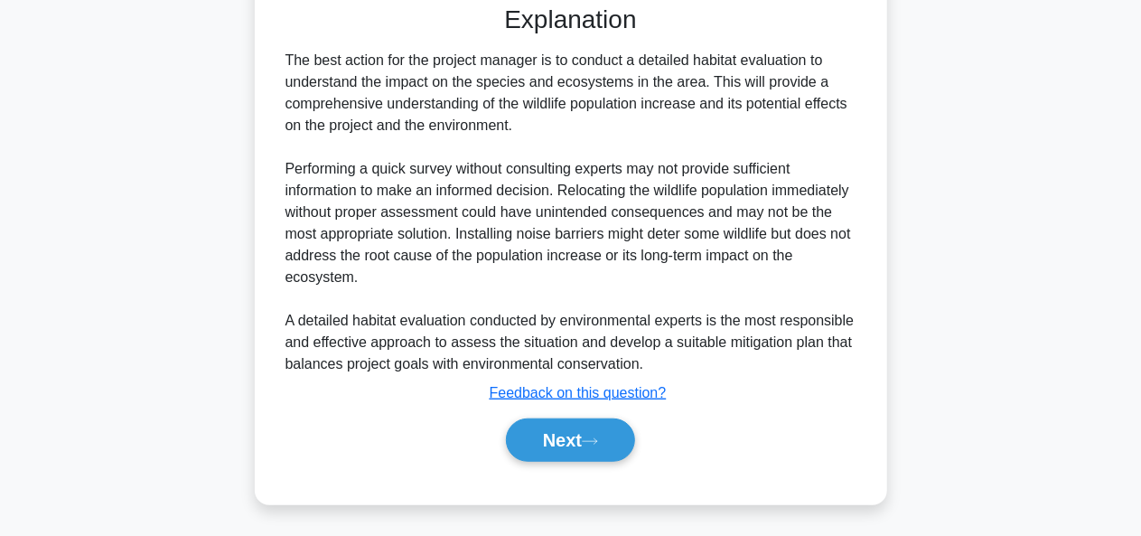
click at [694, 436] on div "Next" at bounding box center [571, 439] width 593 height 43
click at [621, 440] on button "Next" at bounding box center [570, 439] width 129 height 43
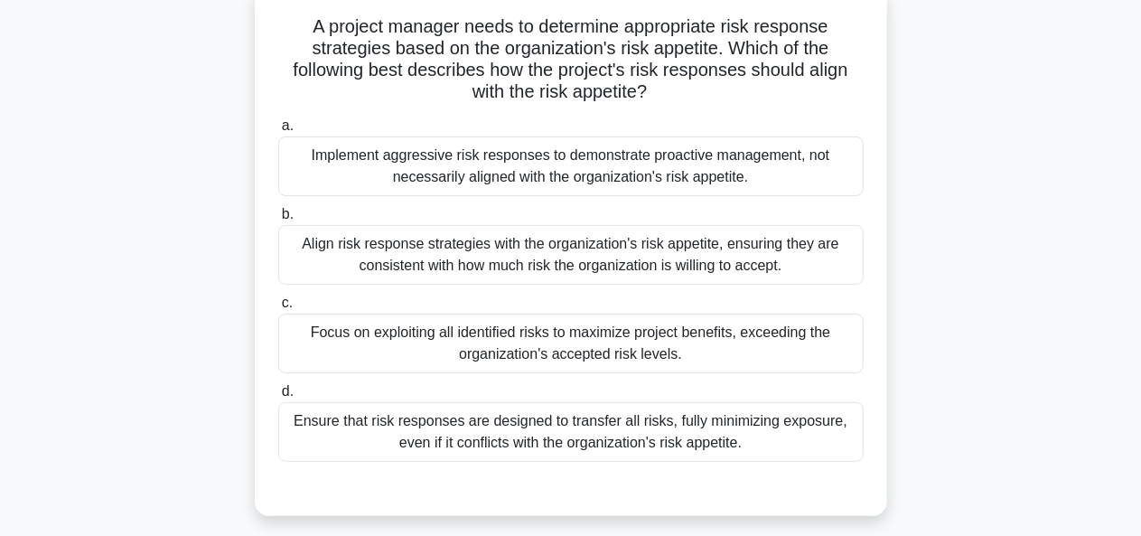
scroll to position [98, 0]
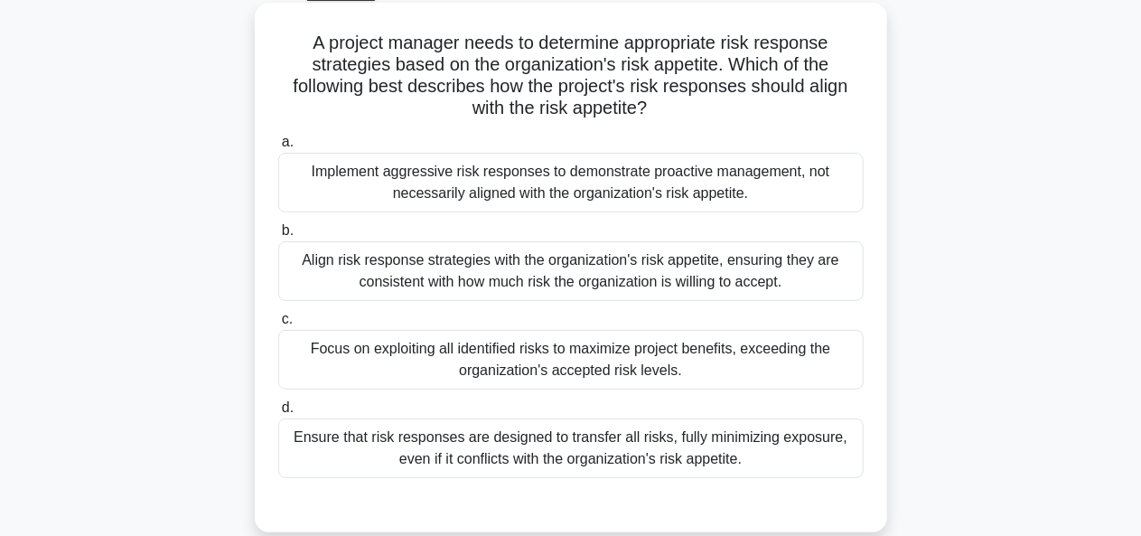
click at [592, 269] on div "Align risk response strategies with the organization's risk appetite, ensuring …" at bounding box center [570, 271] width 585 height 60
click at [278, 237] on input "b. Align risk response strategies with the organization's risk appetite, ensuri…" at bounding box center [278, 231] width 0 height 12
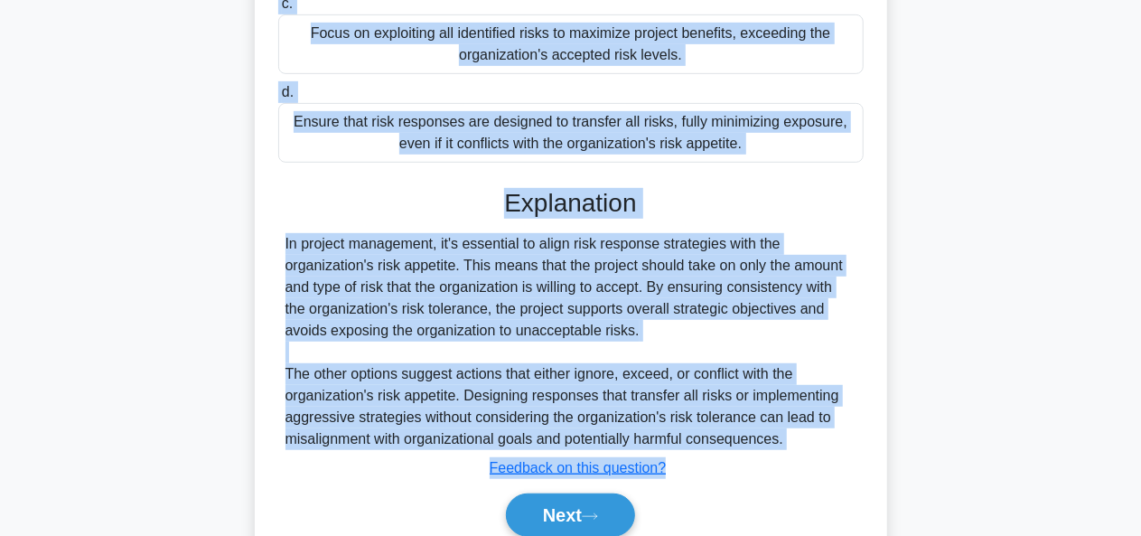
scroll to position [489, 0]
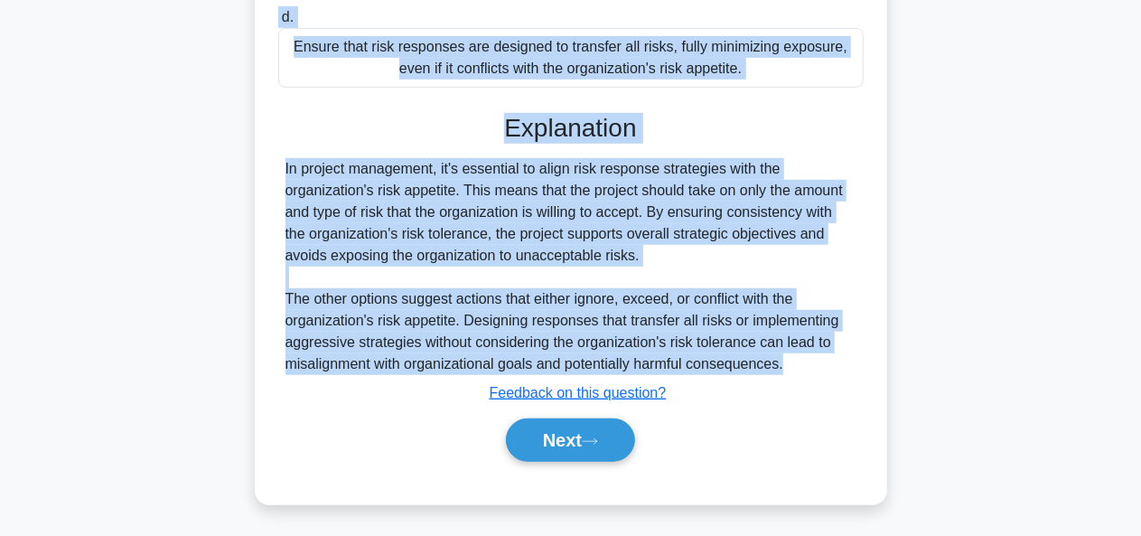
drag, startPoint x: 307, startPoint y: 42, endPoint x: 795, endPoint y: 362, distance: 583.8
click at [795, 362] on div "A project manager needs to determine appropriate risk response strategies based…" at bounding box center [571, 58] width 618 height 877
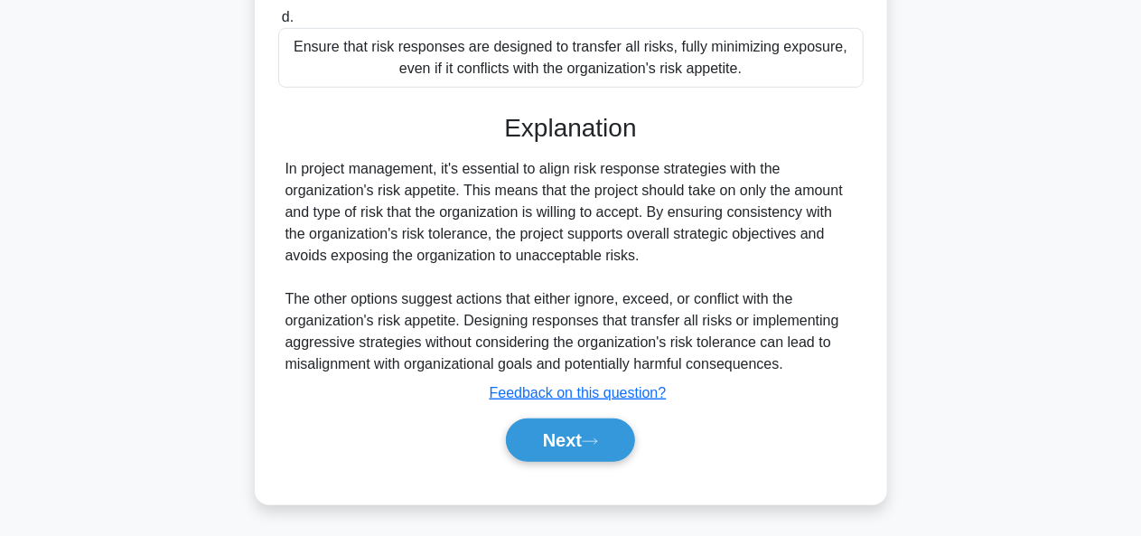
click at [780, 429] on div "Next" at bounding box center [571, 439] width 593 height 43
click at [620, 445] on button "Next" at bounding box center [570, 439] width 129 height 43
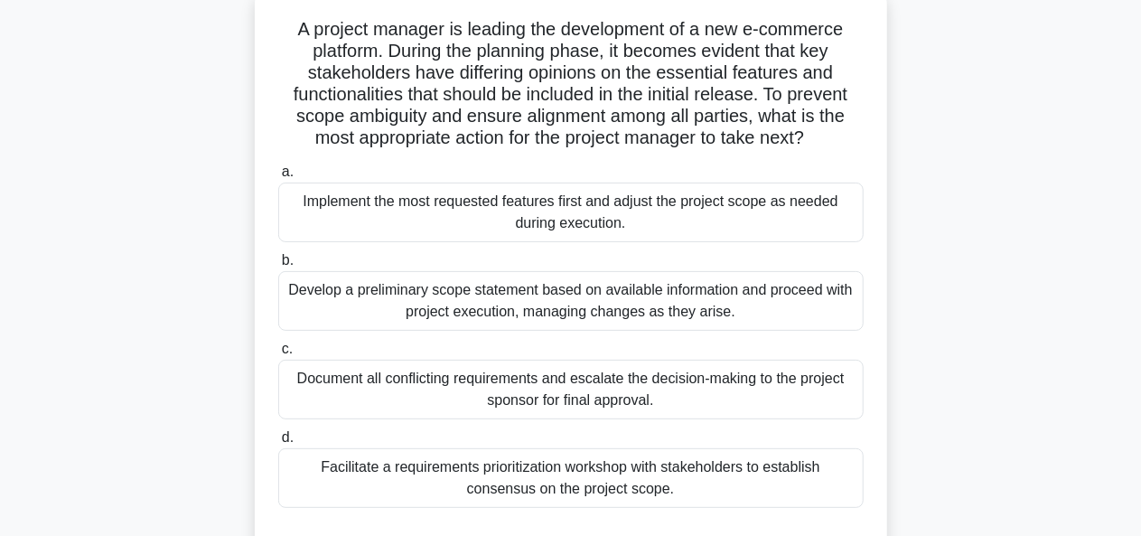
scroll to position [117, 0]
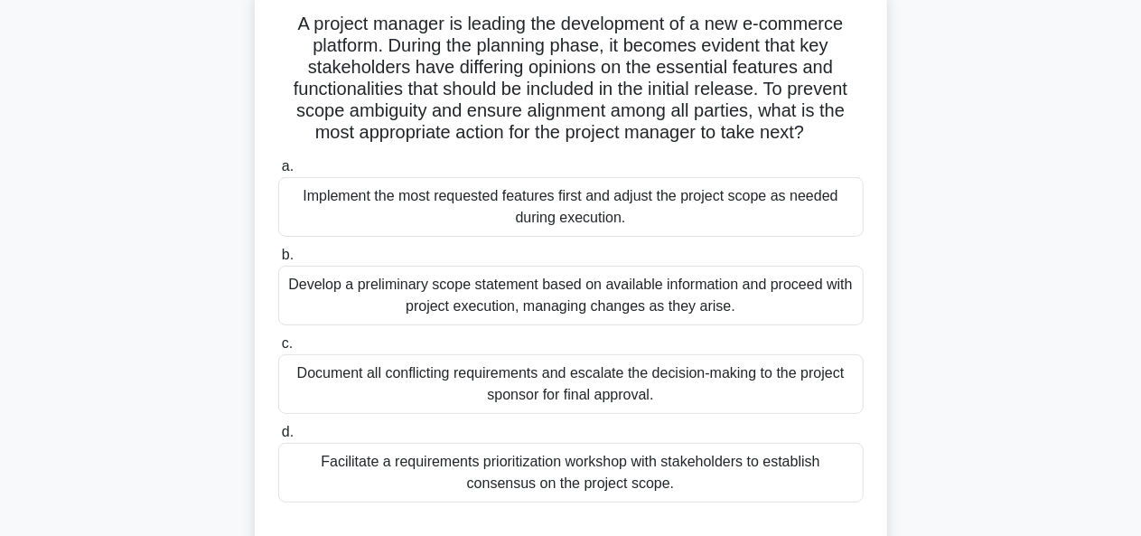
click at [764, 472] on div "Facilitate a requirements prioritization workshop with stakeholders to establis…" at bounding box center [570, 473] width 585 height 60
click at [278, 438] on input "d. Facilitate a requirements prioritization workshop with stakeholders to estab…" at bounding box center [278, 432] width 0 height 12
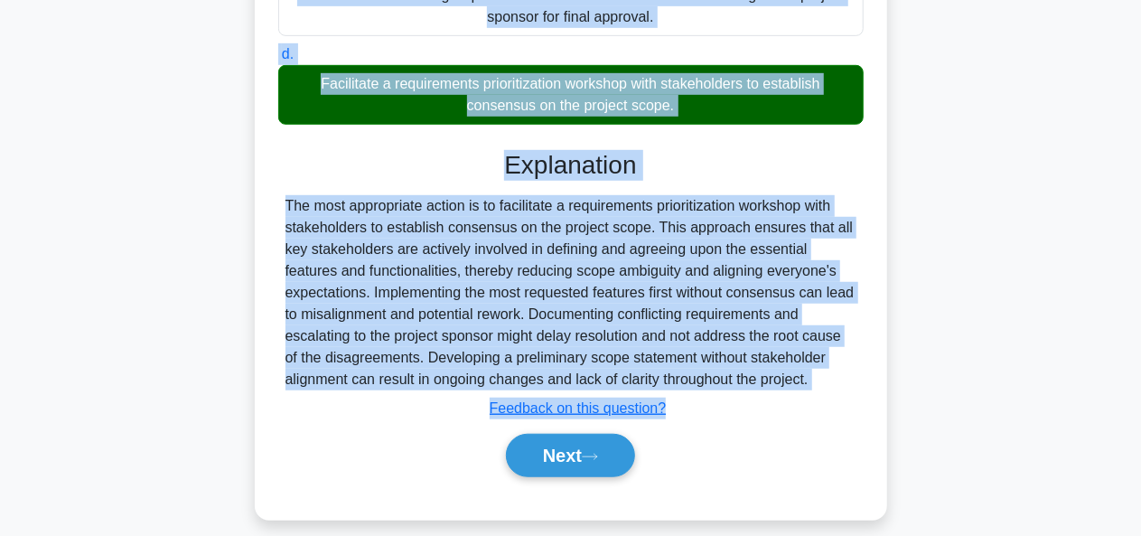
scroll to position [504, 0]
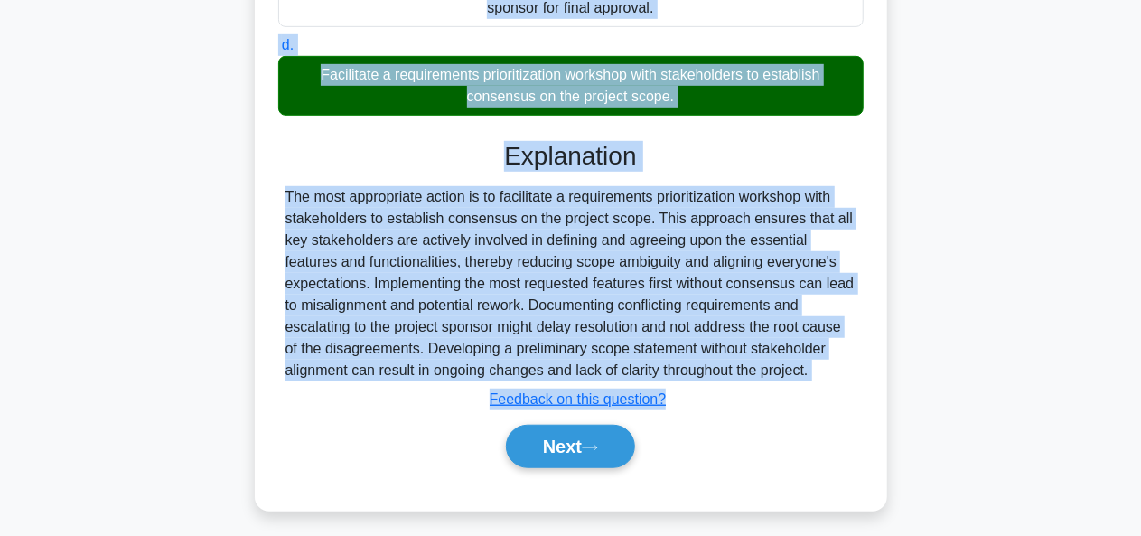
drag, startPoint x: 291, startPoint y: 105, endPoint x: 825, endPoint y: 369, distance: 595.5
click at [825, 369] on div "A project manager is leading the development of a new e-commerce platform. Duri…" at bounding box center [571, 53] width 618 height 899
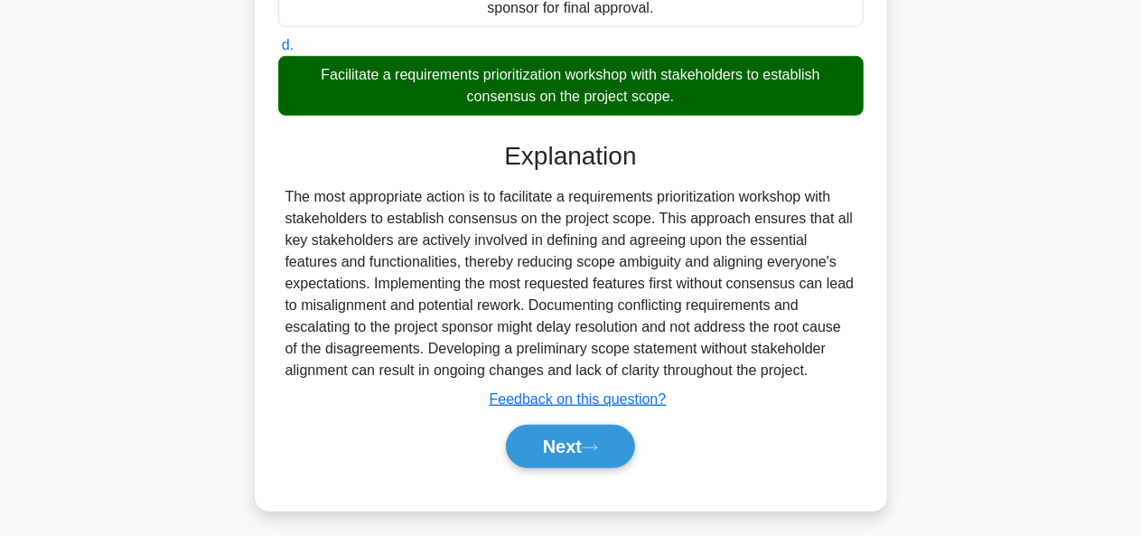
click at [720, 435] on div "Next" at bounding box center [571, 446] width 593 height 43
click at [623, 452] on button "Next" at bounding box center [570, 446] width 129 height 43
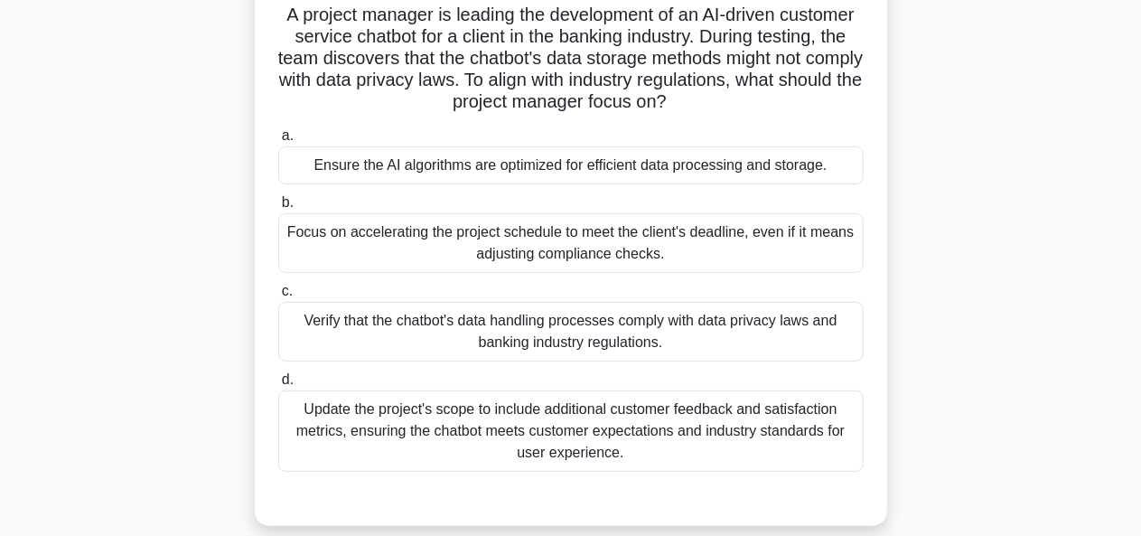
scroll to position [127, 0]
click at [706, 415] on div "Update the project's scope to include additional customer feedback and satisfac…" at bounding box center [570, 429] width 585 height 81
click at [278, 385] on input "d. Update the project's scope to include additional customer feedback and satis…" at bounding box center [278, 379] width 0 height 12
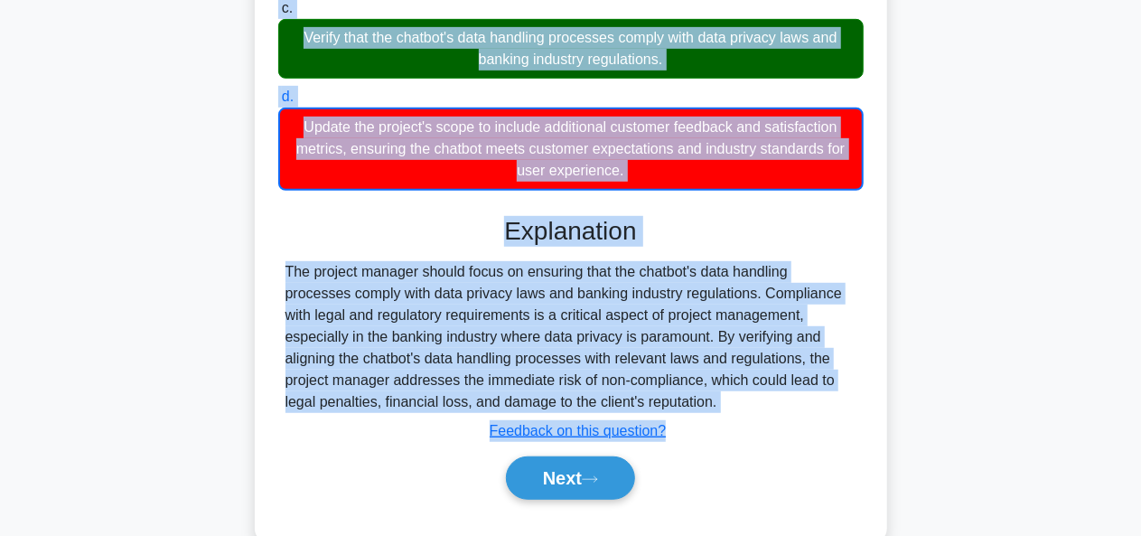
scroll to position [448, 0]
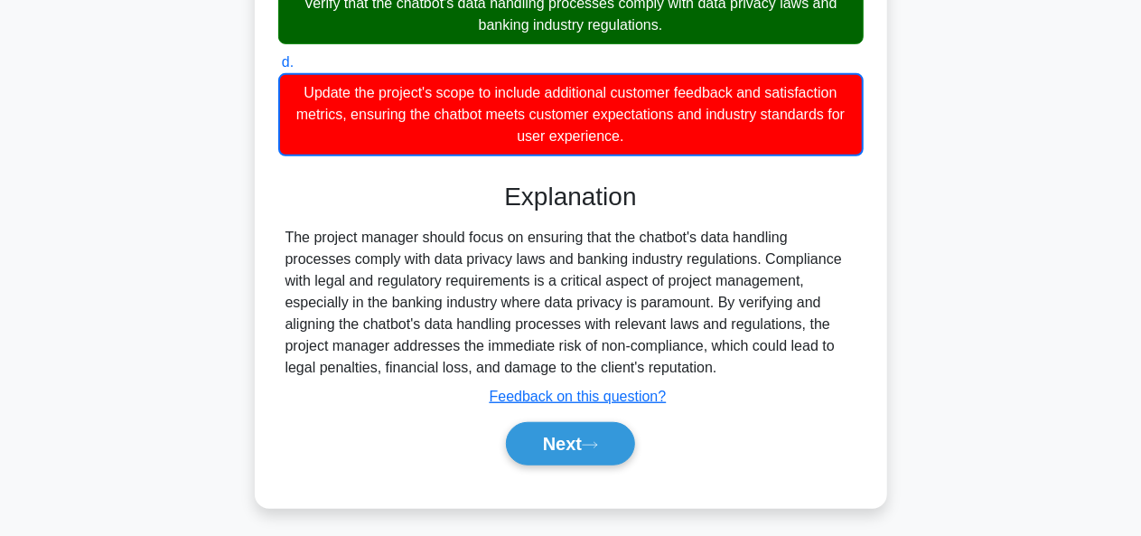
click at [696, 535] on html "Taiwo Profile Settings" at bounding box center [570, 45] width 1141 height 986
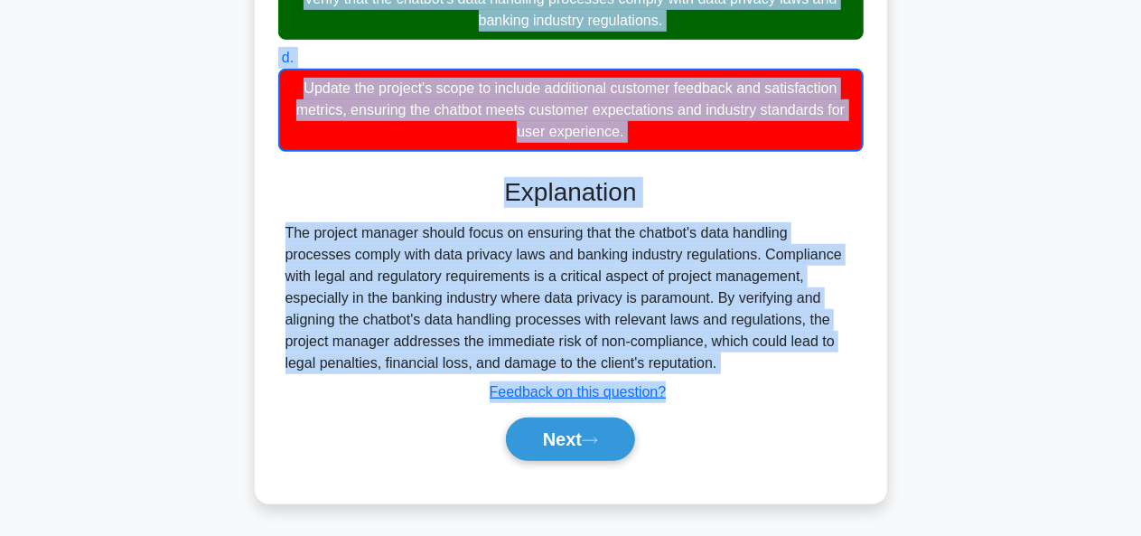
drag, startPoint x: 316, startPoint y: 140, endPoint x: 731, endPoint y: 366, distance: 472.1
click at [731, 366] on div "A project manager is leading the development of an AI-driven customer service c…" at bounding box center [571, 78] width 618 height 836
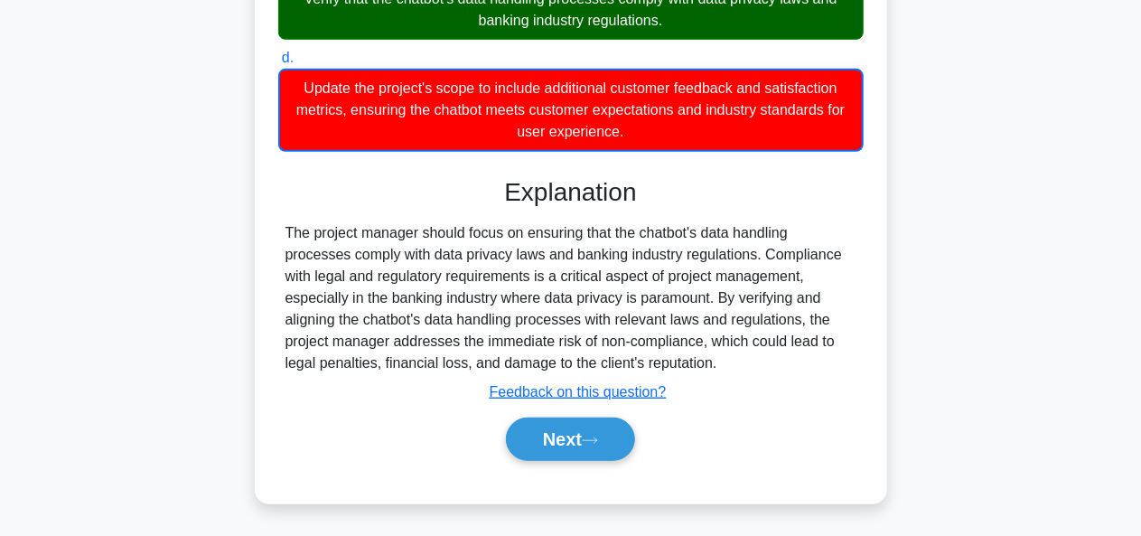
click at [817, 410] on div "Next" at bounding box center [570, 439] width 585 height 58
click at [621, 440] on button "Next" at bounding box center [570, 438] width 129 height 43
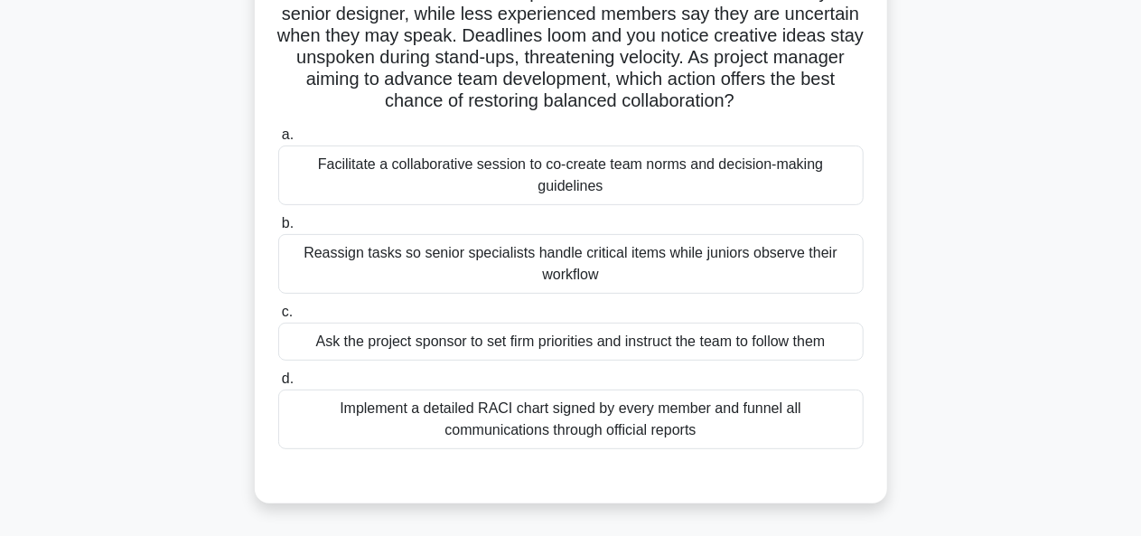
scroll to position [176, 0]
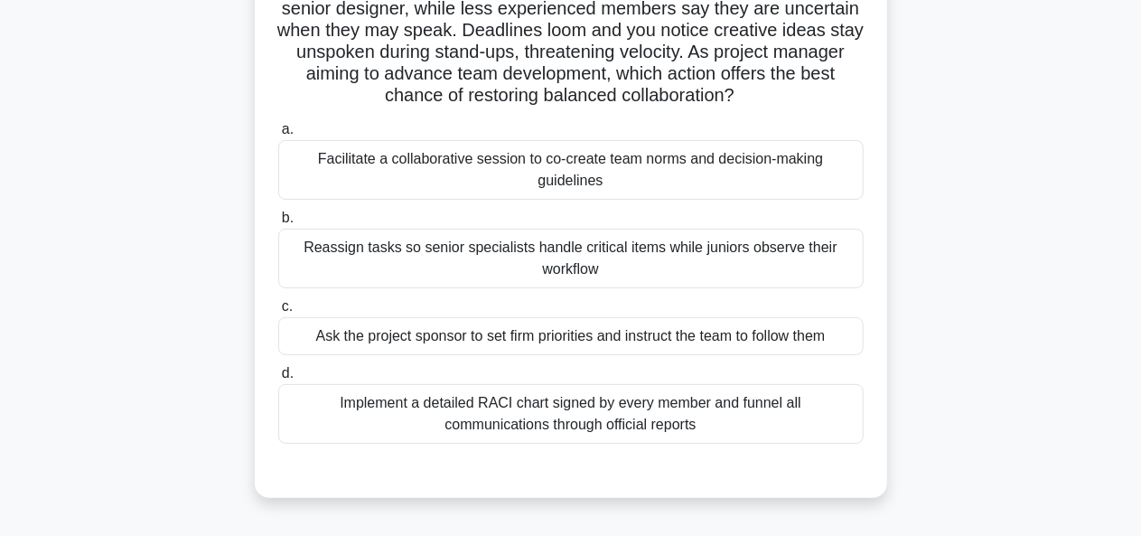
click at [741, 191] on div "Facilitate a collaborative session to co-create team norms and decision-making …" at bounding box center [570, 170] width 585 height 60
click at [278, 135] on input "a. Facilitate a collaborative session to co-create team norms and decision-maki…" at bounding box center [278, 130] width 0 height 12
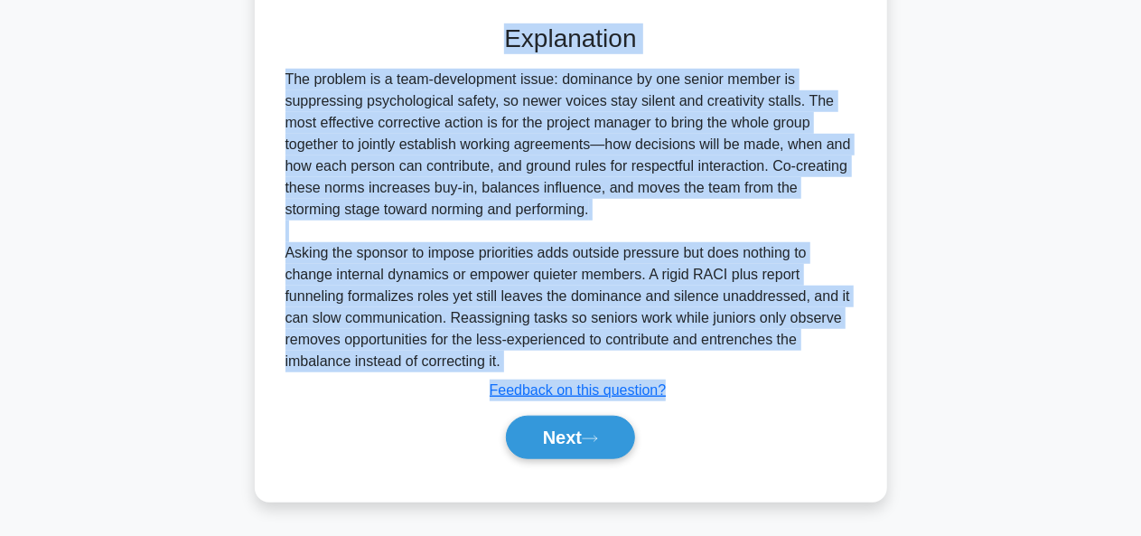
scroll to position [640, 0]
drag, startPoint x: 317, startPoint y: 108, endPoint x: 668, endPoint y: 361, distance: 432.2
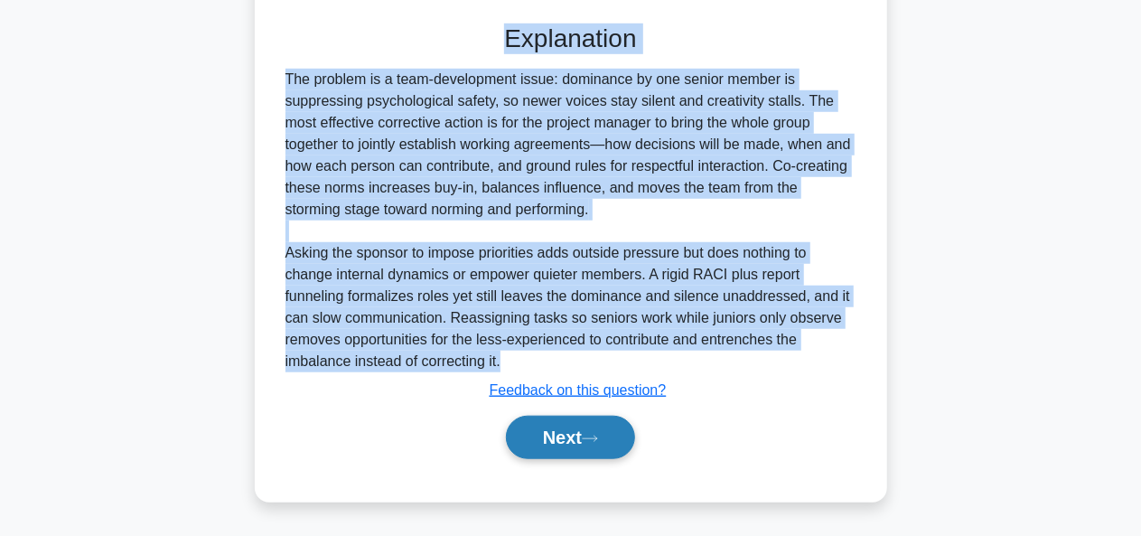
click at [566, 431] on button "Next" at bounding box center [570, 437] width 129 height 43
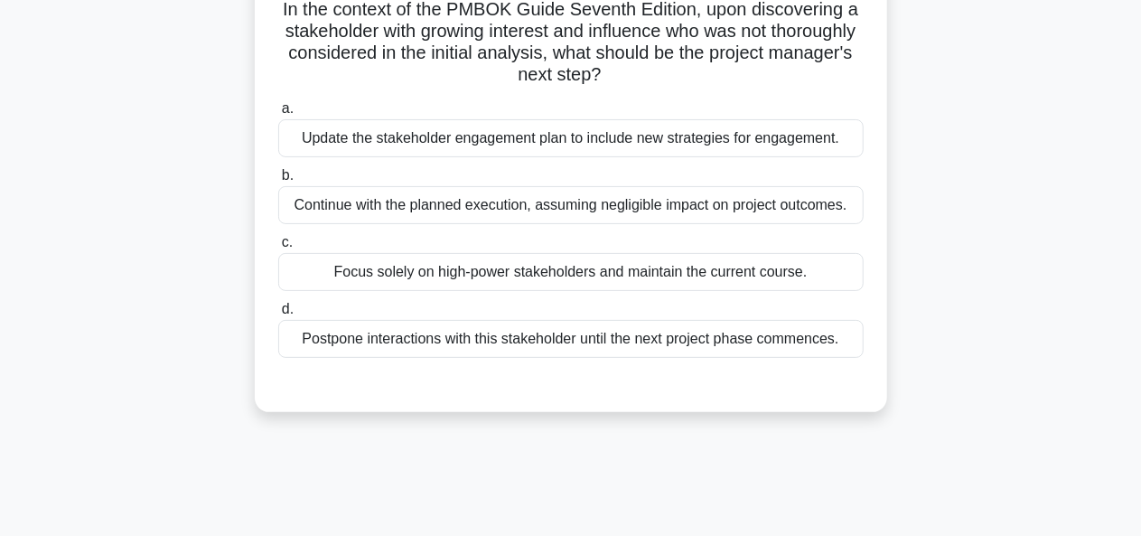
scroll to position [35, 0]
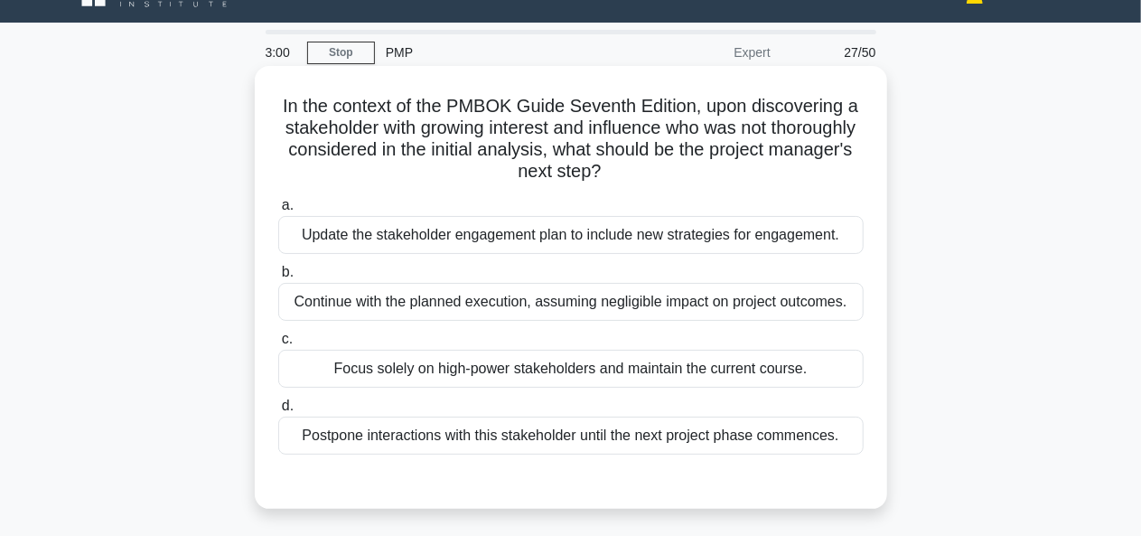
click at [743, 234] on div "Update the stakeholder engagement plan to include new strategies for engagement." at bounding box center [570, 235] width 585 height 38
click at [278, 211] on input "a. Update the stakeholder engagement plan to include new strategies for engagem…" at bounding box center [278, 206] width 0 height 12
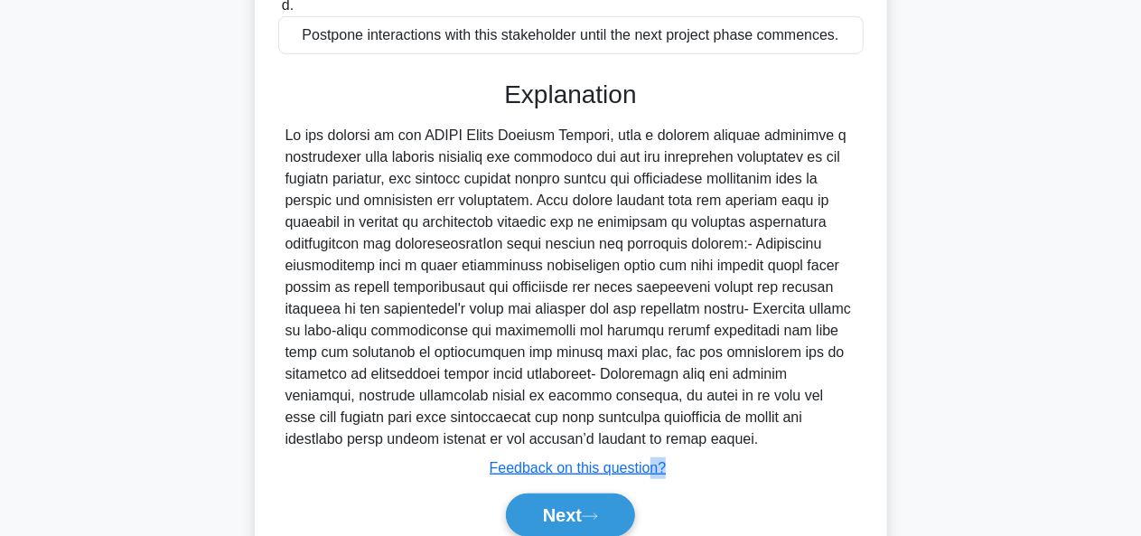
click at [649, 535] on div "In the context of the PMBOK Guide Seventh Edition, upon discovering a stakehold…" at bounding box center [571, 137] width 1030 height 935
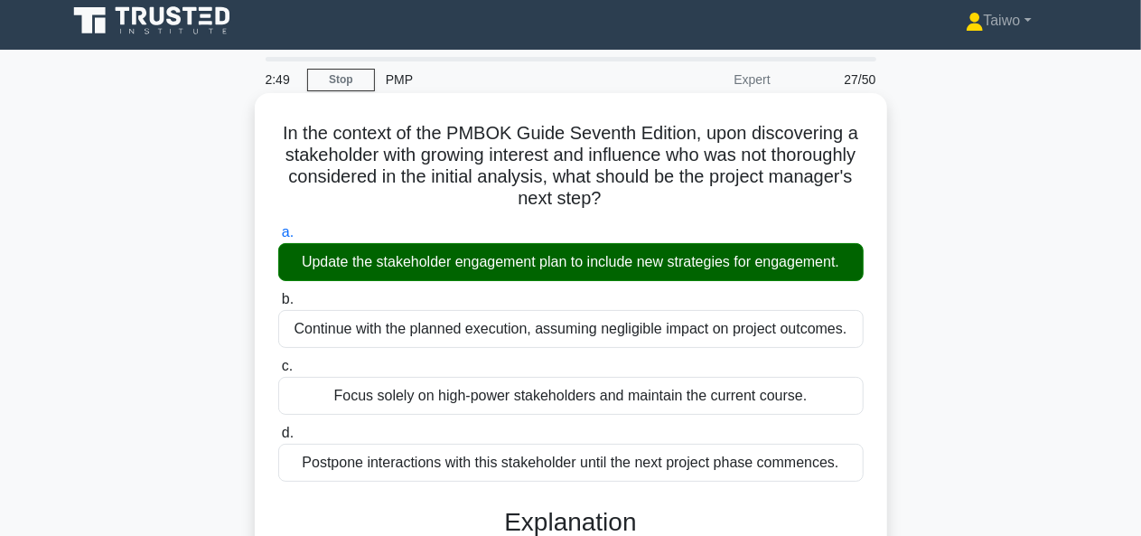
scroll to position [0, 0]
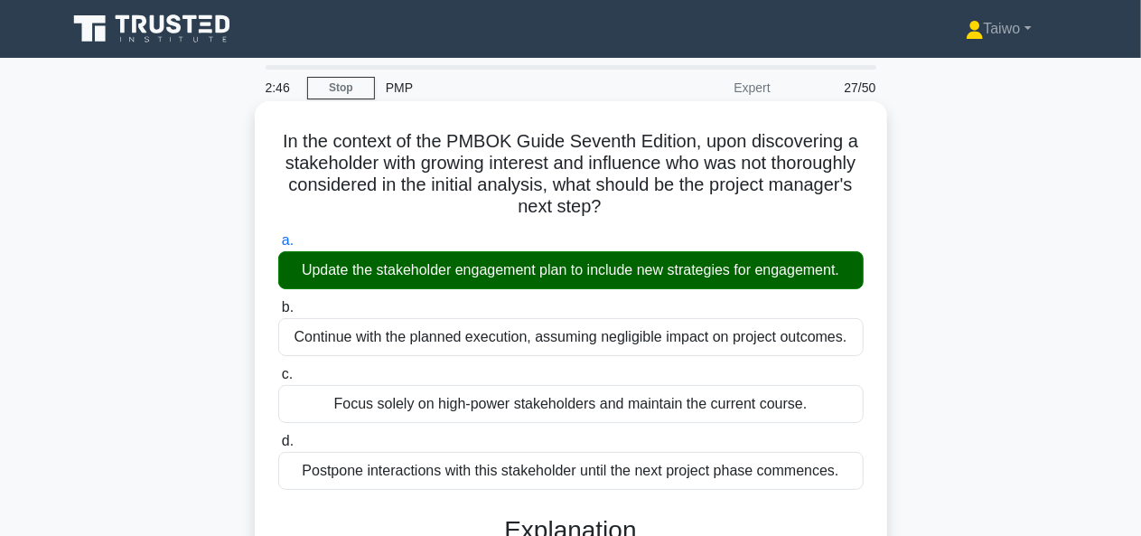
click at [277, 140] on h5 "In the context of the PMBOK Guide Seventh Edition, upon discovering a stakehold…" at bounding box center [570, 174] width 589 height 89
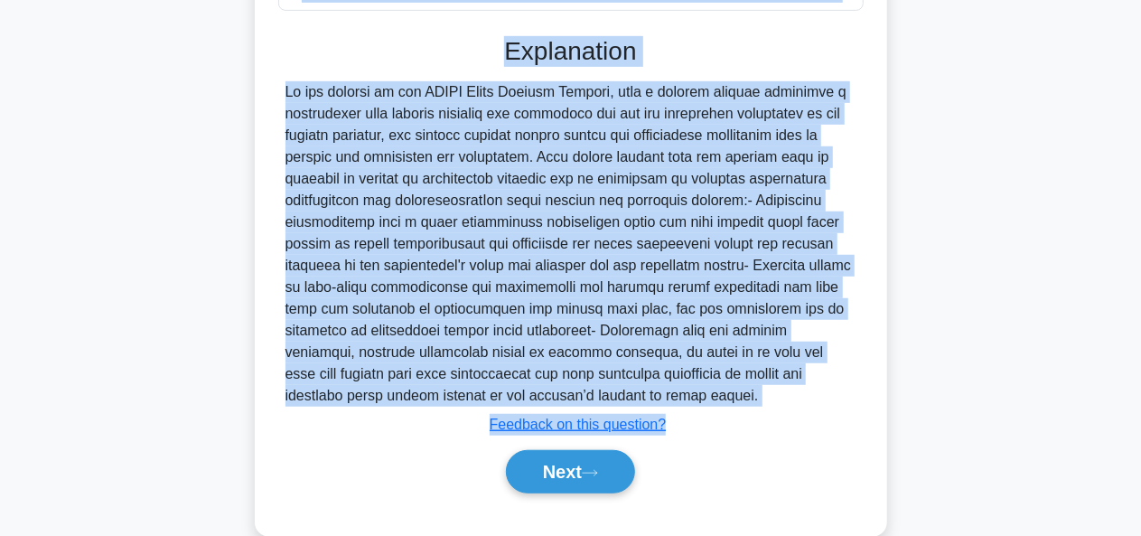
scroll to position [510, 0]
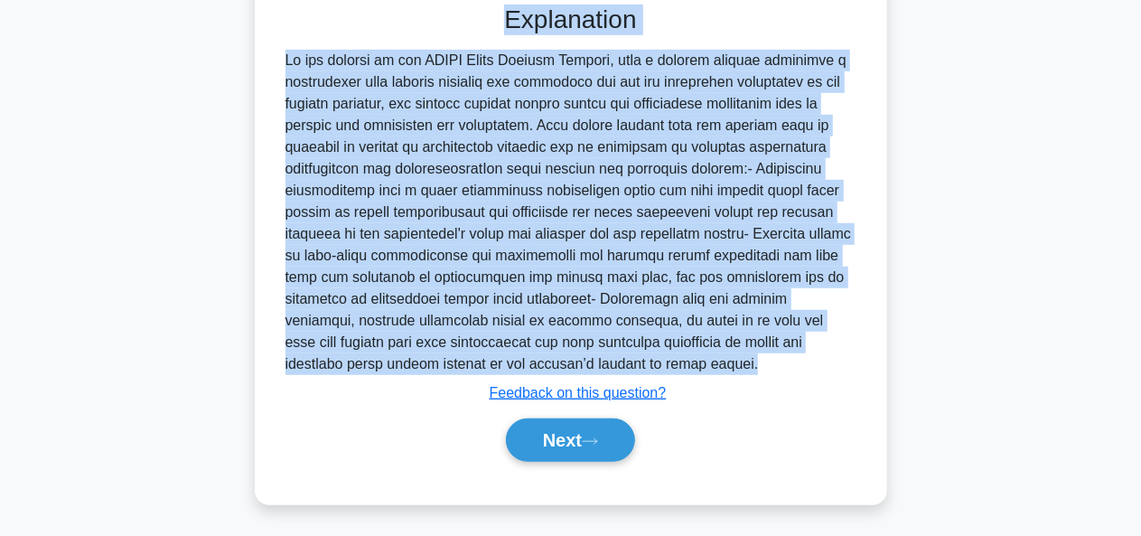
drag, startPoint x: 277, startPoint y: 140, endPoint x: 697, endPoint y: 357, distance: 472.7
click at [697, 357] on div "In the context of the PMBOK Guide Seventh Edition, upon discovering a stakehold…" at bounding box center [571, 47] width 618 height 899
click at [595, 446] on button "Next" at bounding box center [570, 439] width 129 height 43
click at [595, 433] on button "Next" at bounding box center [570, 439] width 129 height 43
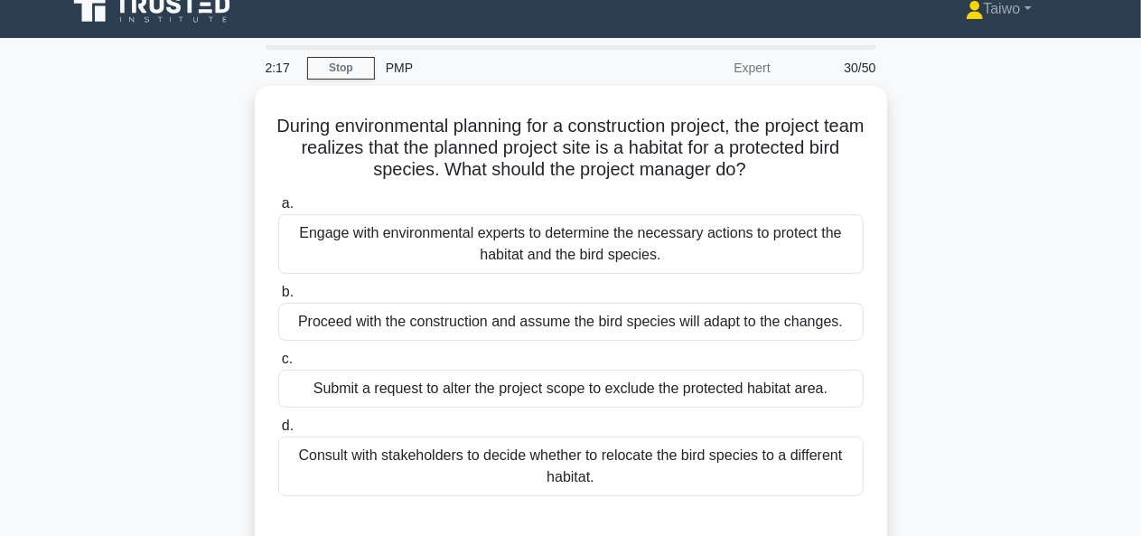
scroll to position [19, 0]
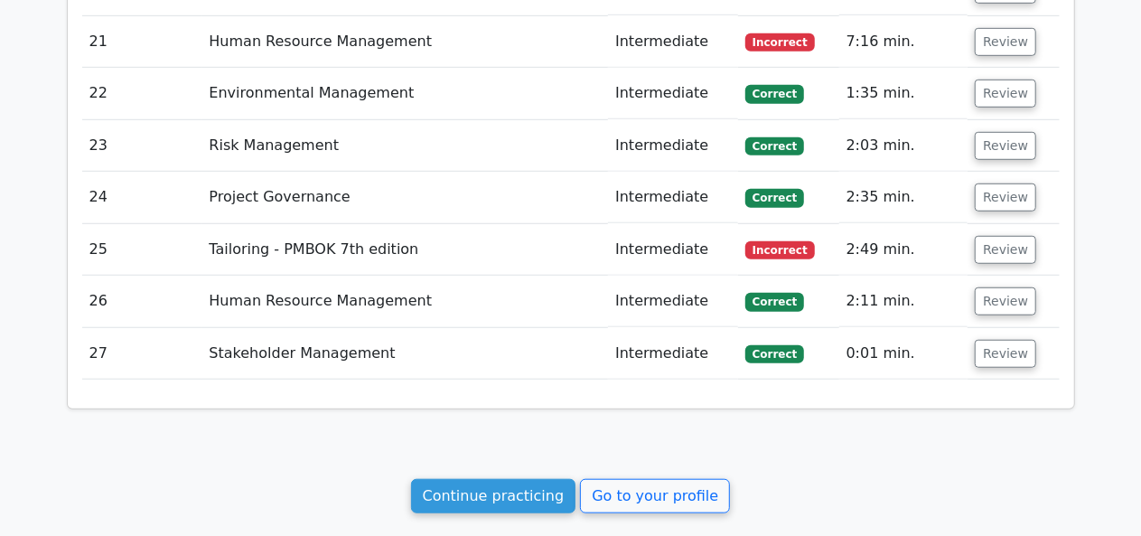
scroll to position [4004, 0]
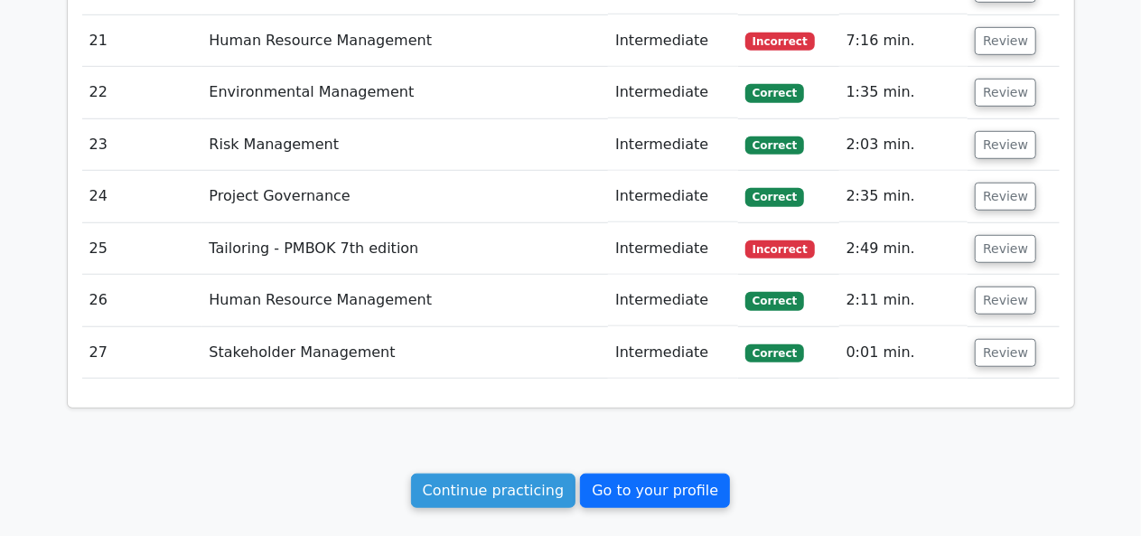
click at [641, 473] on link "Go to your profile" at bounding box center [655, 490] width 150 height 34
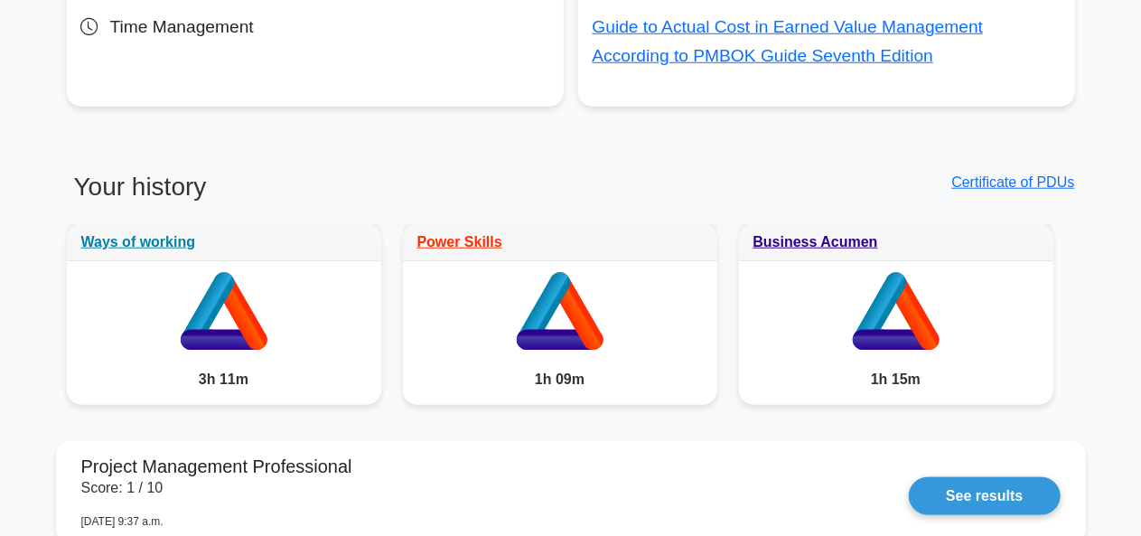
scroll to position [821, 0]
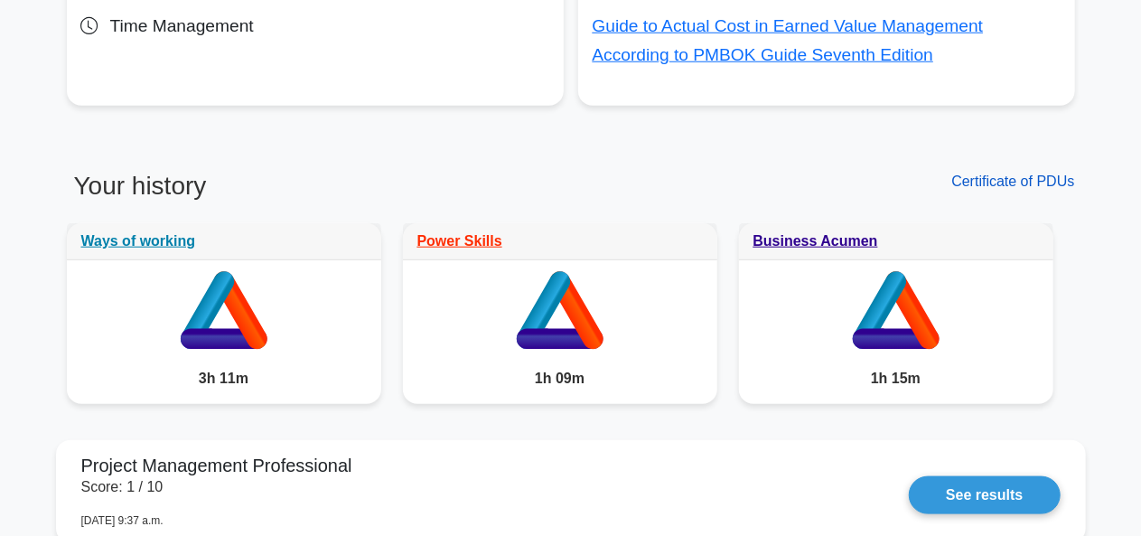
click at [1008, 182] on link "Certificate of PDUs" at bounding box center [1012, 180] width 123 height 15
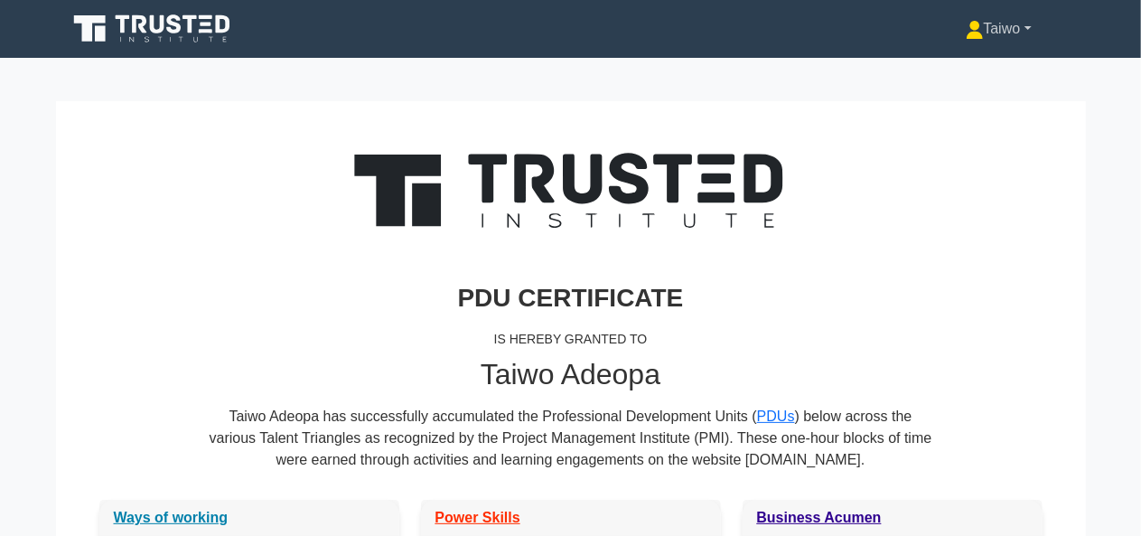
click at [986, 24] on link "Taiwo" at bounding box center [998, 29] width 153 height 36
click at [948, 71] on link "Profile" at bounding box center [994, 71] width 143 height 29
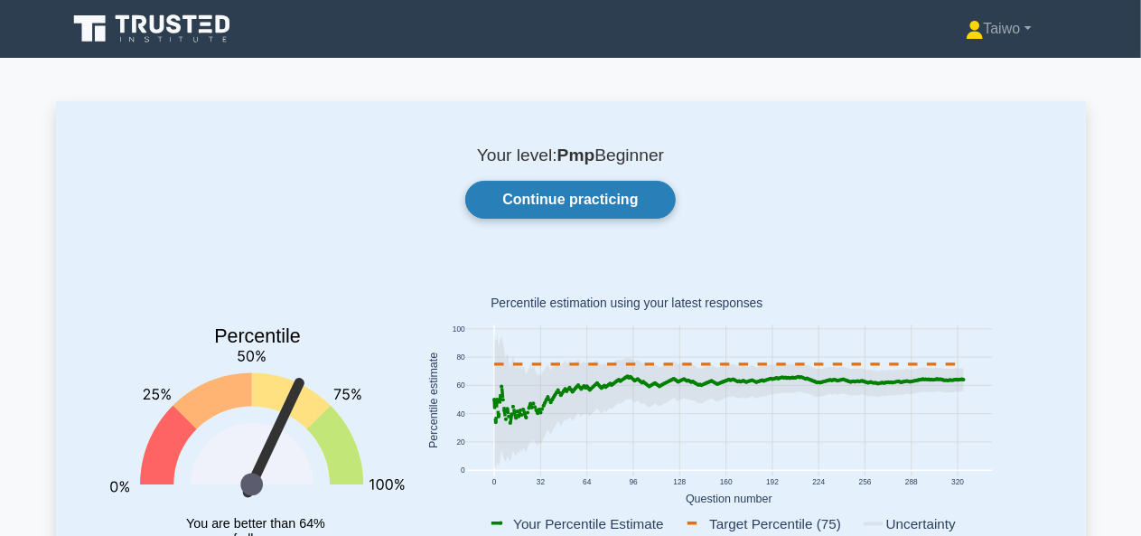
drag, startPoint x: 997, startPoint y: 79, endPoint x: 602, endPoint y: 207, distance: 415.9
click at [602, 207] on link "Continue practicing" at bounding box center [570, 200] width 210 height 38
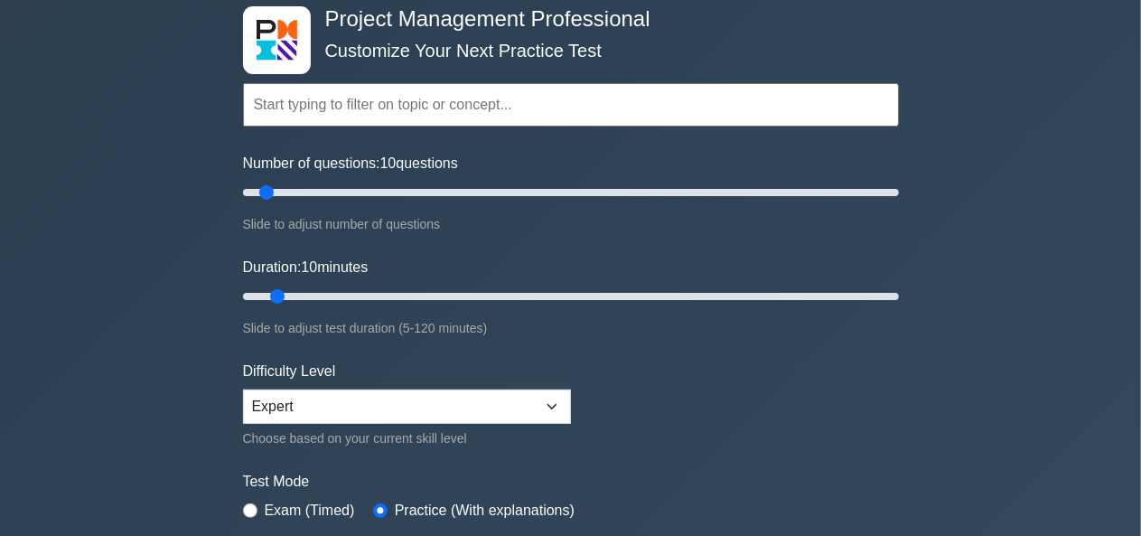
scroll to position [93, 0]
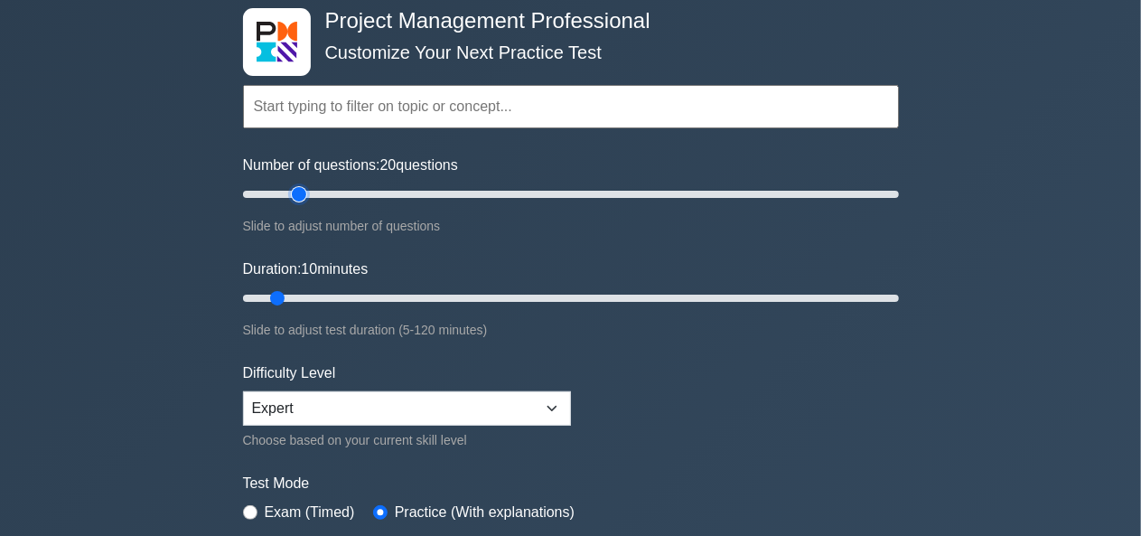
type input "20"
click at [299, 189] on input "Number of questions: 20 questions" at bounding box center [571, 194] width 656 height 22
click at [483, 297] on input "Duration: 45 minutes" at bounding box center [571, 298] width 656 height 22
type input "50"
click at [499, 293] on input "Duration: 50 minutes" at bounding box center [571, 298] width 656 height 22
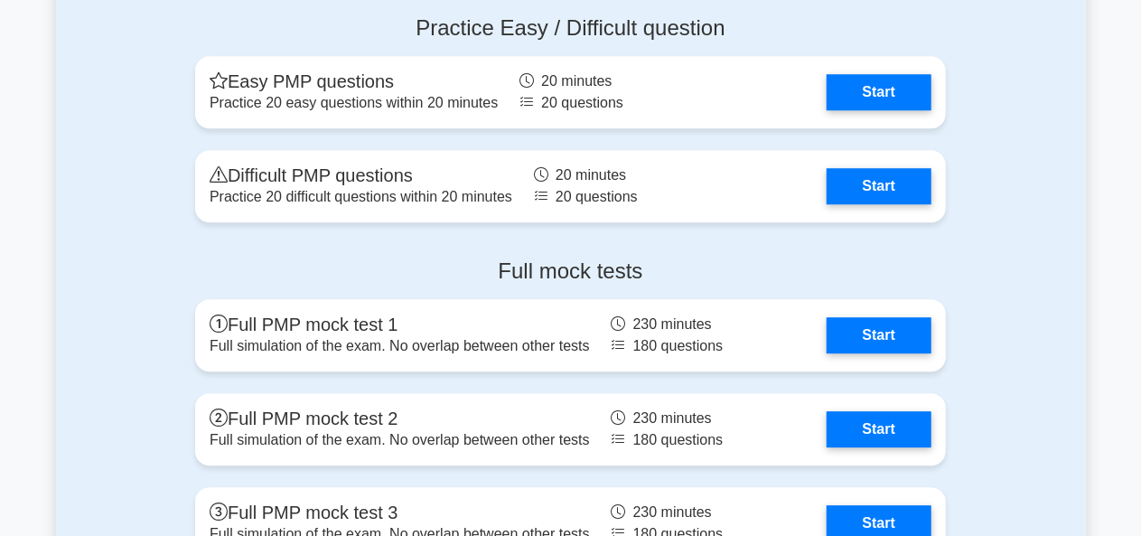
scroll to position [5910, 0]
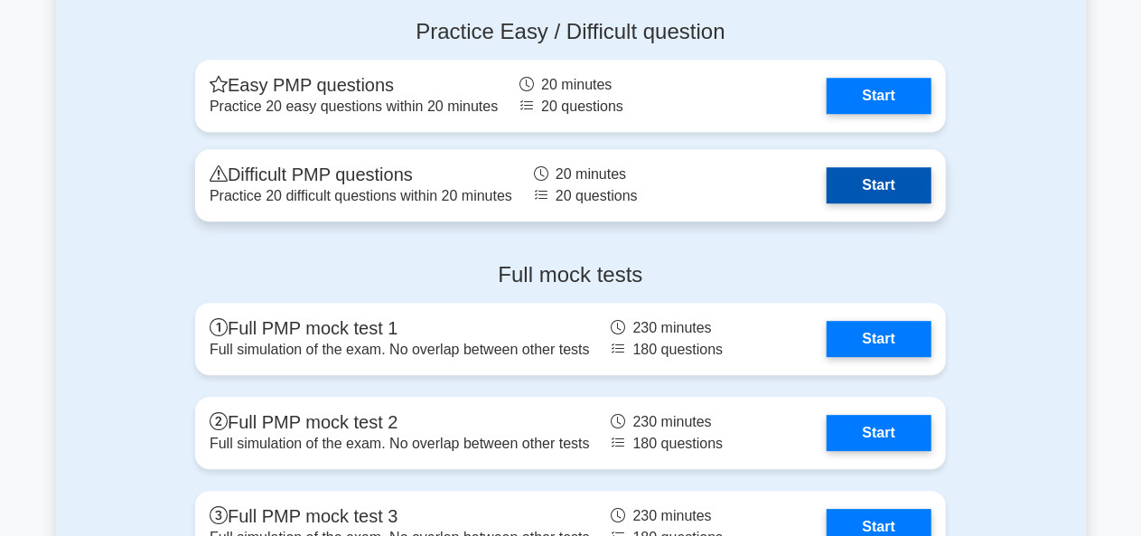
click at [892, 183] on link "Start" at bounding box center [879, 185] width 105 height 36
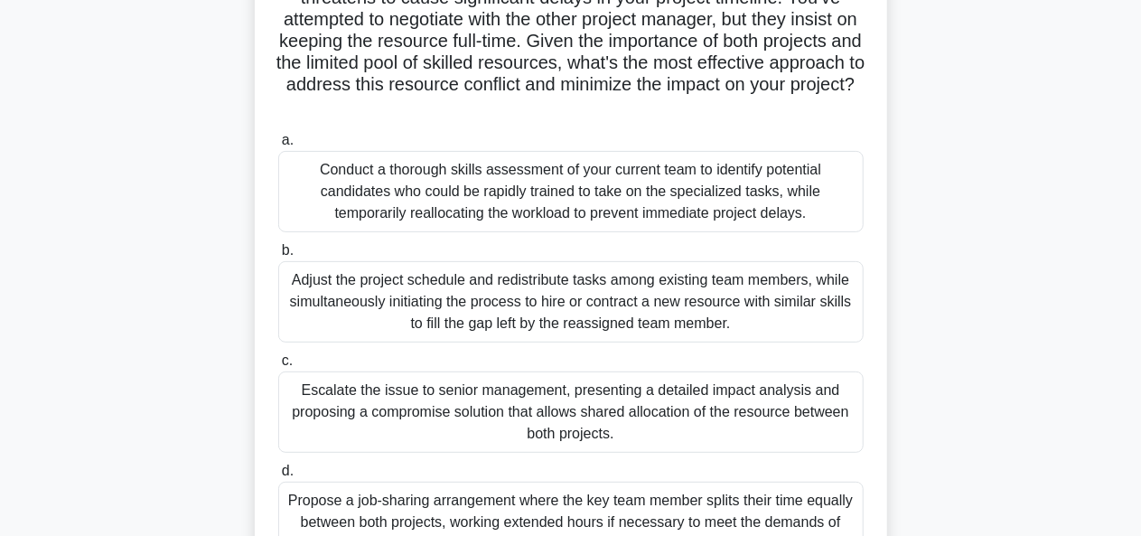
scroll to position [211, 0]
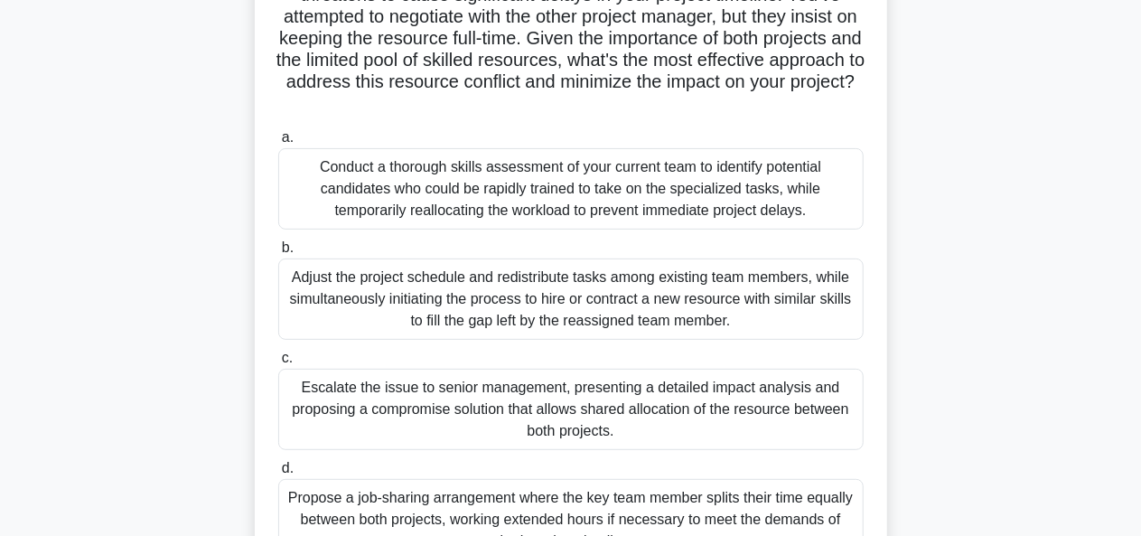
click at [654, 177] on div "Conduct a thorough skills assessment of your current team to identify potential…" at bounding box center [570, 188] width 585 height 81
click at [278, 144] on input "a. Conduct a thorough skills assessment of your current team to identify potent…" at bounding box center [278, 138] width 0 height 12
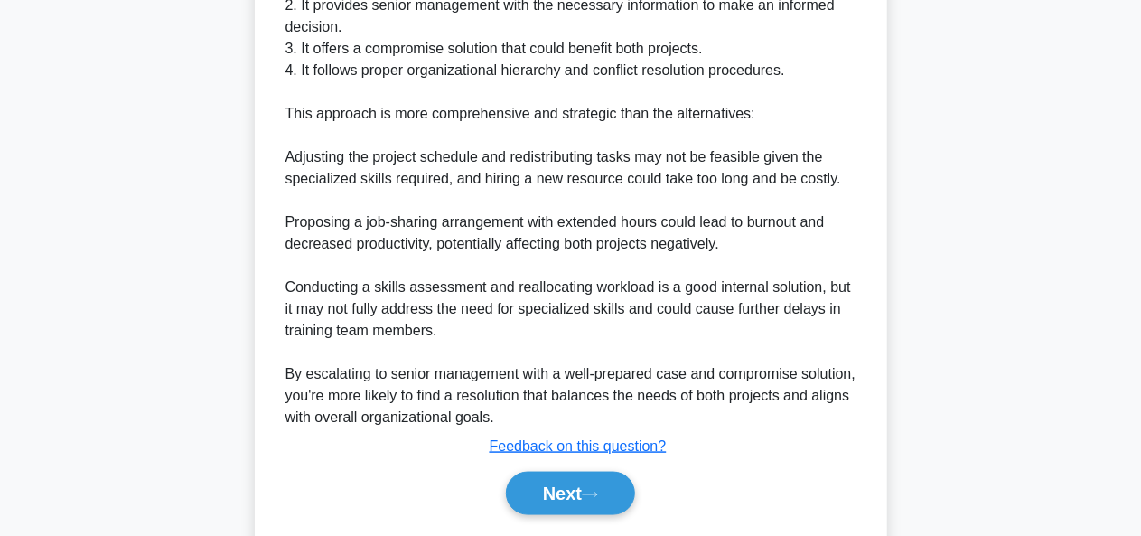
scroll to position [1033, 0]
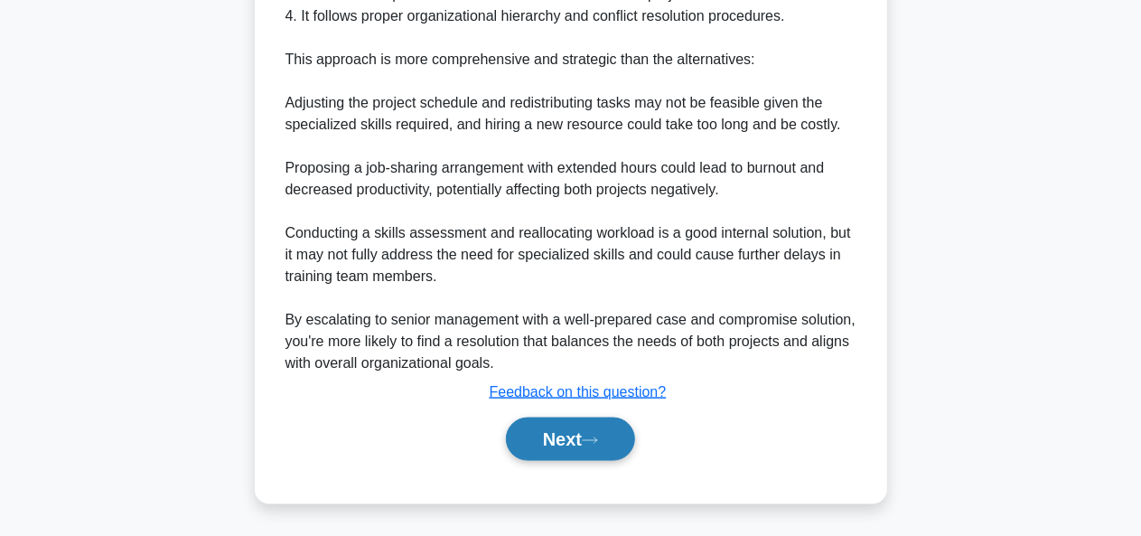
click at [598, 437] on icon at bounding box center [590, 440] width 16 height 10
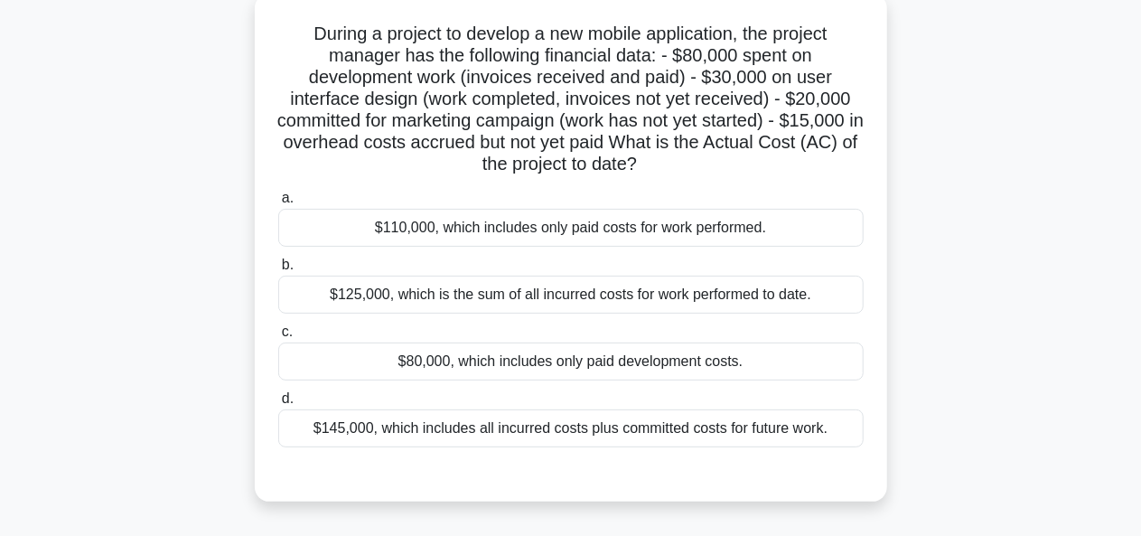
scroll to position [116, 0]
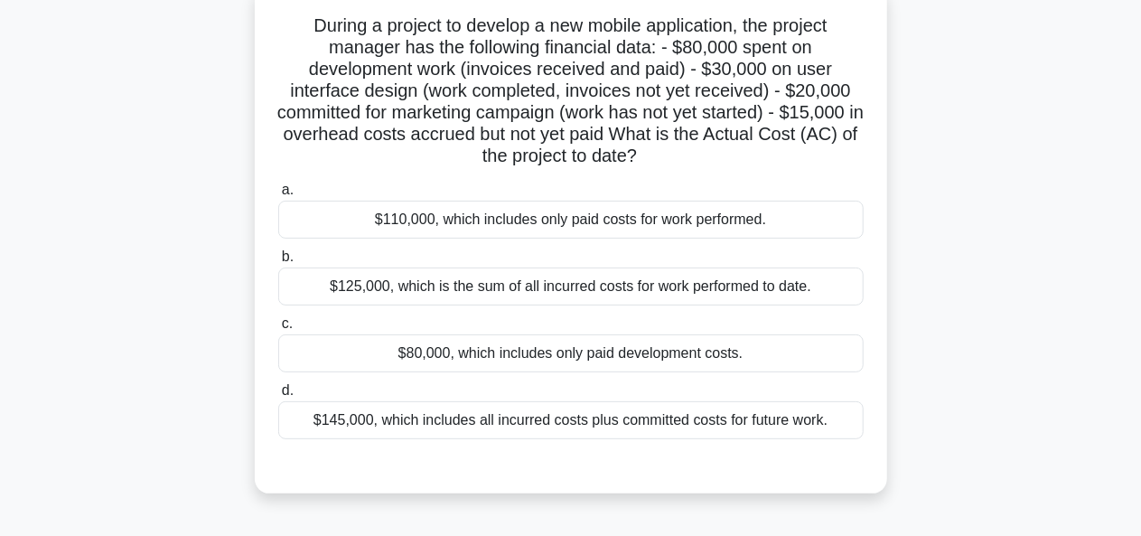
click at [560, 359] on div "$80,000, which includes only paid development costs." at bounding box center [570, 353] width 585 height 38
click at [278, 330] on input "c. $80,000, which includes only paid development costs." at bounding box center [278, 324] width 0 height 12
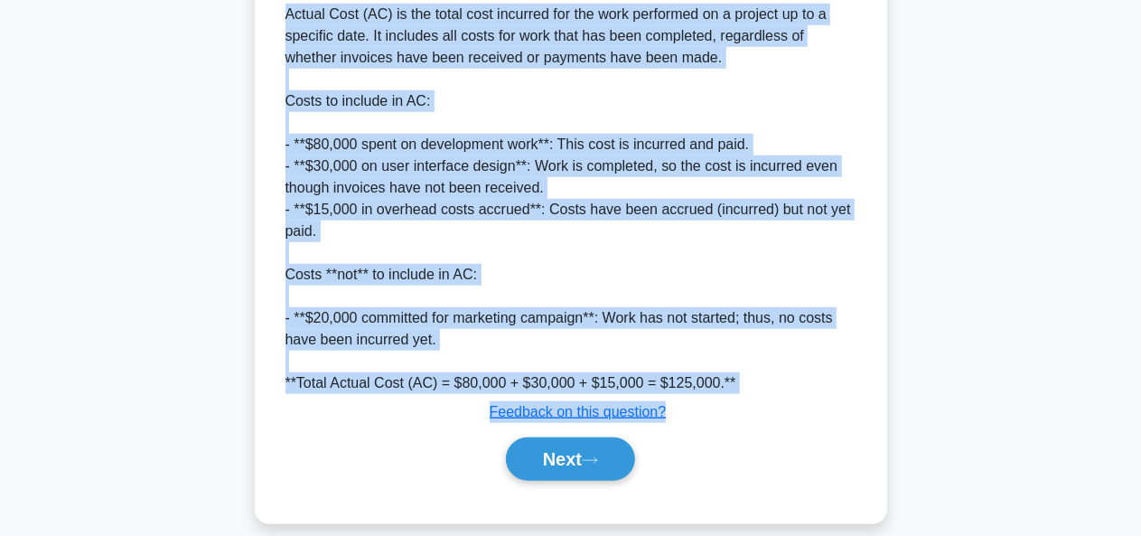
scroll to position [643, 0]
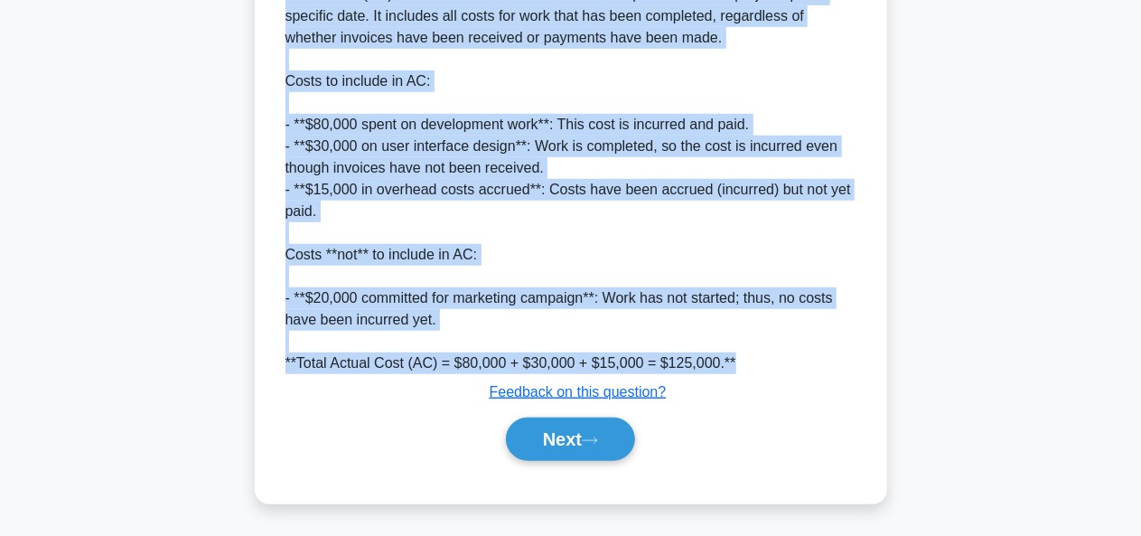
drag, startPoint x: 307, startPoint y: 142, endPoint x: 742, endPoint y: 353, distance: 483.2
copy div "During a project to develop a new mobile application, the project manager has t…"
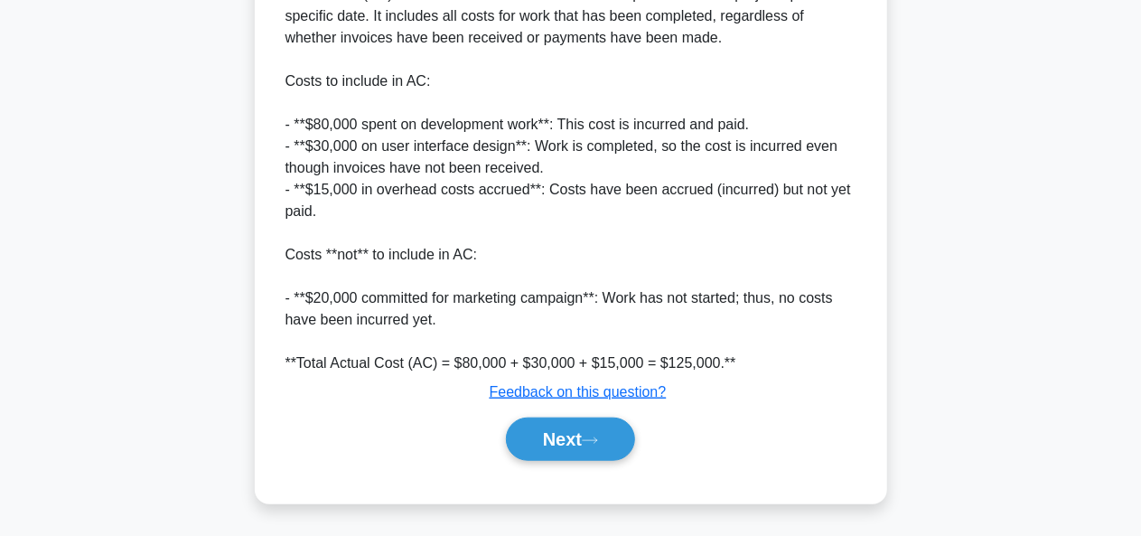
click at [734, 400] on div "Submit feedback Feedback on this question?" at bounding box center [577, 392] width 585 height 22
click at [598, 441] on icon at bounding box center [590, 440] width 16 height 10
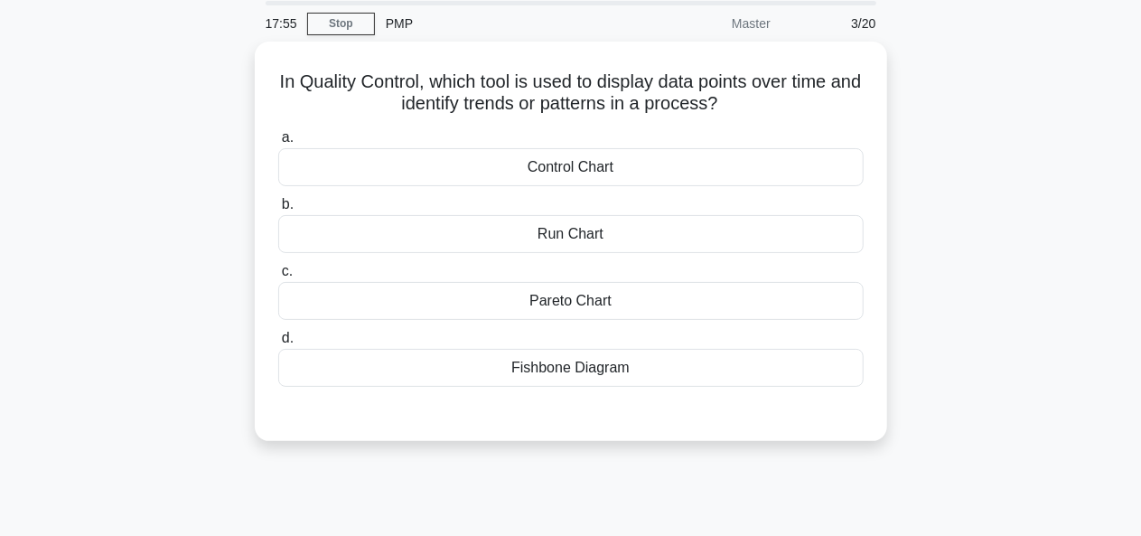
scroll to position [58, 0]
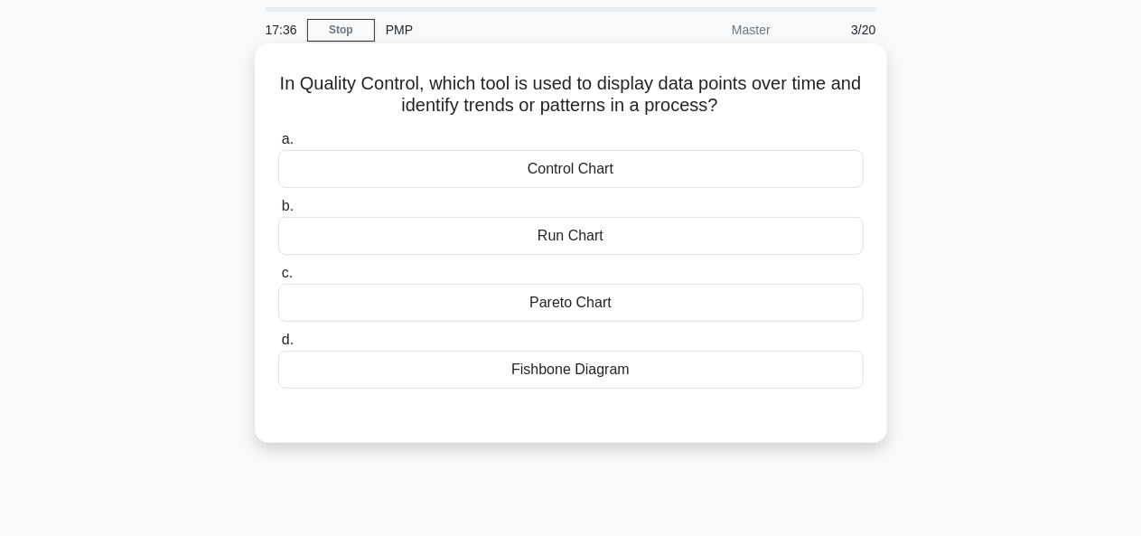
click at [589, 173] on div "Control Chart" at bounding box center [570, 169] width 585 height 38
click at [278, 145] on input "a. Control Chart" at bounding box center [278, 140] width 0 height 12
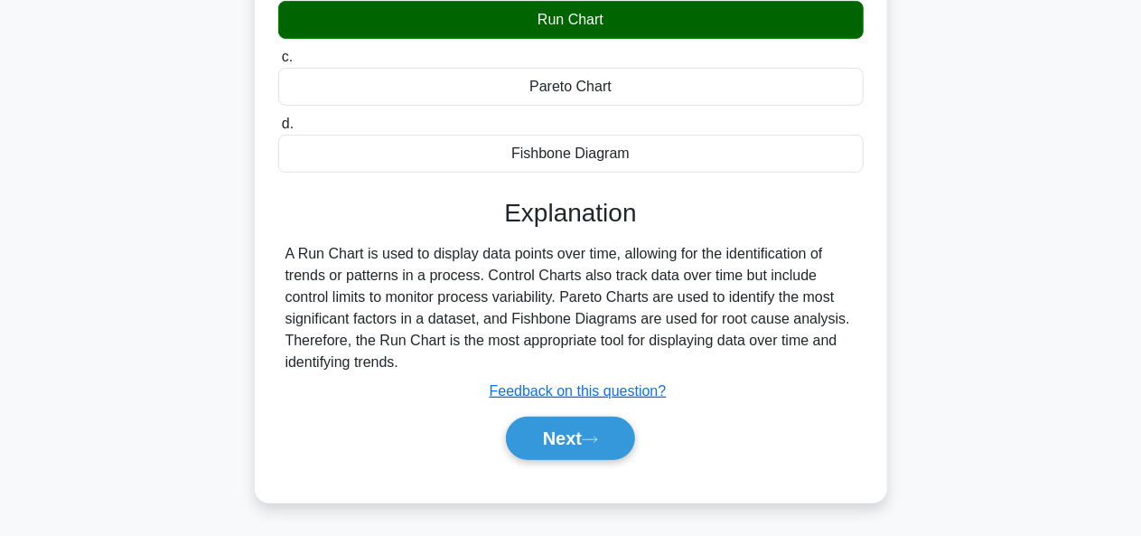
scroll to position [276, 0]
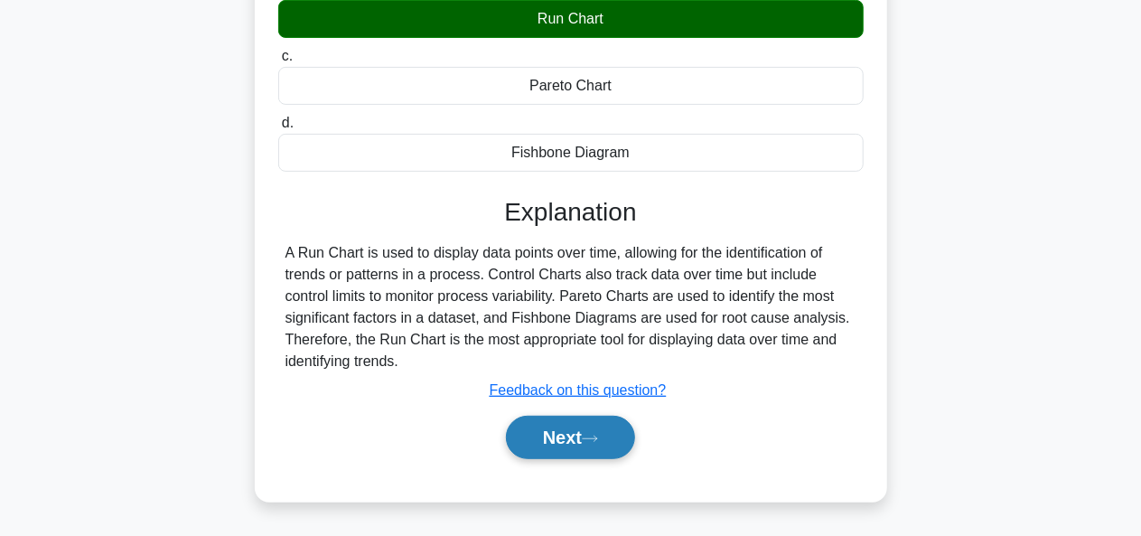
click at [624, 432] on button "Next" at bounding box center [570, 437] width 129 height 43
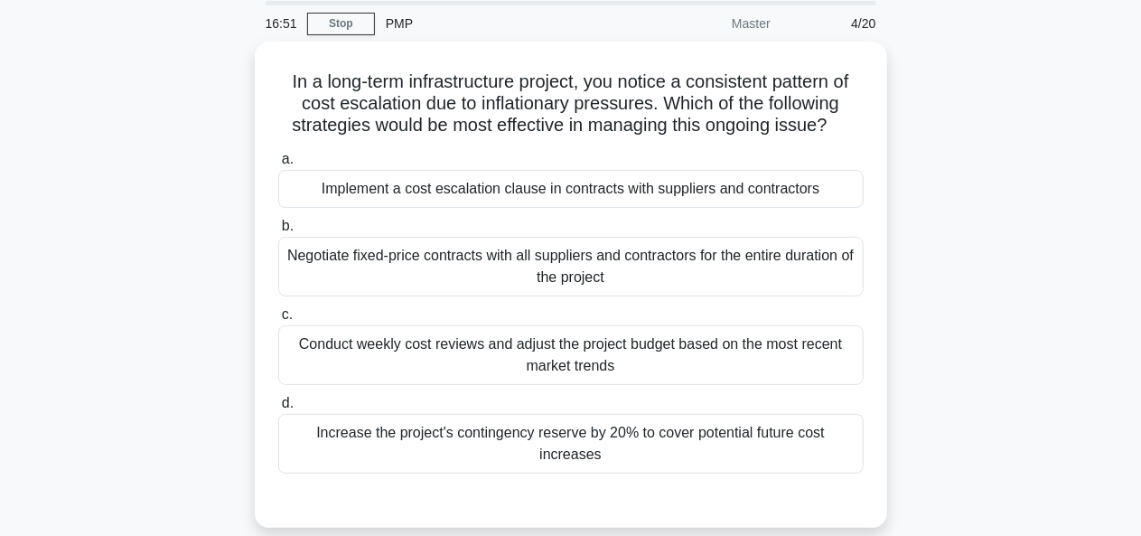
scroll to position [65, 0]
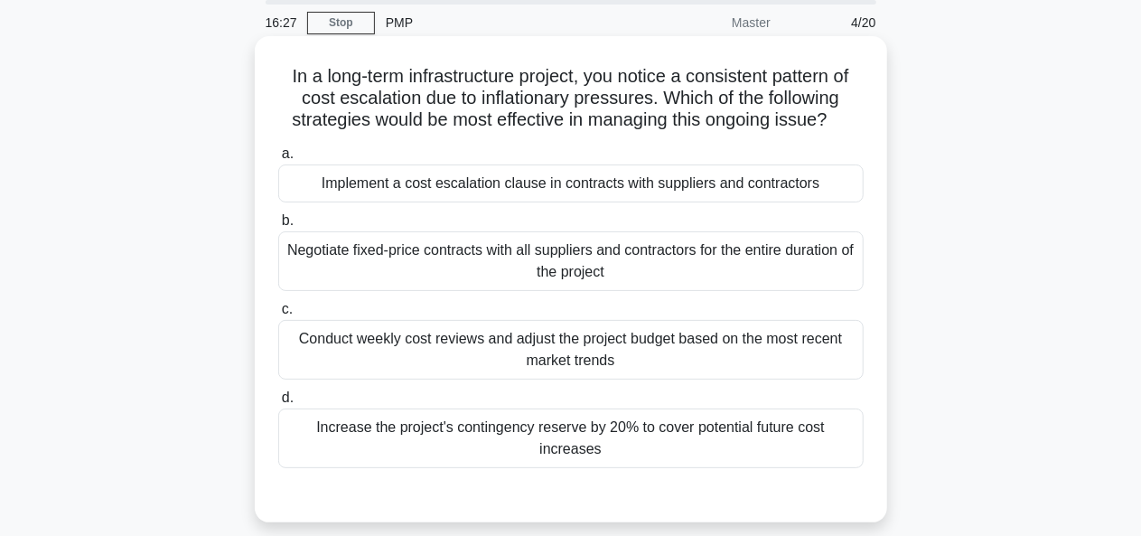
click at [752, 360] on div "Conduct weekly cost reviews and adjust the project budget based on the most rec…" at bounding box center [570, 350] width 585 height 60
click at [278, 315] on input "c. Conduct weekly cost reviews and adjust the project budget based on the most …" at bounding box center [278, 310] width 0 height 12
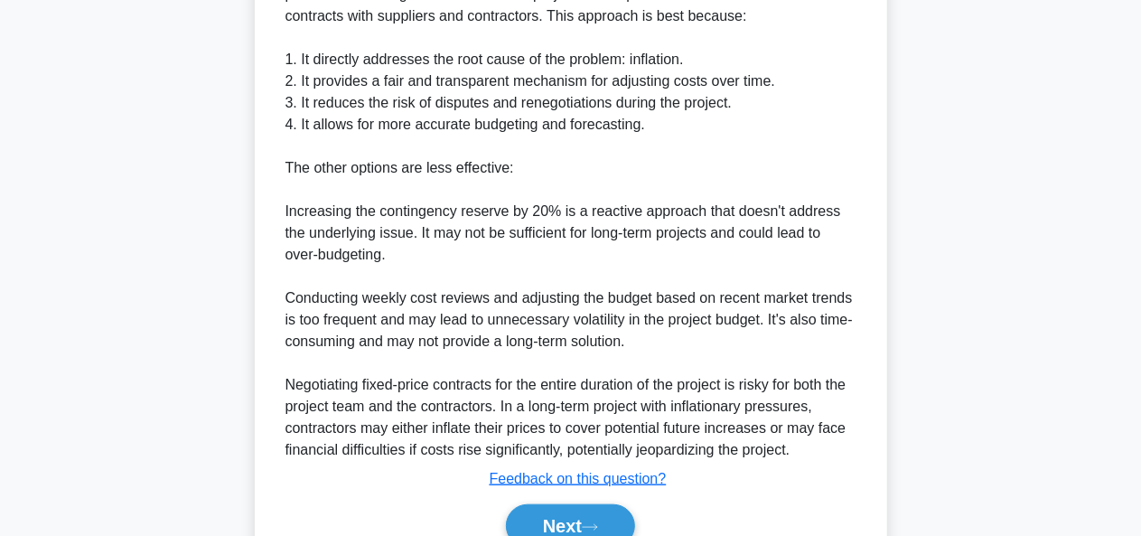
scroll to position [648, 0]
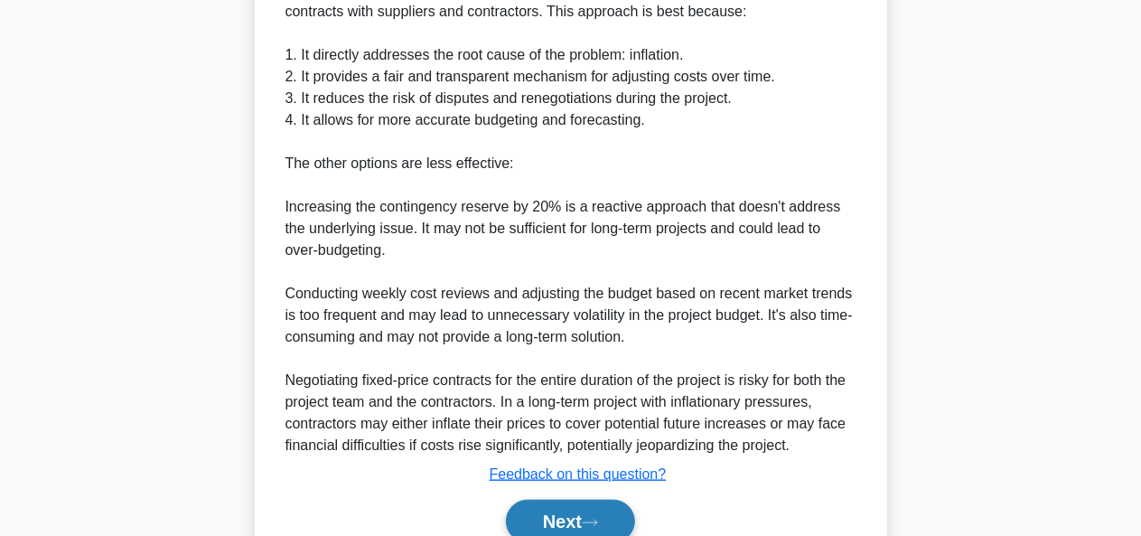
click at [625, 500] on button "Next" at bounding box center [570, 521] width 129 height 43
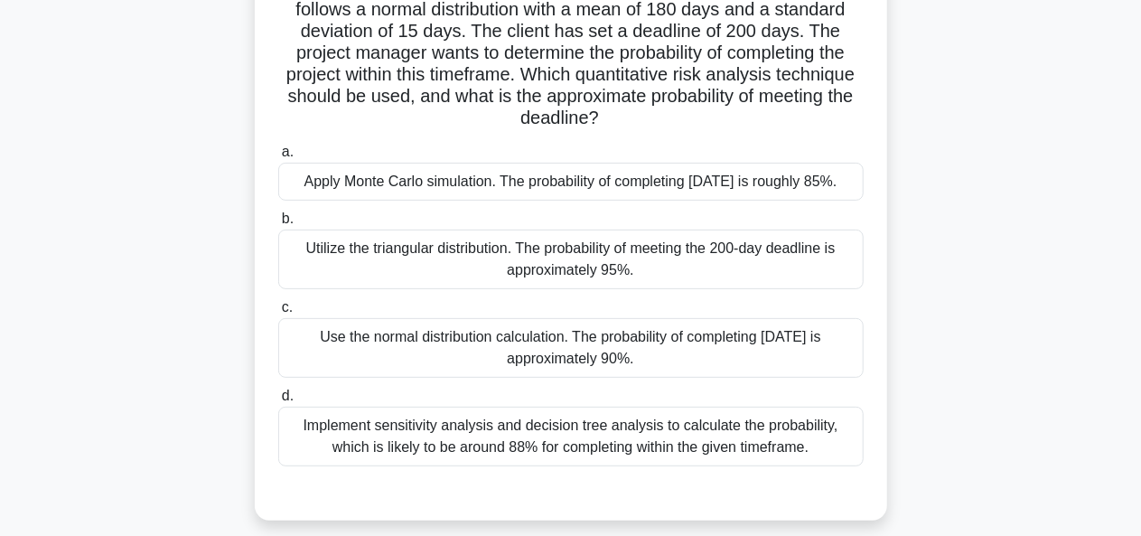
scroll to position [182, 0]
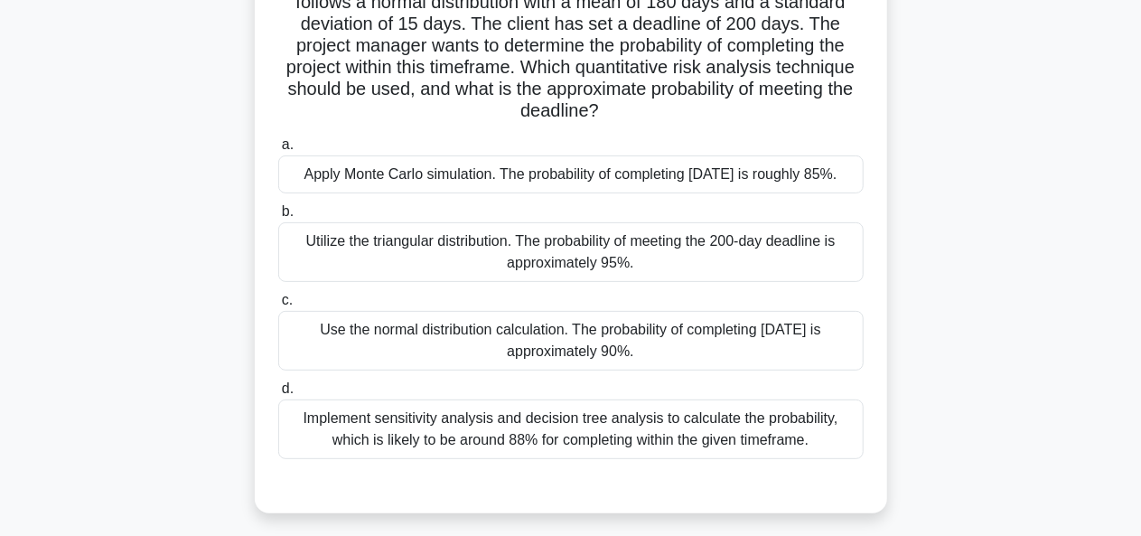
click at [658, 193] on div "Apply Monte Carlo simulation. The probability of completing within 200 days is …" at bounding box center [570, 174] width 585 height 38
click at [278, 151] on input "a. Apply Monte Carlo simulation. The probability of completing within 200 days …" at bounding box center [278, 145] width 0 height 12
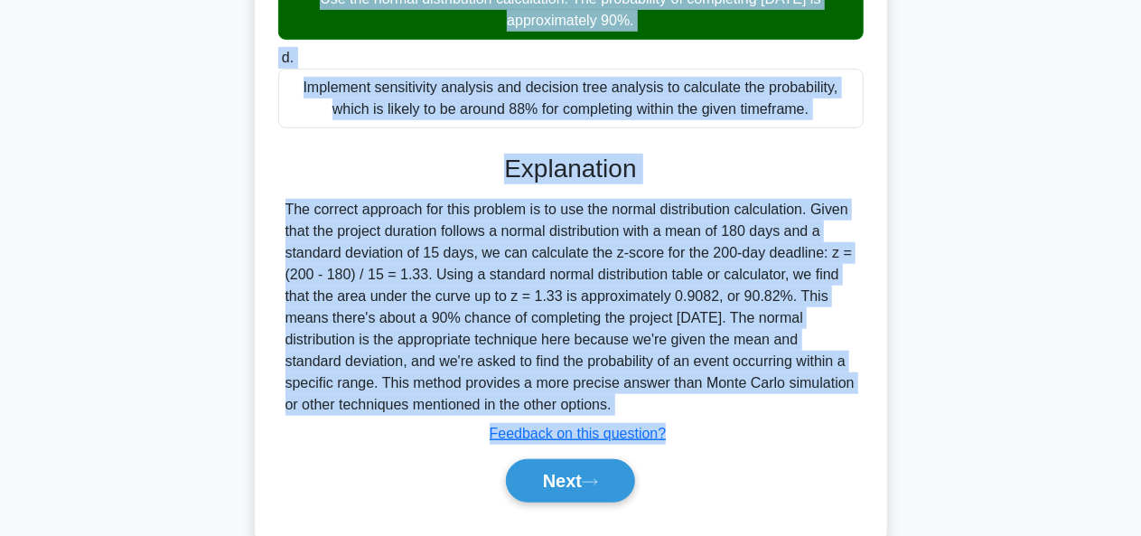
scroll to position [578, 0]
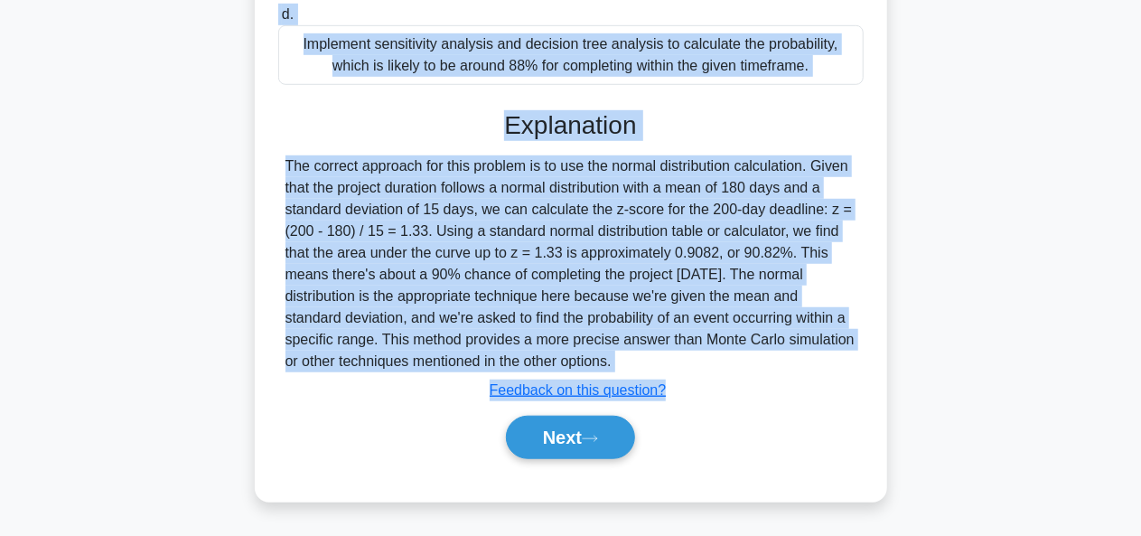
drag, startPoint x: 293, startPoint y: 122, endPoint x: 645, endPoint y: 361, distance: 425.9
click at [645, 361] on div "A project manager for a software development company is assessing the risk of s…" at bounding box center [571, 22] width 618 height 944
copy div "A project manager for a software development company is assessing the risk of s…"
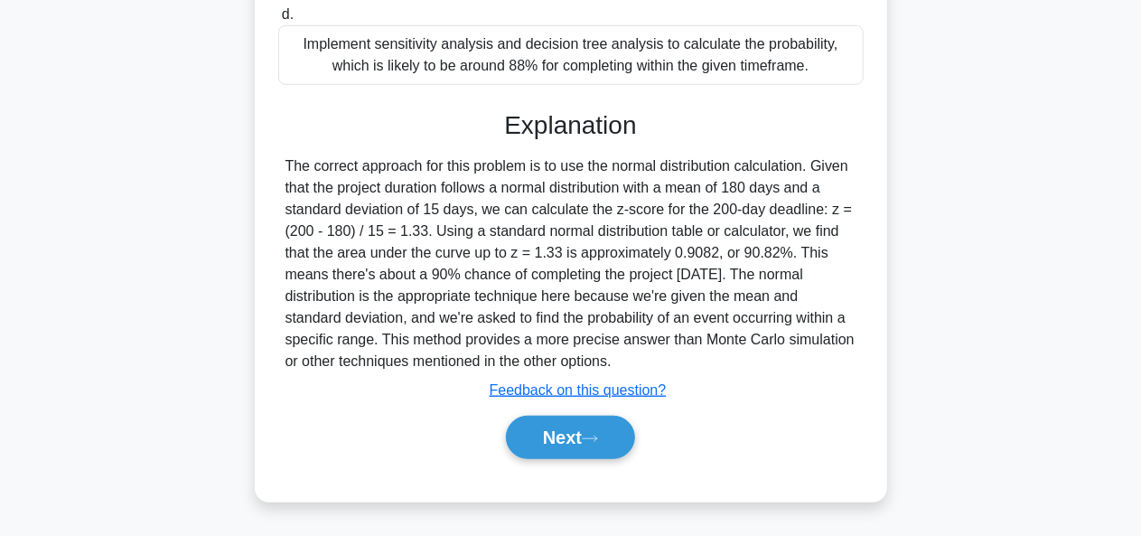
click at [726, 407] on div "Explanation The correct approach for this problem is to use the normal distribu…" at bounding box center [570, 288] width 585 height 356
click at [591, 442] on icon at bounding box center [590, 439] width 16 height 10
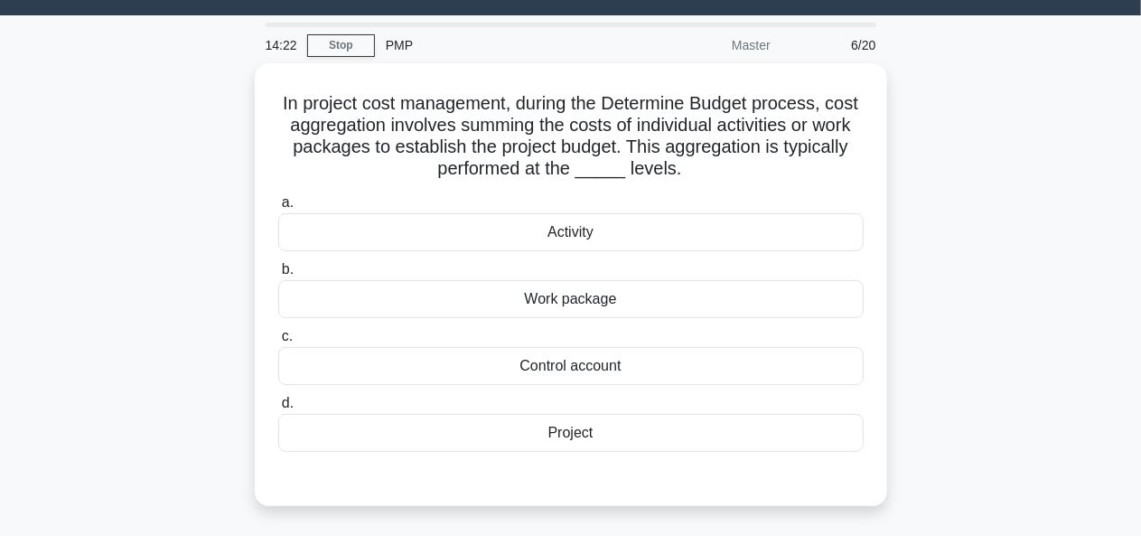
scroll to position [35, 0]
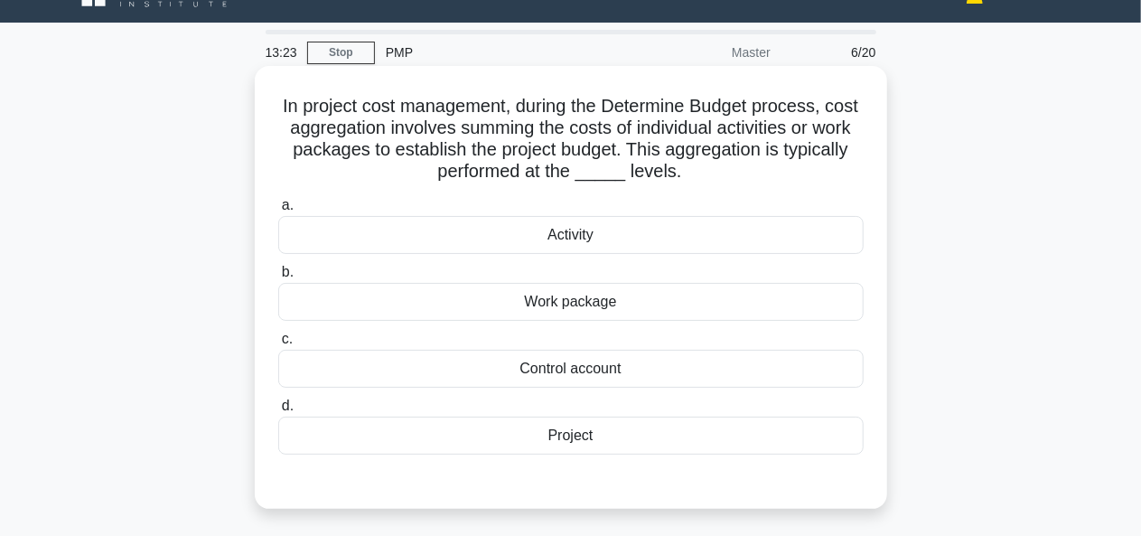
click at [596, 241] on div "Activity" at bounding box center [570, 235] width 585 height 38
click at [278, 211] on input "a. Activity" at bounding box center [278, 206] width 0 height 12
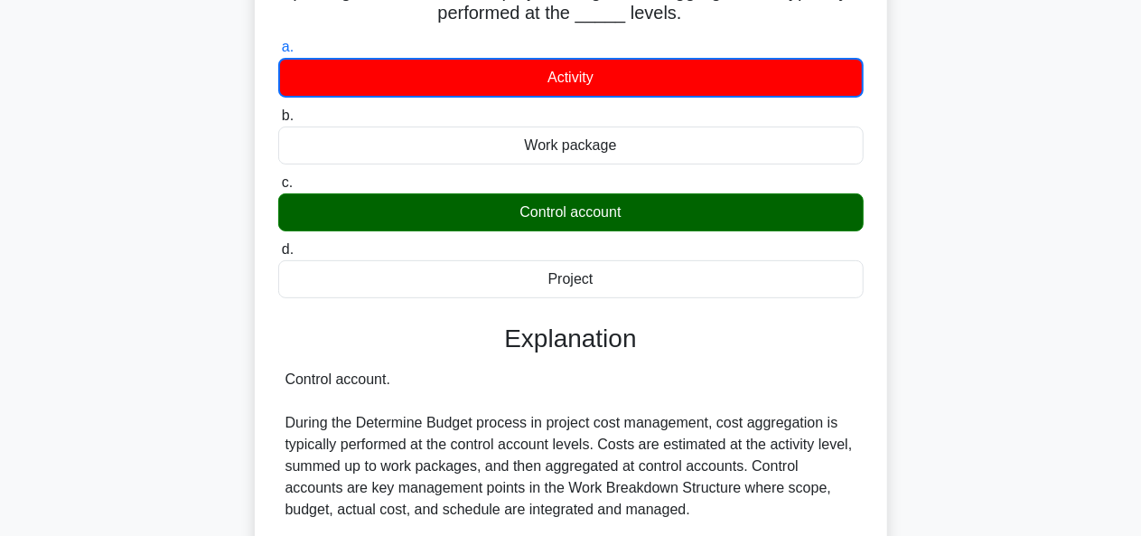
scroll to position [440, 0]
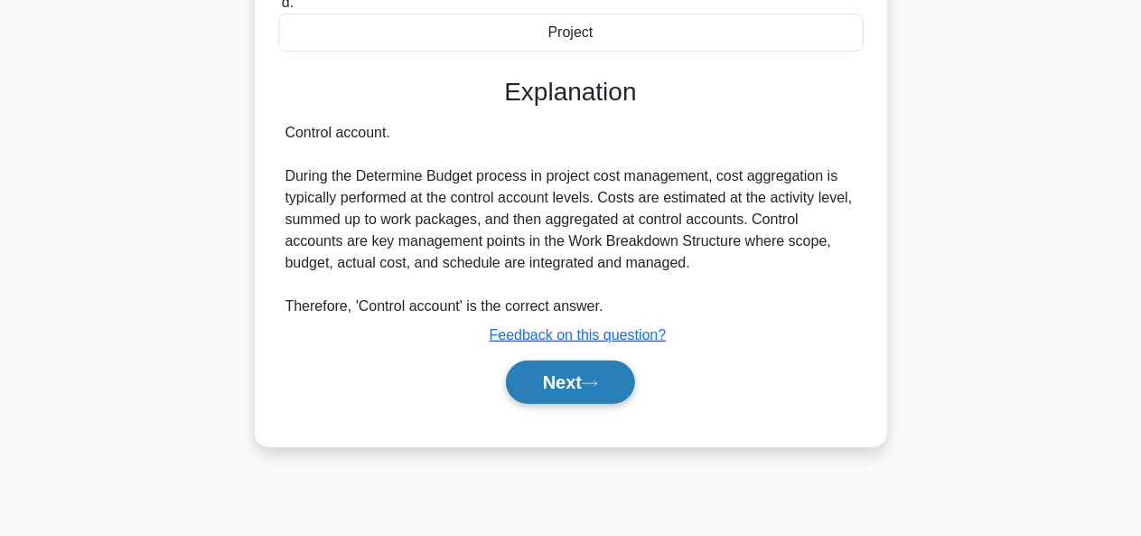
click at [579, 375] on button "Next" at bounding box center [570, 381] width 129 height 43
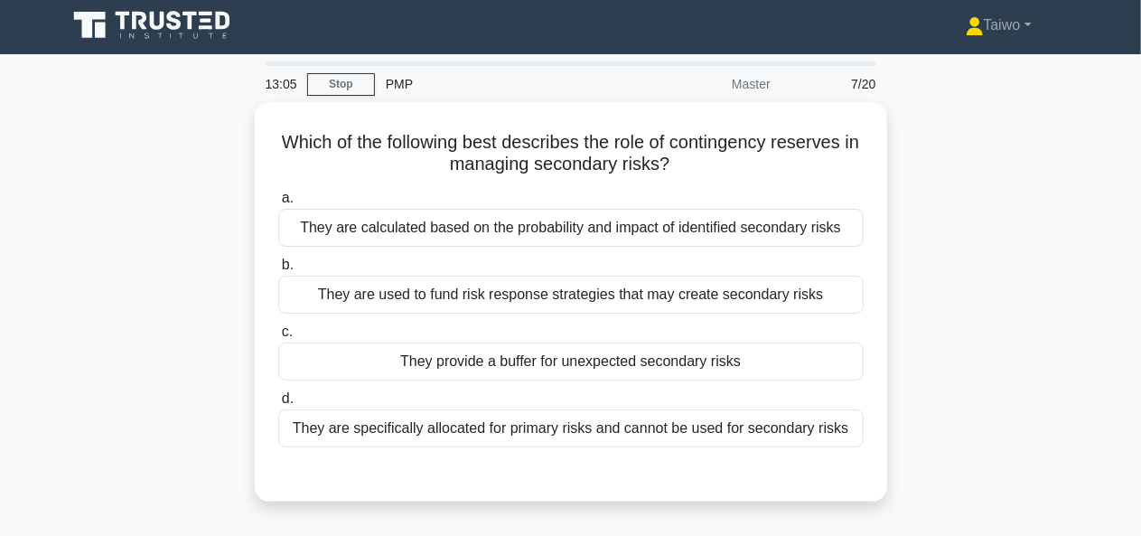
scroll to position [0, 0]
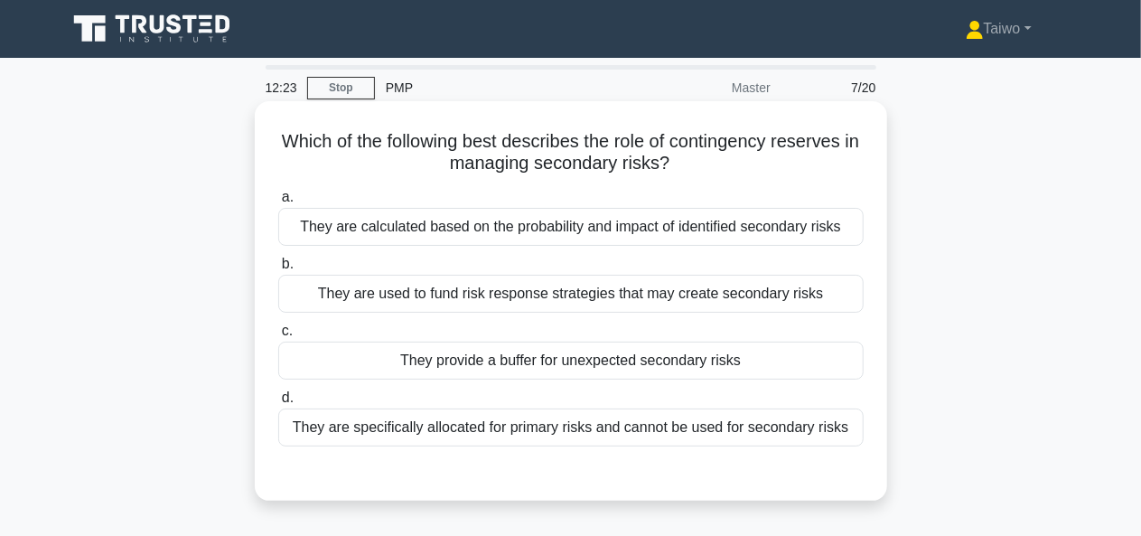
click at [734, 231] on div "They are calculated based on the probability and impact of identified secondary…" at bounding box center [570, 227] width 585 height 38
click at [278, 203] on input "a. They are calculated based on the probability and impact of identified second…" at bounding box center [278, 198] width 0 height 12
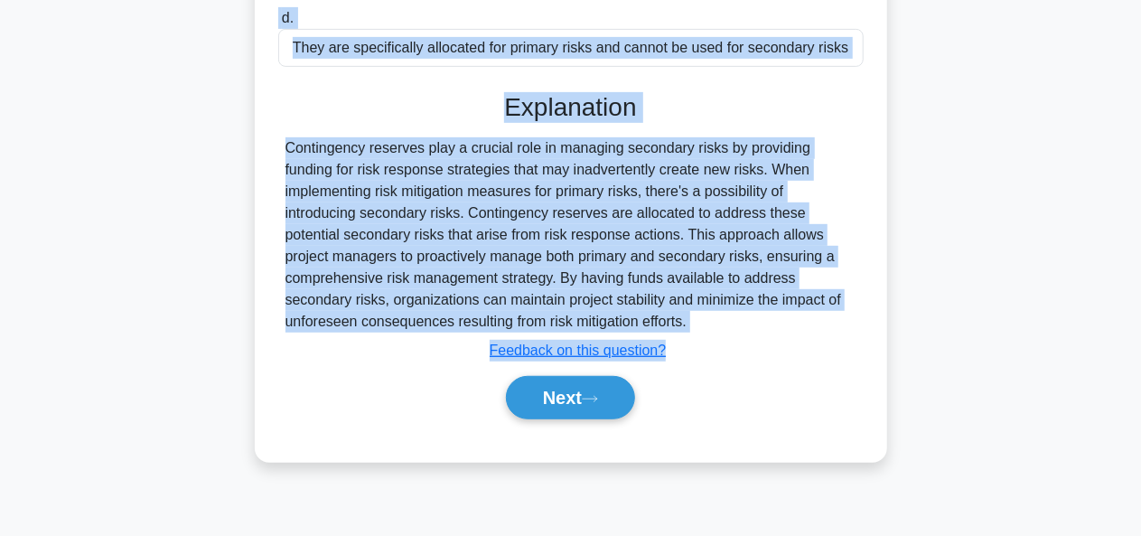
scroll to position [427, 0]
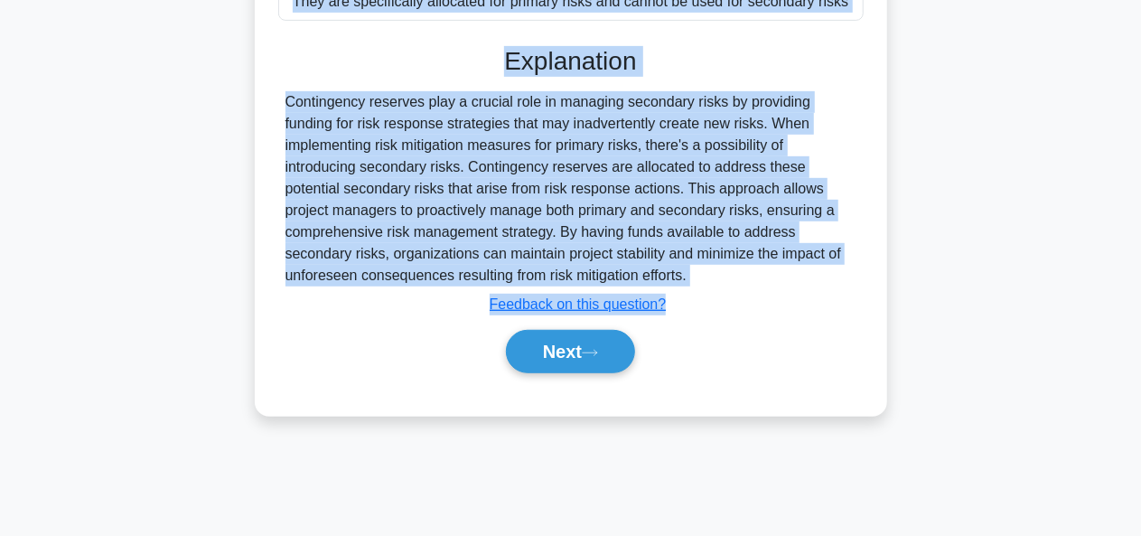
drag, startPoint x: 282, startPoint y: 140, endPoint x: 705, endPoint y: 277, distance: 445.4
click at [705, 277] on div "Which of the following best describes the role of contingency reserves in manag…" at bounding box center [571, 44] width 618 height 727
copy div "Which of the following best describes the role of contingency reserves in manag…"
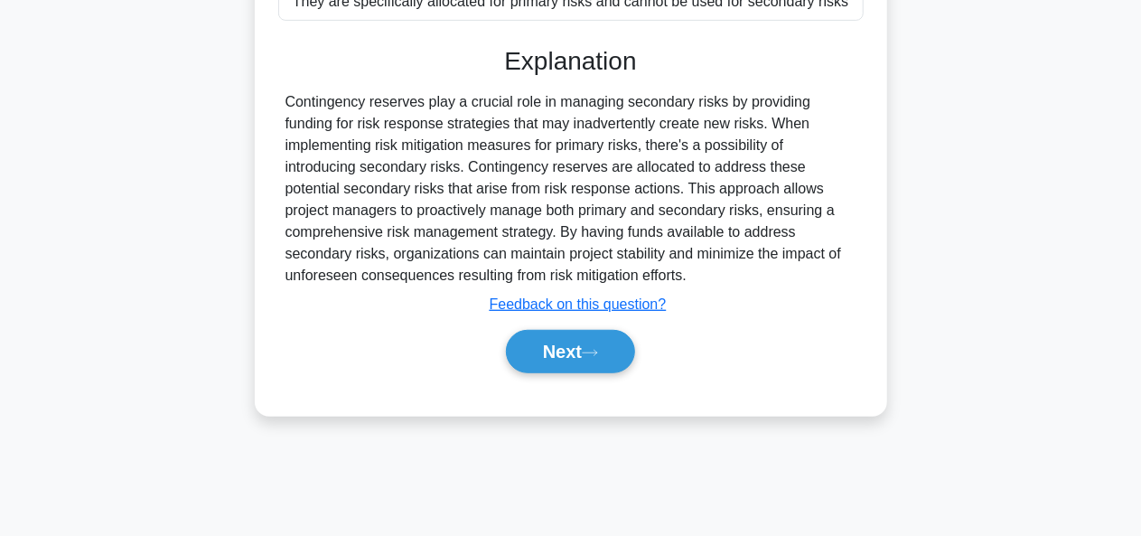
click at [800, 337] on div "Next" at bounding box center [571, 351] width 593 height 43
click at [586, 349] on button "Next" at bounding box center [570, 351] width 129 height 43
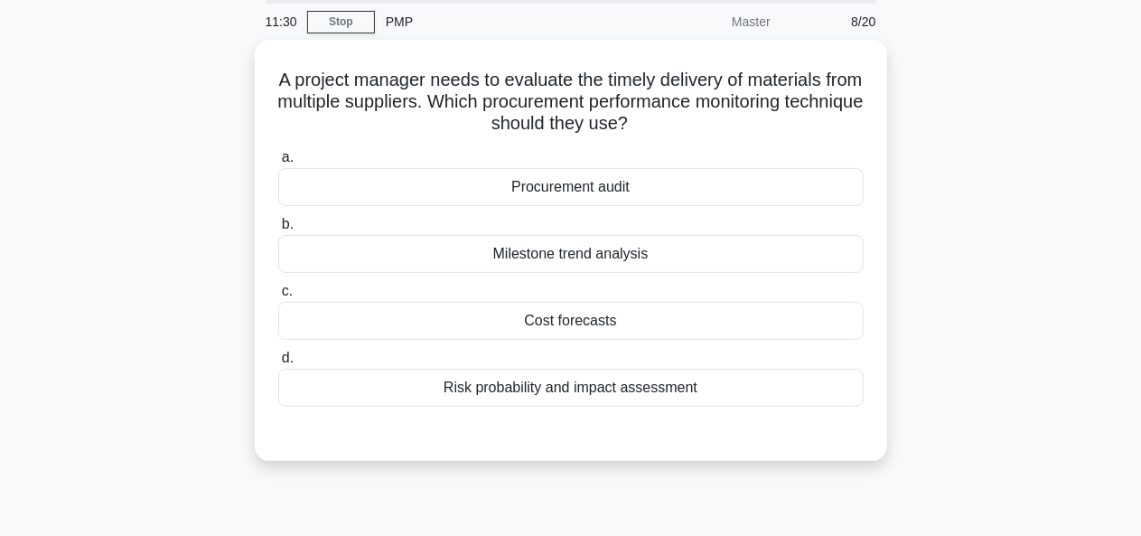
scroll to position [0, 0]
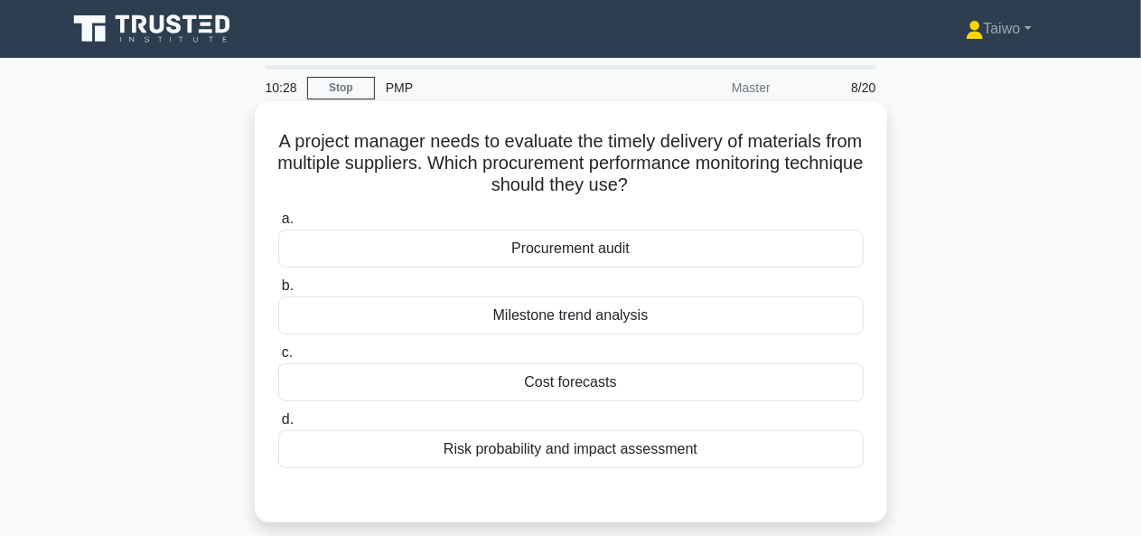
click at [620, 452] on div "Risk probability and impact assessment" at bounding box center [570, 449] width 585 height 38
click at [278, 425] on input "d. Risk probability and impact assessment" at bounding box center [278, 420] width 0 height 12
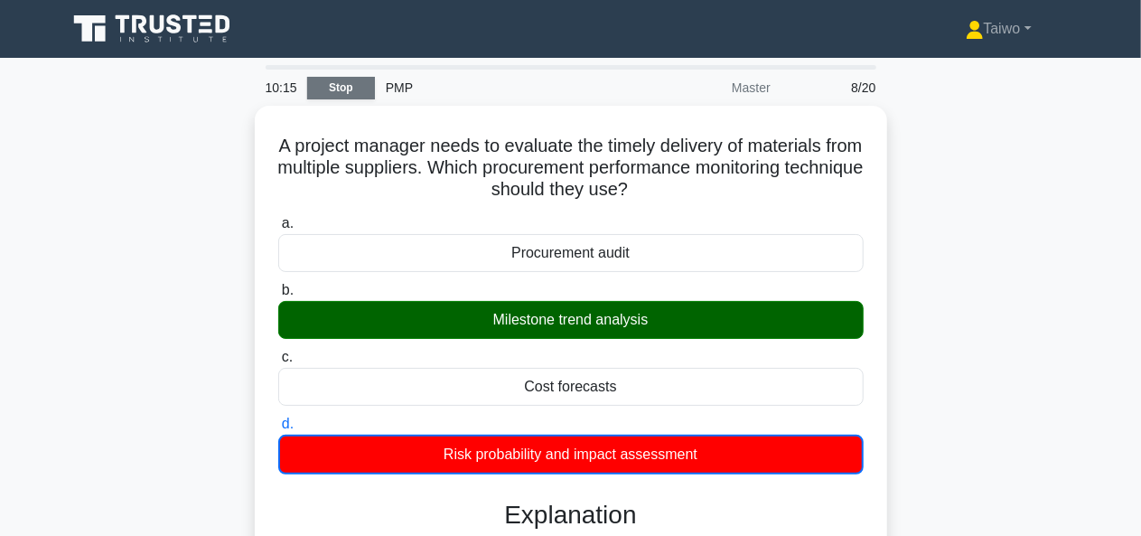
click at [354, 78] on link "Stop" at bounding box center [341, 88] width 68 height 23
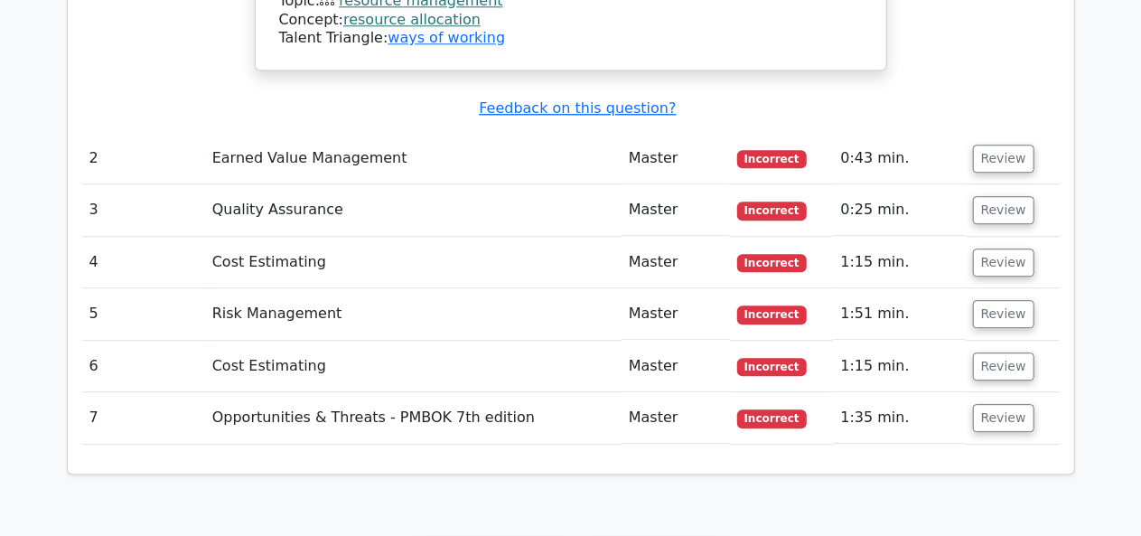
scroll to position [2391, 0]
